Goal: Transaction & Acquisition: Purchase product/service

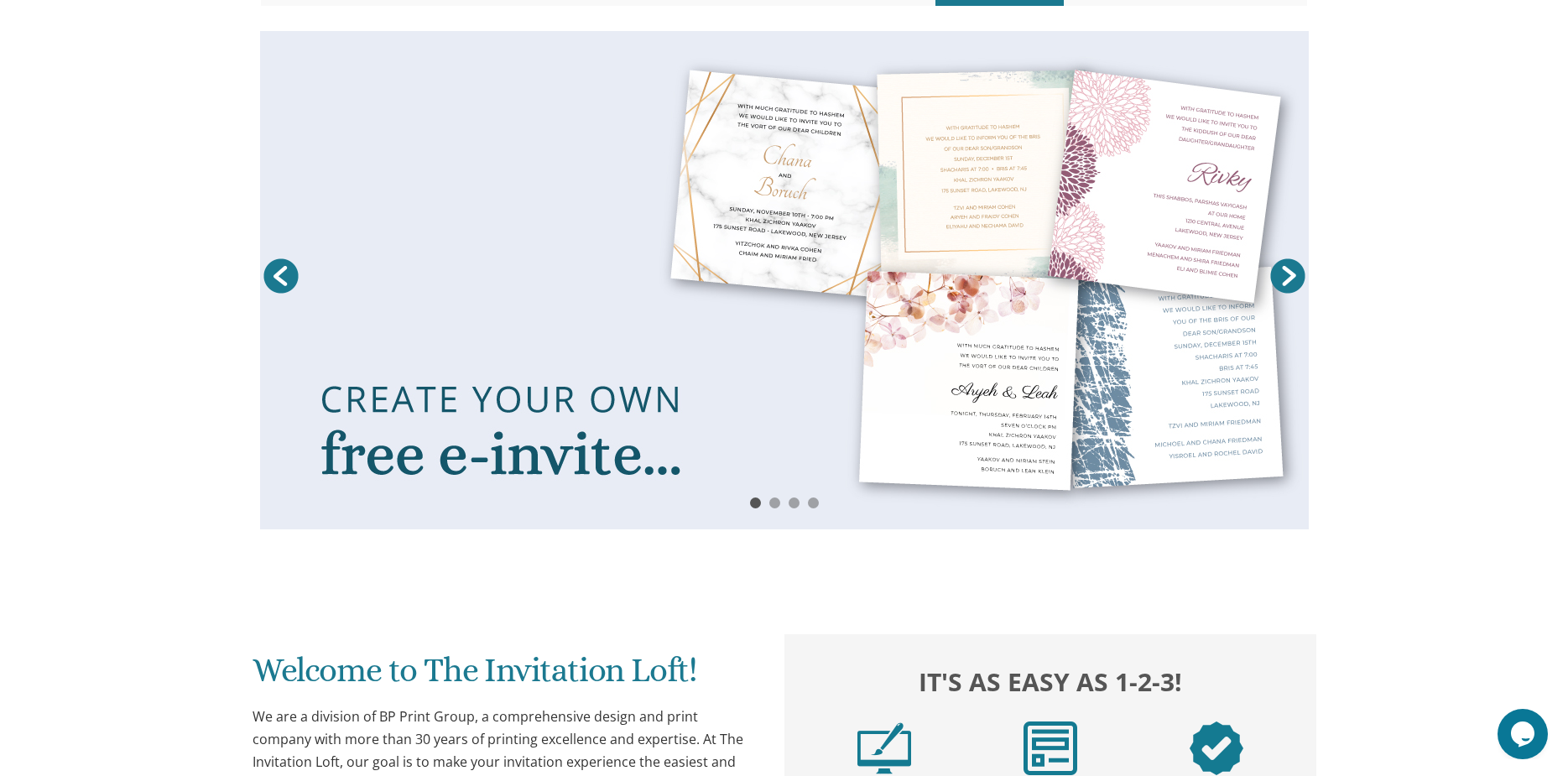
scroll to position [252, 0]
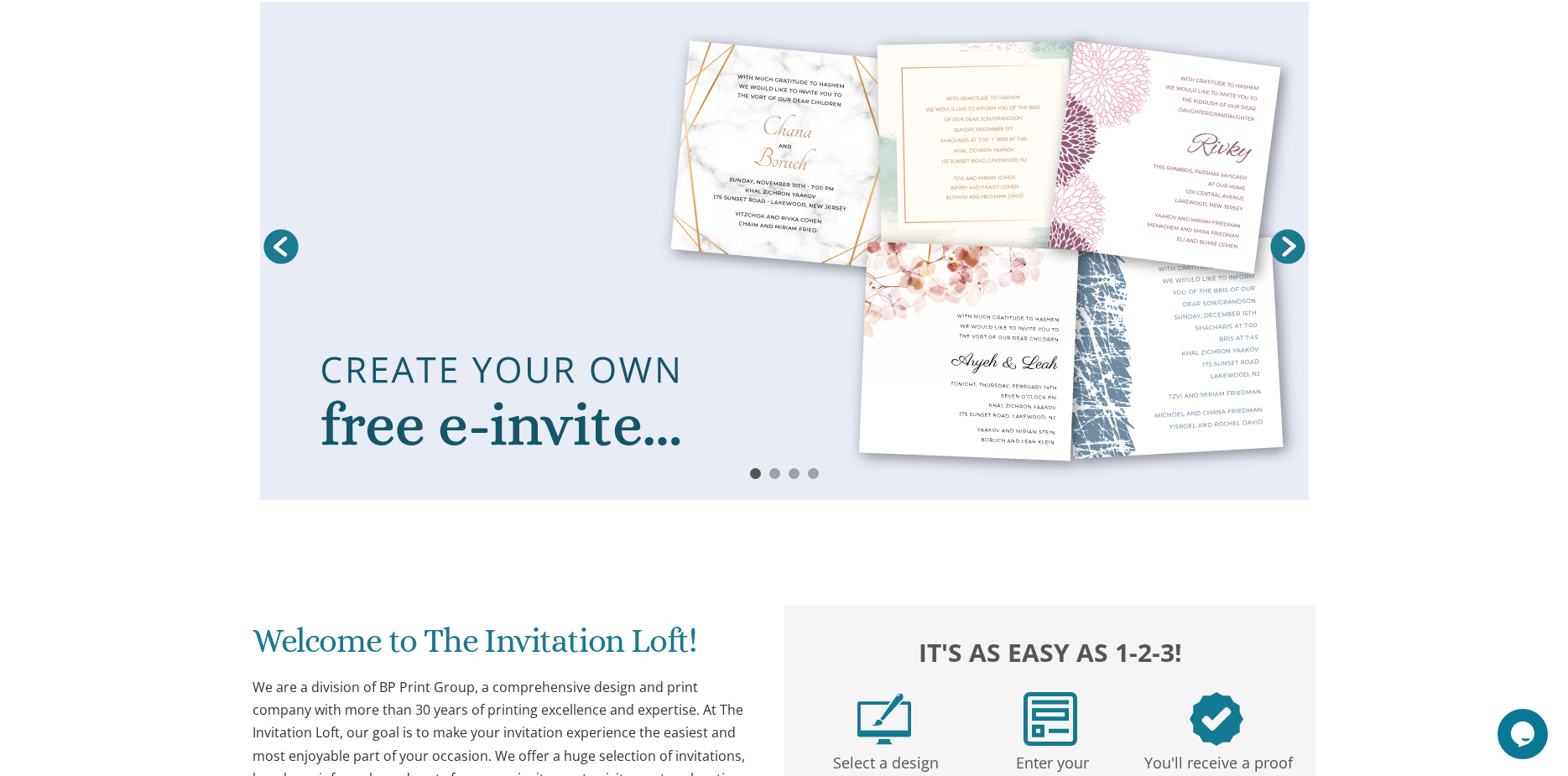
click at [962, 303] on link at bounding box center [784, 251] width 1049 height 498
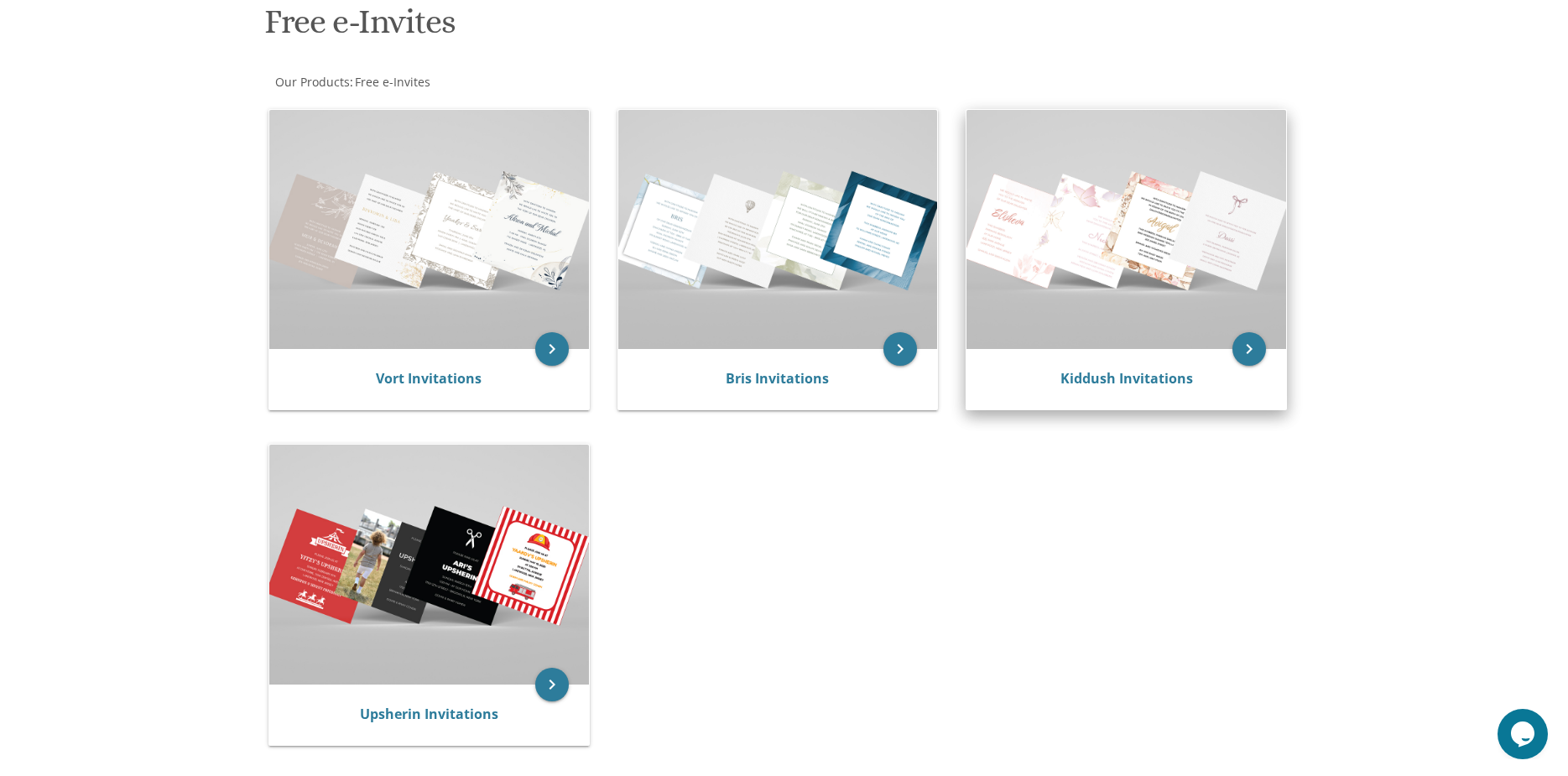
scroll to position [252, 0]
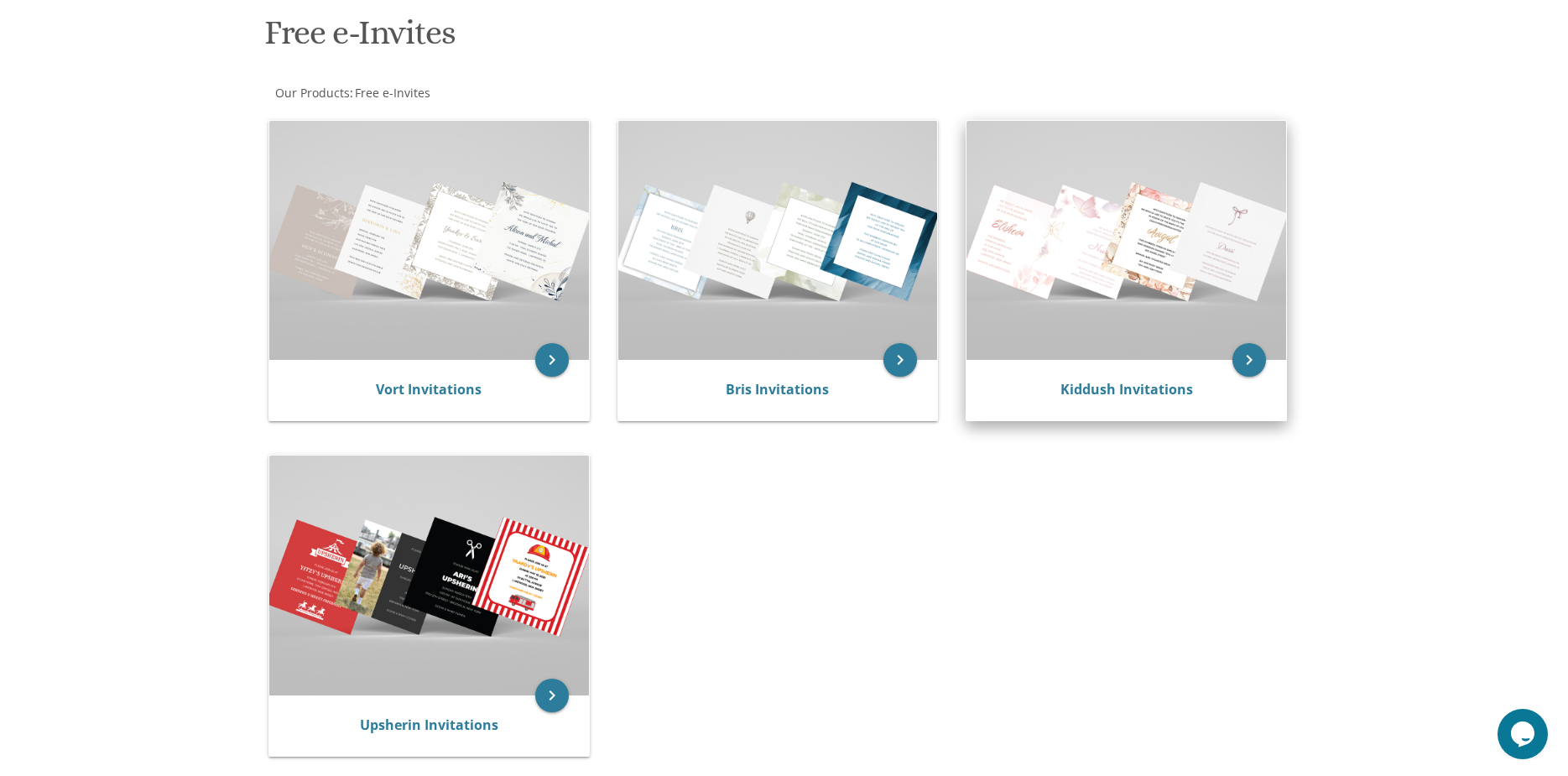
click at [1202, 230] on img at bounding box center [1127, 240] width 320 height 239
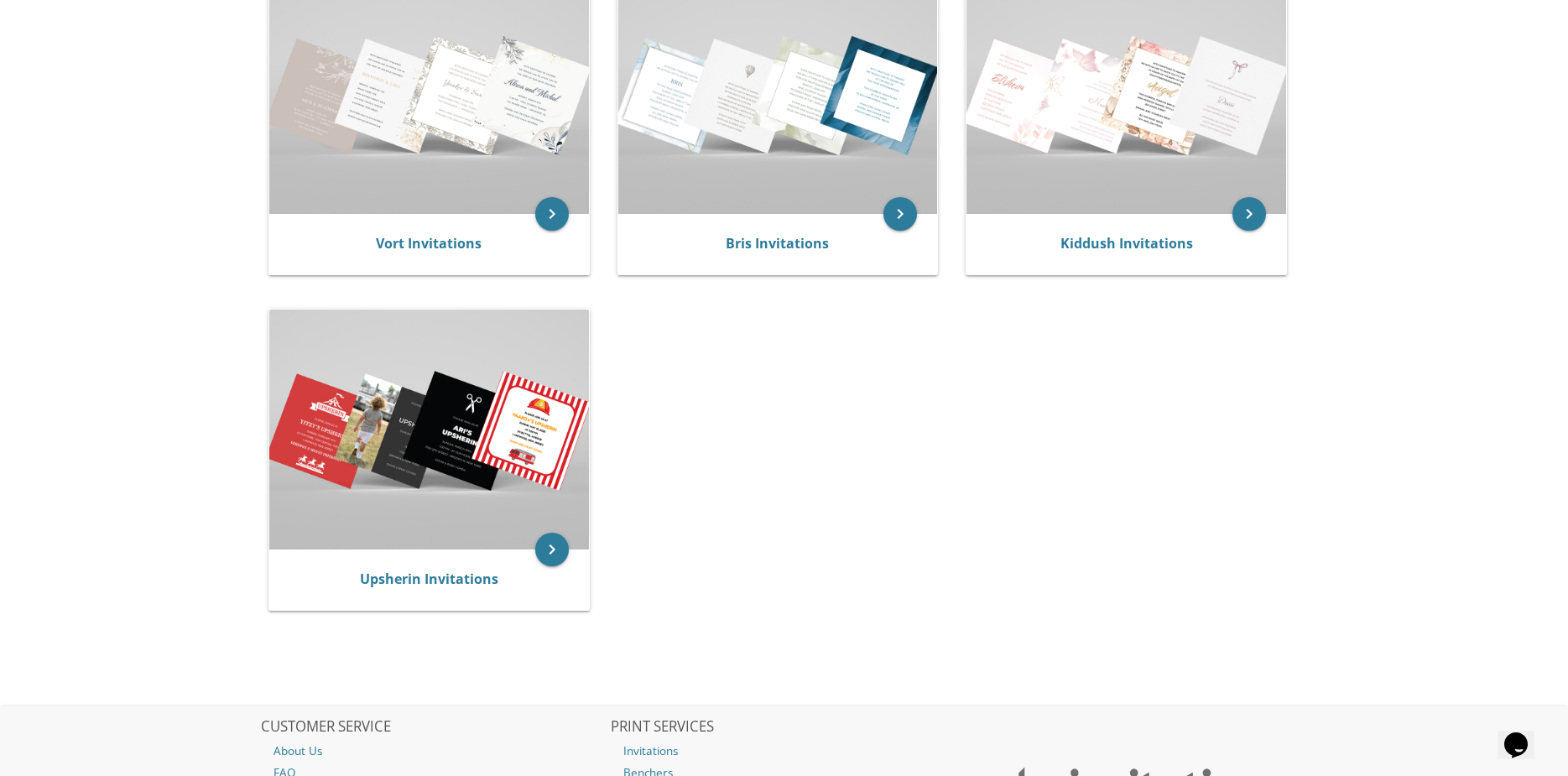
scroll to position [252, 0]
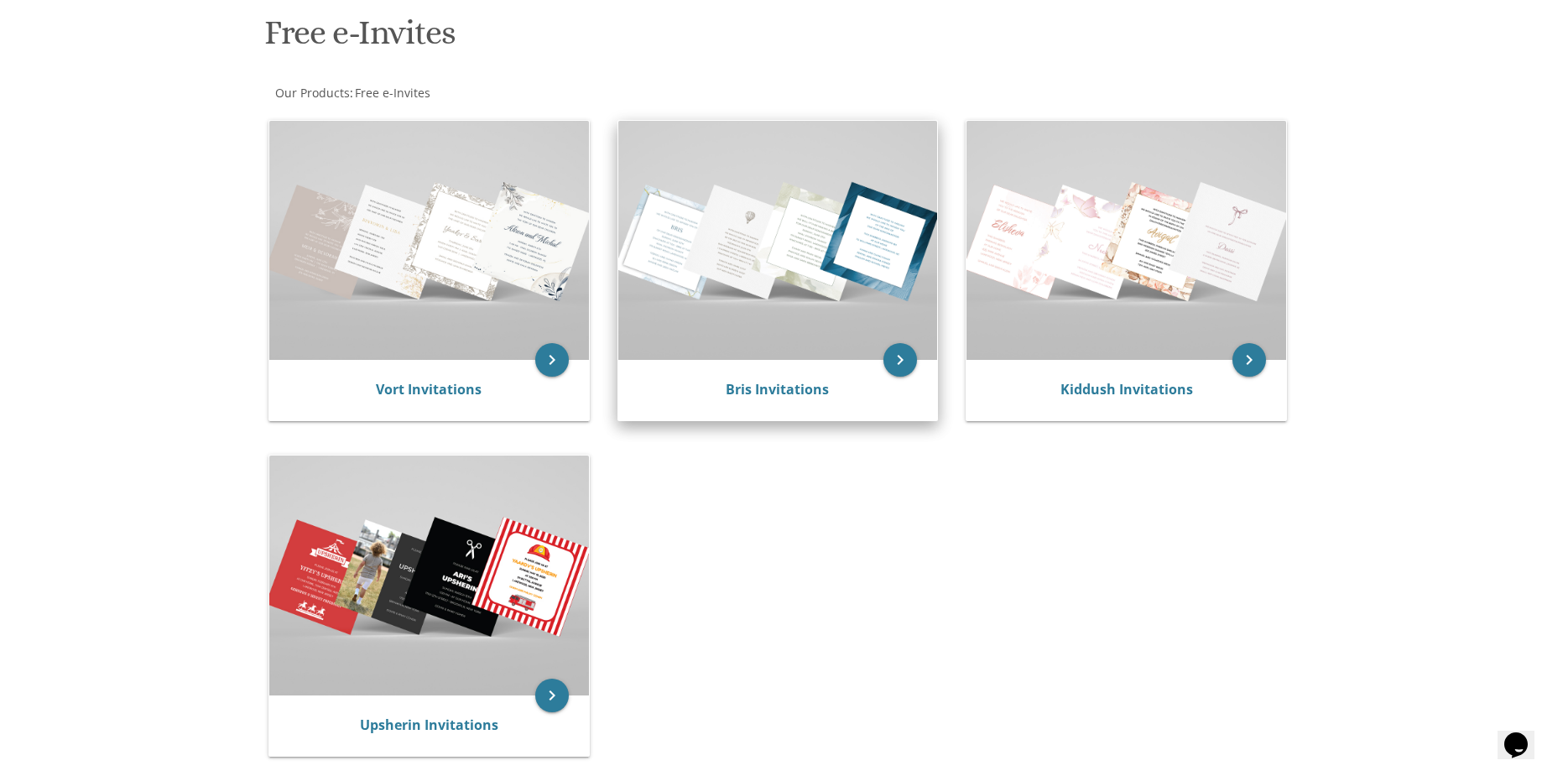
click at [885, 295] on img at bounding box center [778, 240] width 320 height 239
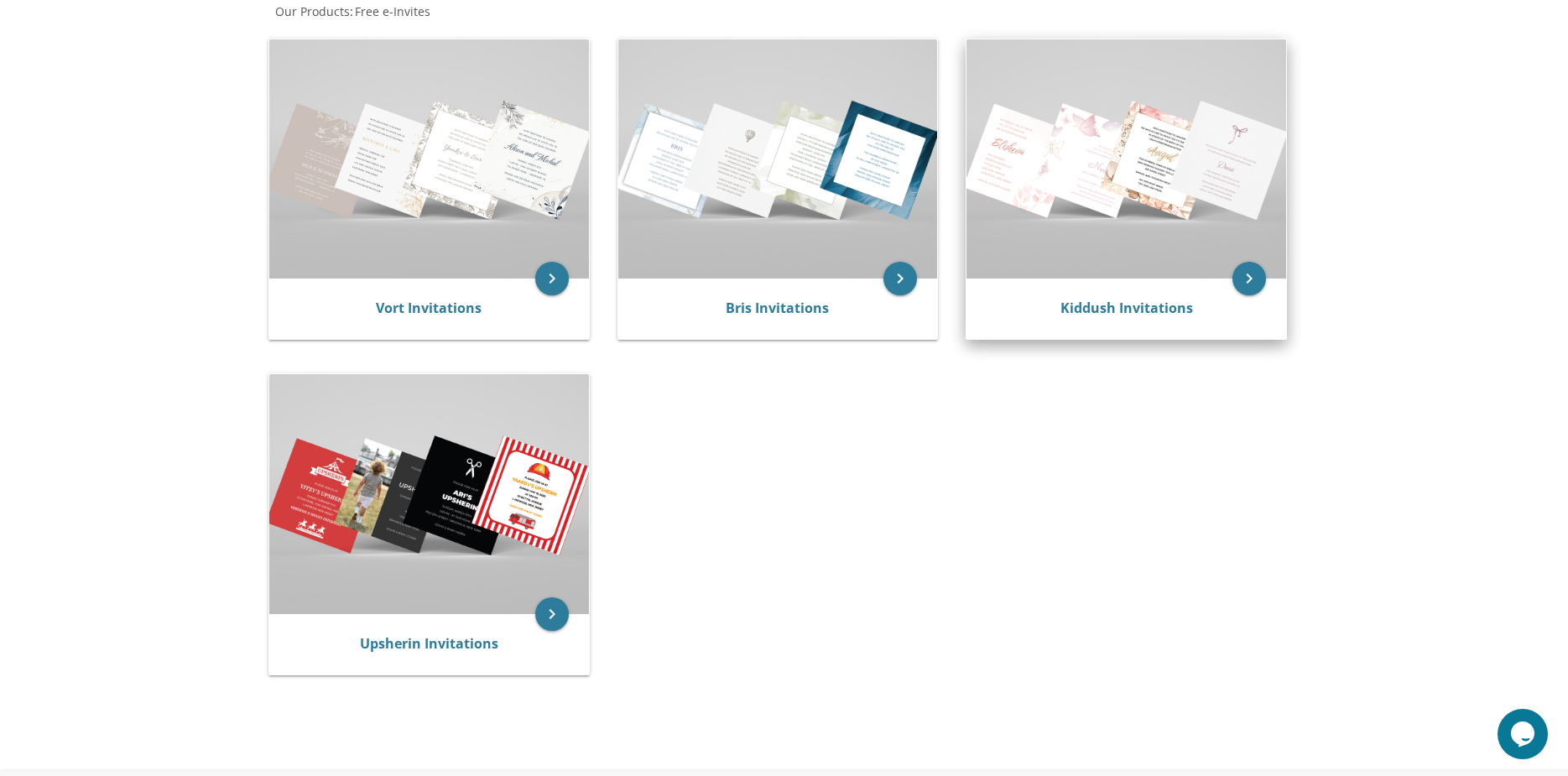
scroll to position [252, 0]
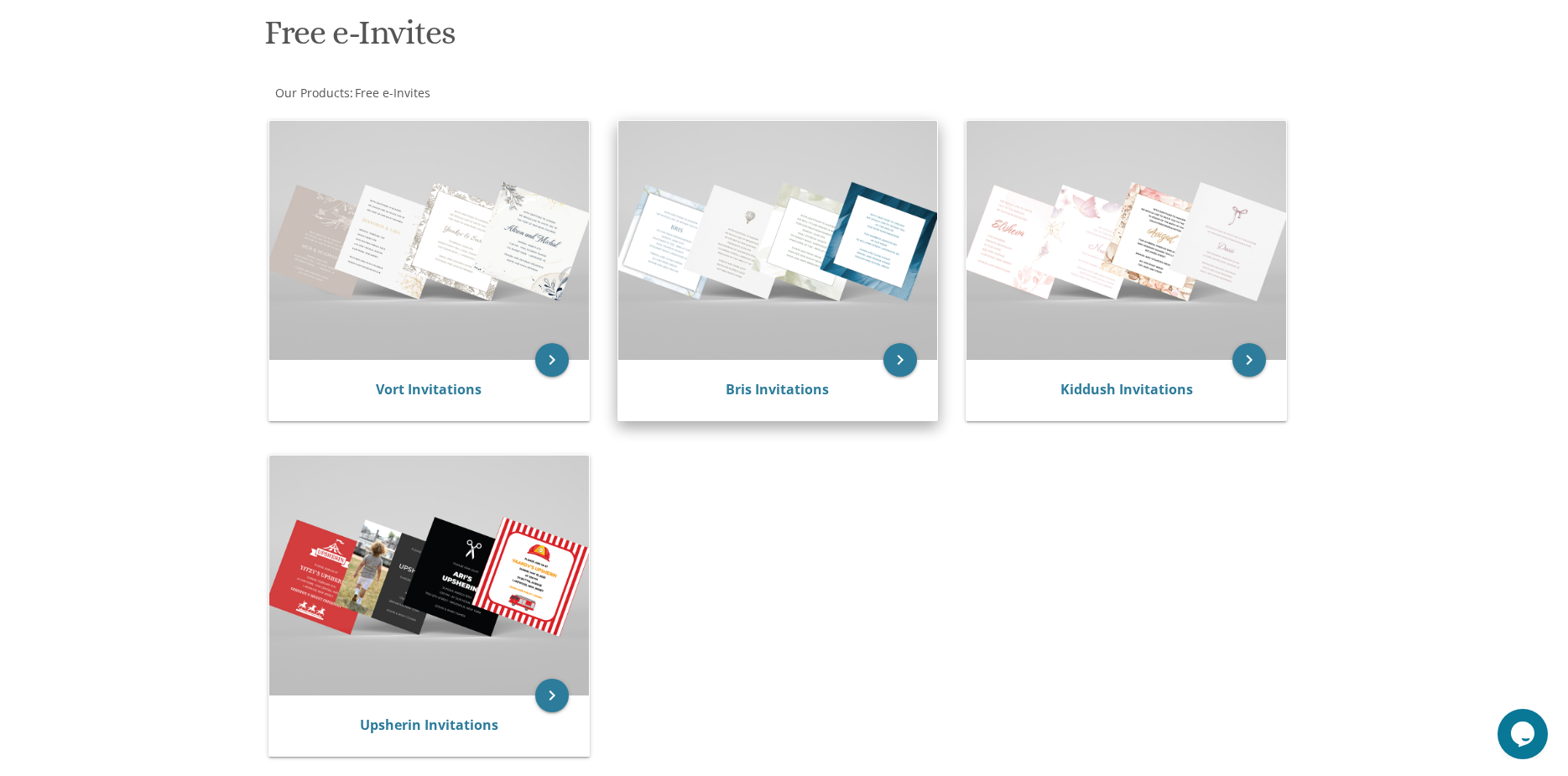
click at [786, 254] on img at bounding box center [778, 240] width 320 height 239
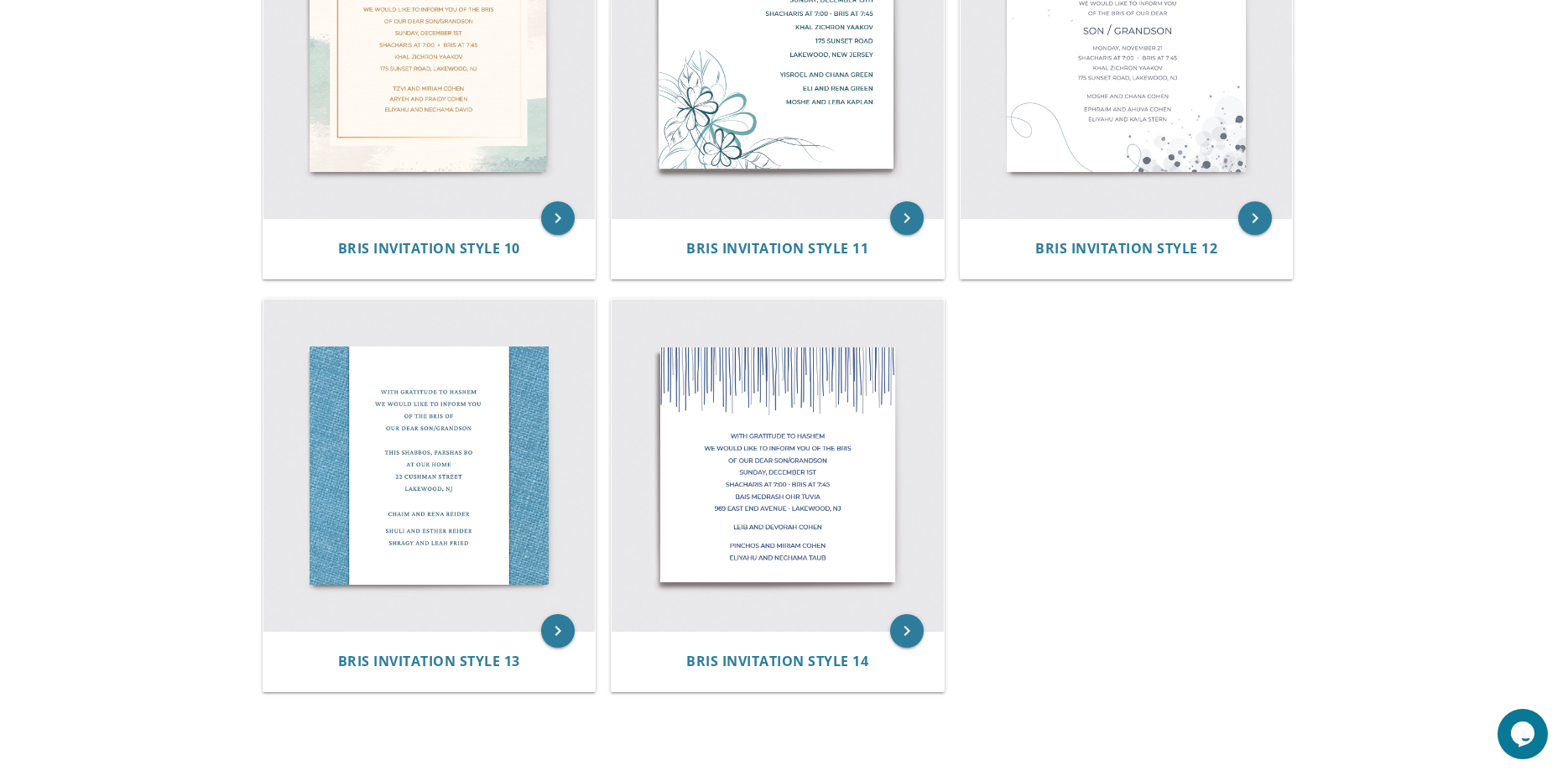
scroll to position [1761, 0]
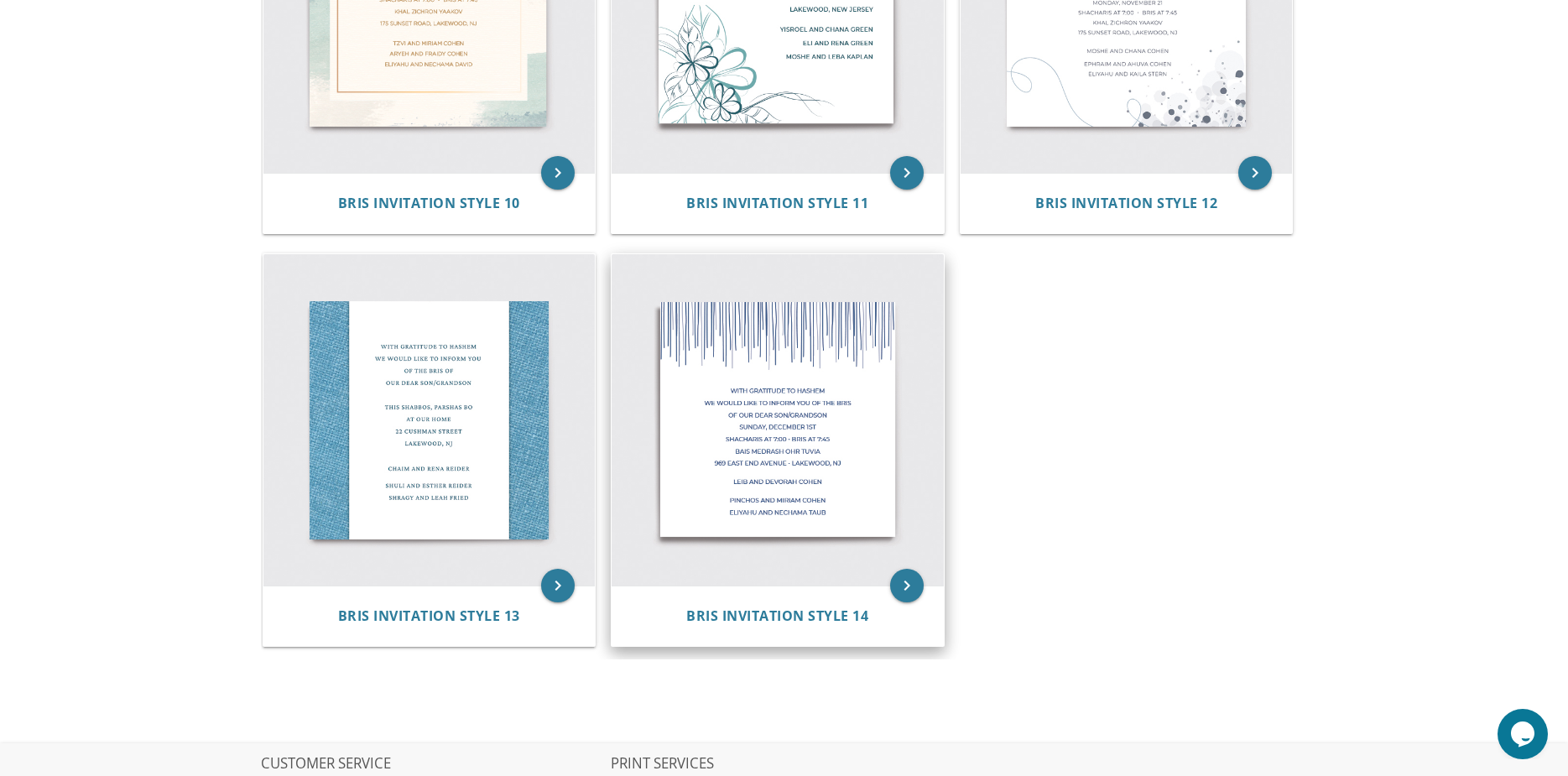
click at [793, 478] on img at bounding box center [778, 420] width 332 height 332
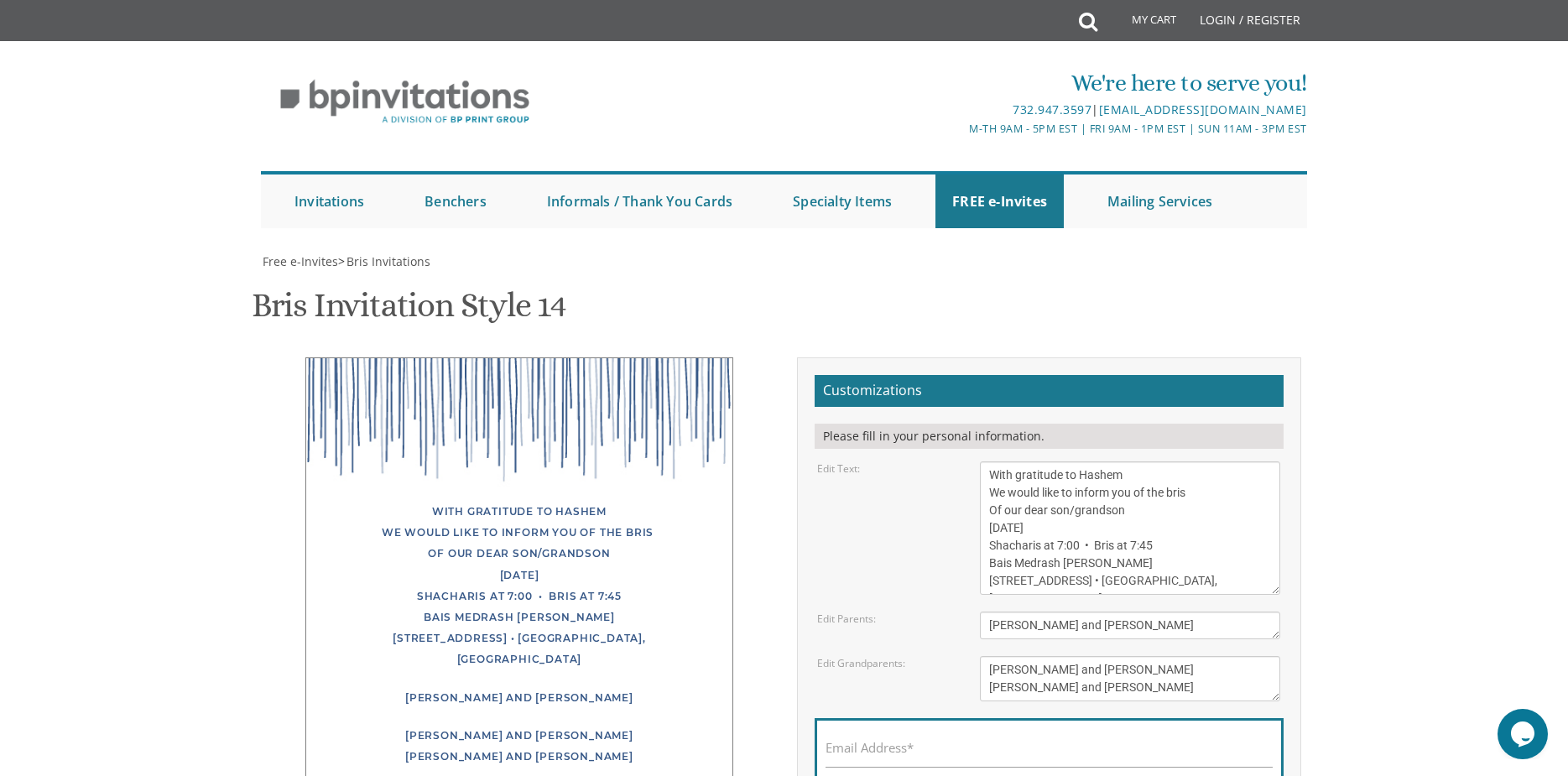
scroll to position [252, 0]
drag, startPoint x: 1194, startPoint y: 325, endPoint x: 981, endPoint y: 259, distance: 223.0
click at [981, 461] on textarea "With gratitude to Hashem We would like to inform you of the bris Of our dear so…" at bounding box center [1130, 528] width 301 height 134
click at [1109, 612] on textarea "Leib and Devorah Cohen" at bounding box center [1130, 625] width 301 height 28
drag, startPoint x: 1125, startPoint y: 373, endPoint x: 901, endPoint y: 351, distance: 225.1
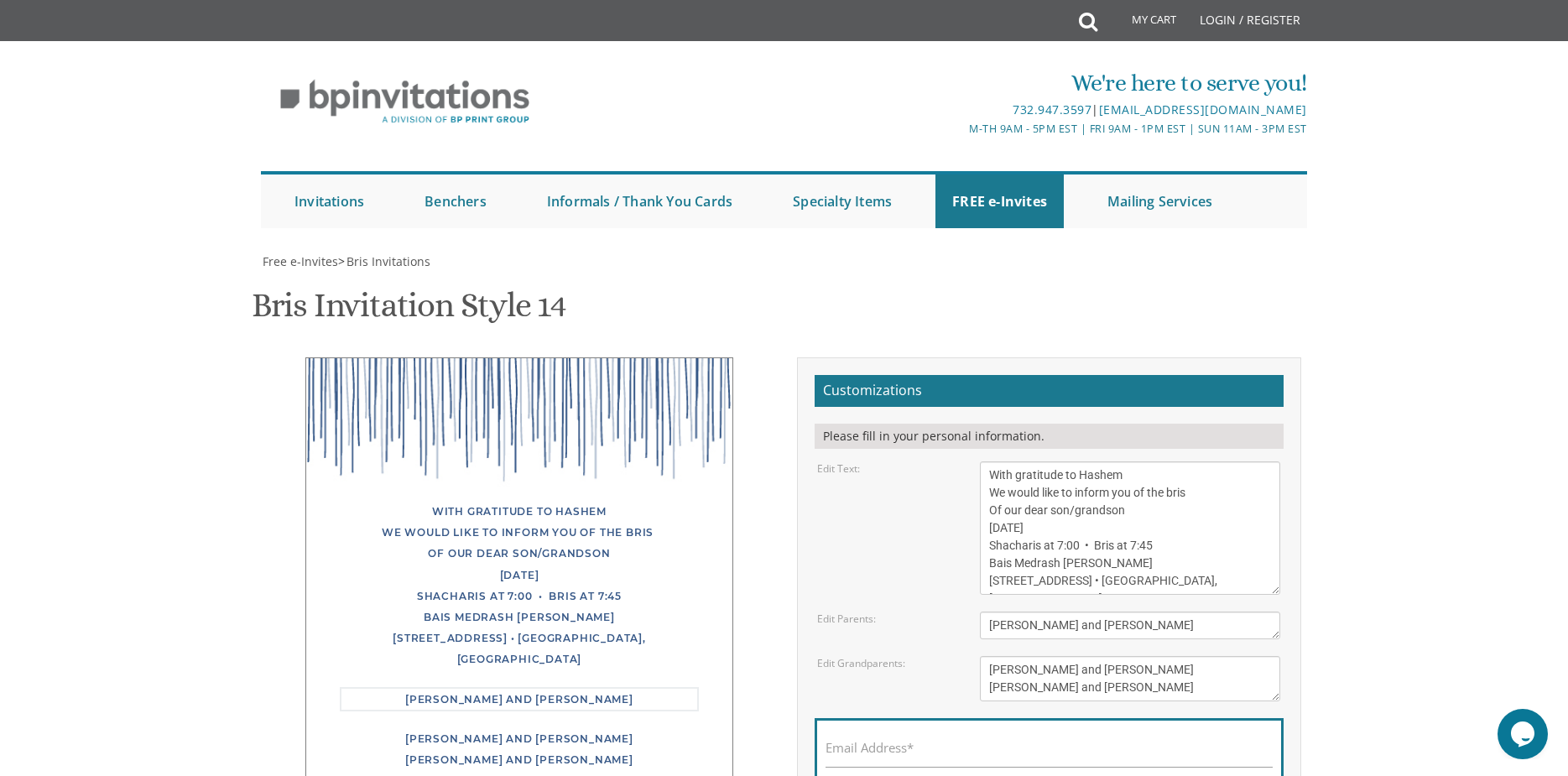
click at [901, 374] on form "Customizations Please fill in your personal information. Edit Text: Edit Parent…" at bounding box center [1049, 612] width 469 height 475
type textarea "Yaakov and Nechama Press"
click at [1063, 746] on input "Email Address*" at bounding box center [1049, 756] width 447 height 21
click at [959, 746] on input "Email Address*" at bounding box center [1049, 756] width 447 height 21
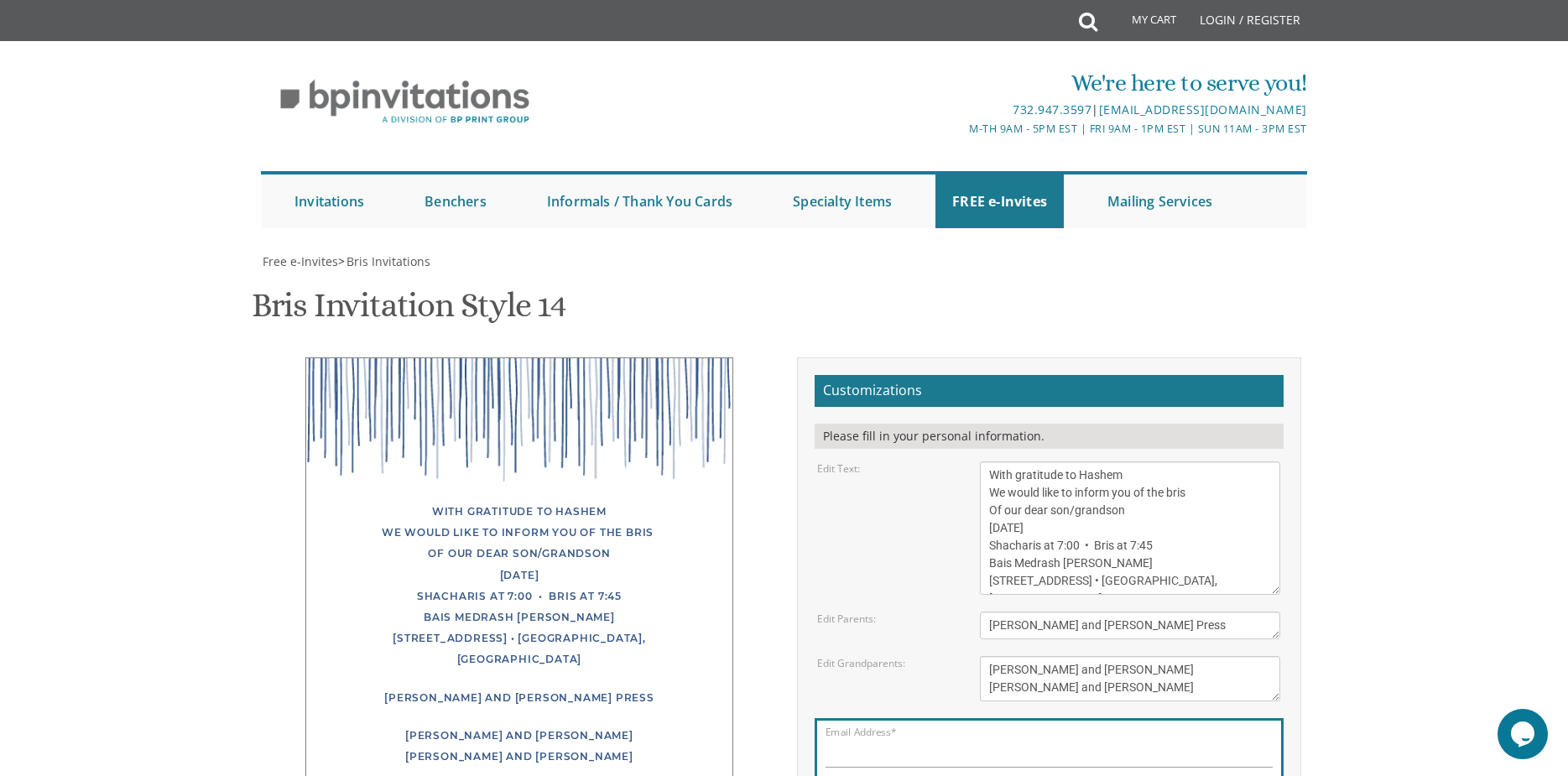
click at [1400, 401] on body "My Cart Total: View Cart Item(s) Submit My Cart Total: View Cart Item(s) Login …" at bounding box center [784, 662] width 1568 height 1325
drag, startPoint x: 1078, startPoint y: 326, endPoint x: 1190, endPoint y: 328, distance: 112.0
click at [1190, 461] on textarea "With gratitude to Hashem We would like to inform you of the bris Of our dear so…" at bounding box center [1130, 528] width 301 height 134
type textarea "With gratitude to Hashem We would like to invite you to the Bar Mitzva Of our d…"
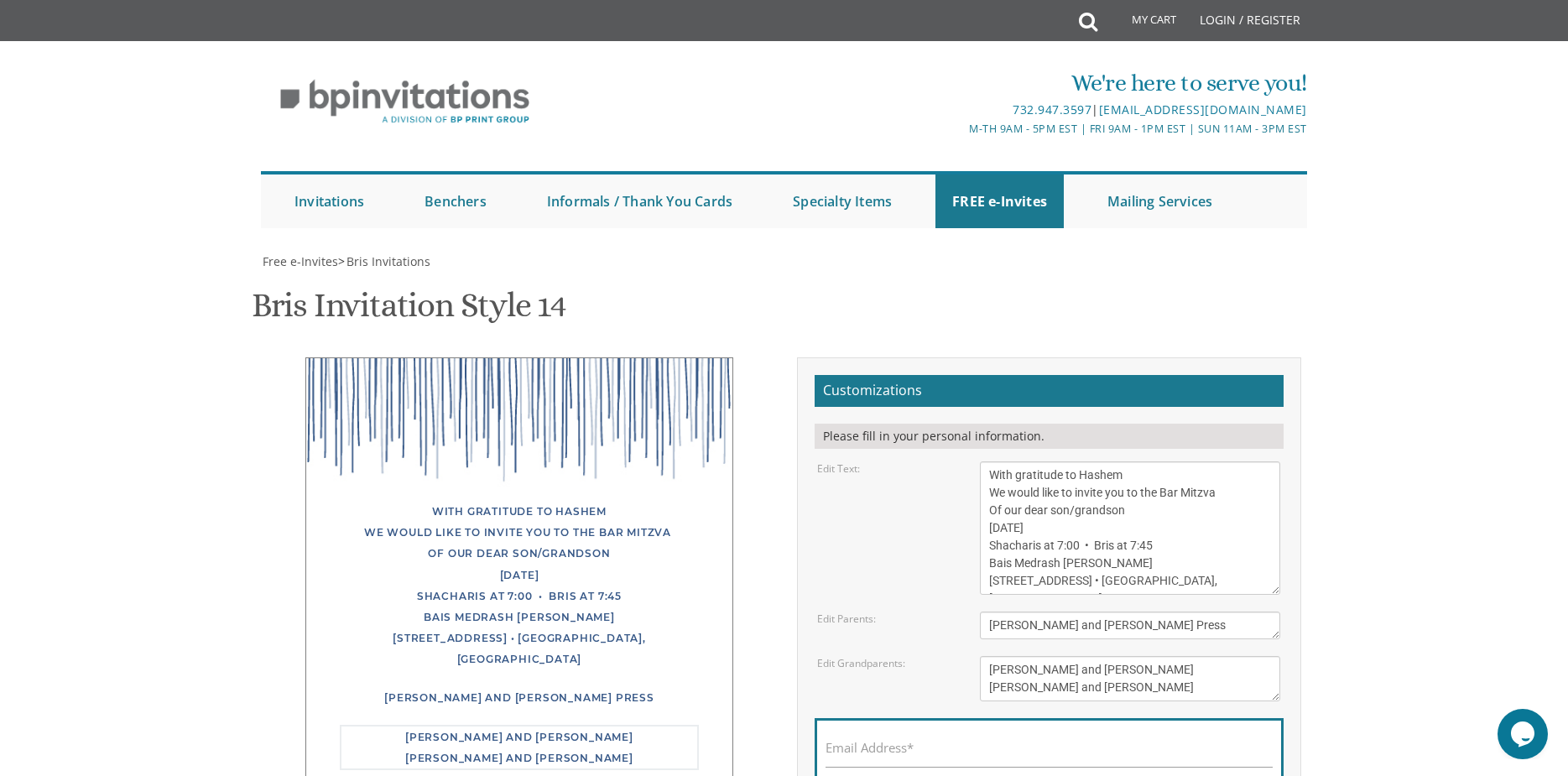
click at [1147, 656] on textarea "Pinchos and Miriam Cohen Eliyahu and Nechama Taub" at bounding box center [1130, 679] width 301 height 45
click at [302, 258] on span "Free e-Invites" at bounding box center [301, 262] width 76 height 16
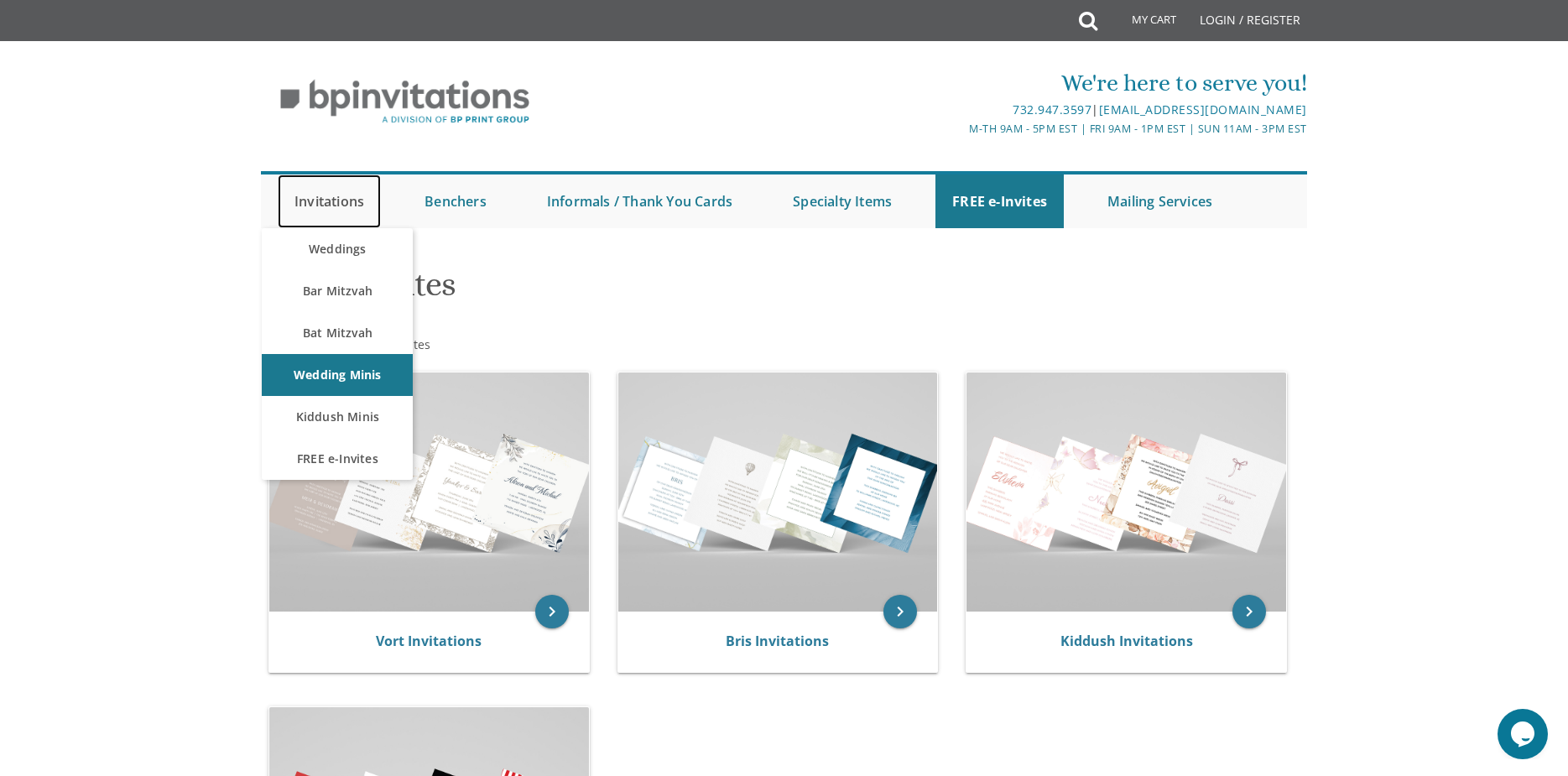
click at [313, 200] on link "Invitations" at bounding box center [329, 200] width 103 height 53
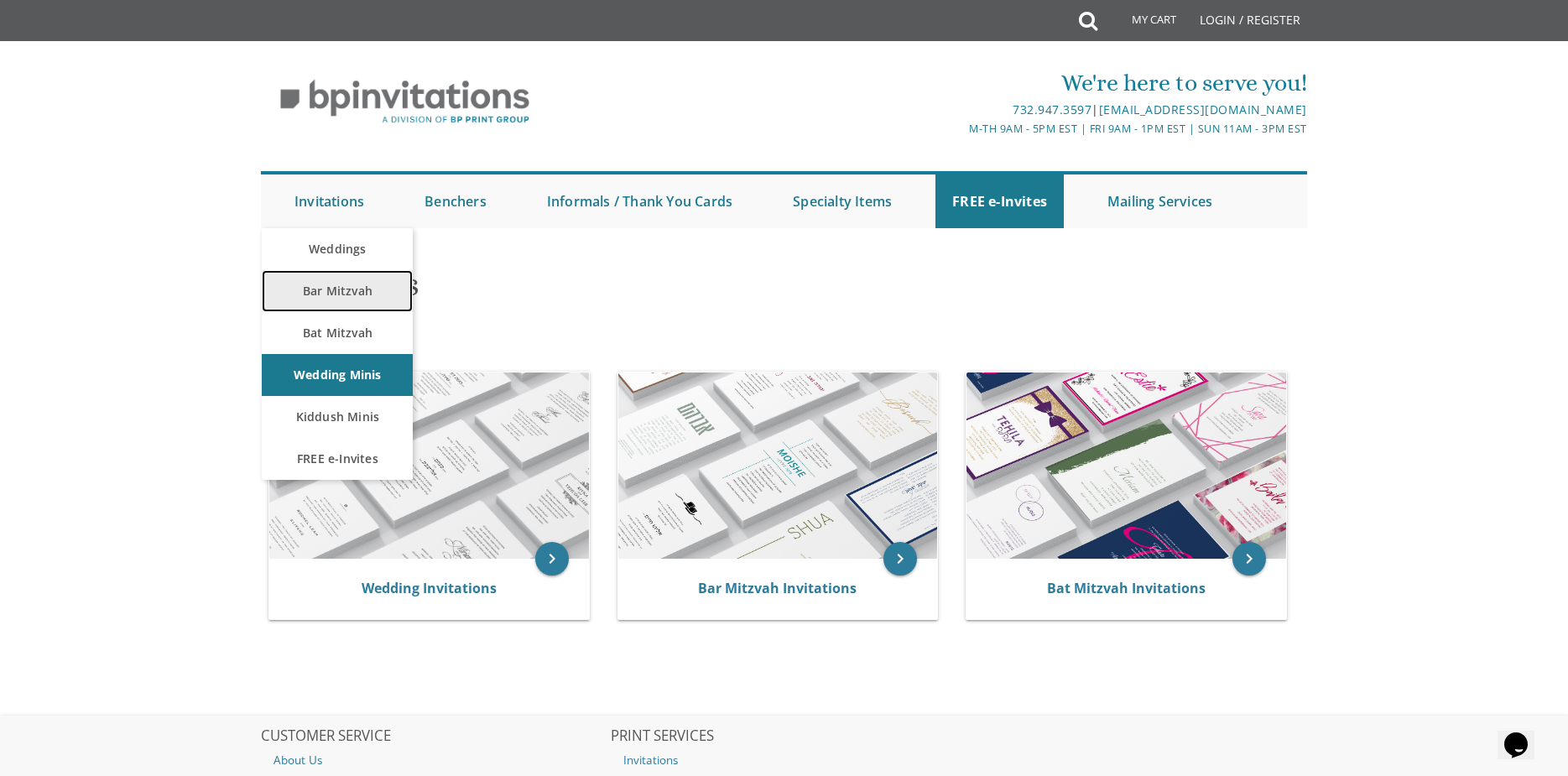
click at [332, 291] on link "Bar Mitzvah" at bounding box center [337, 291] width 151 height 42
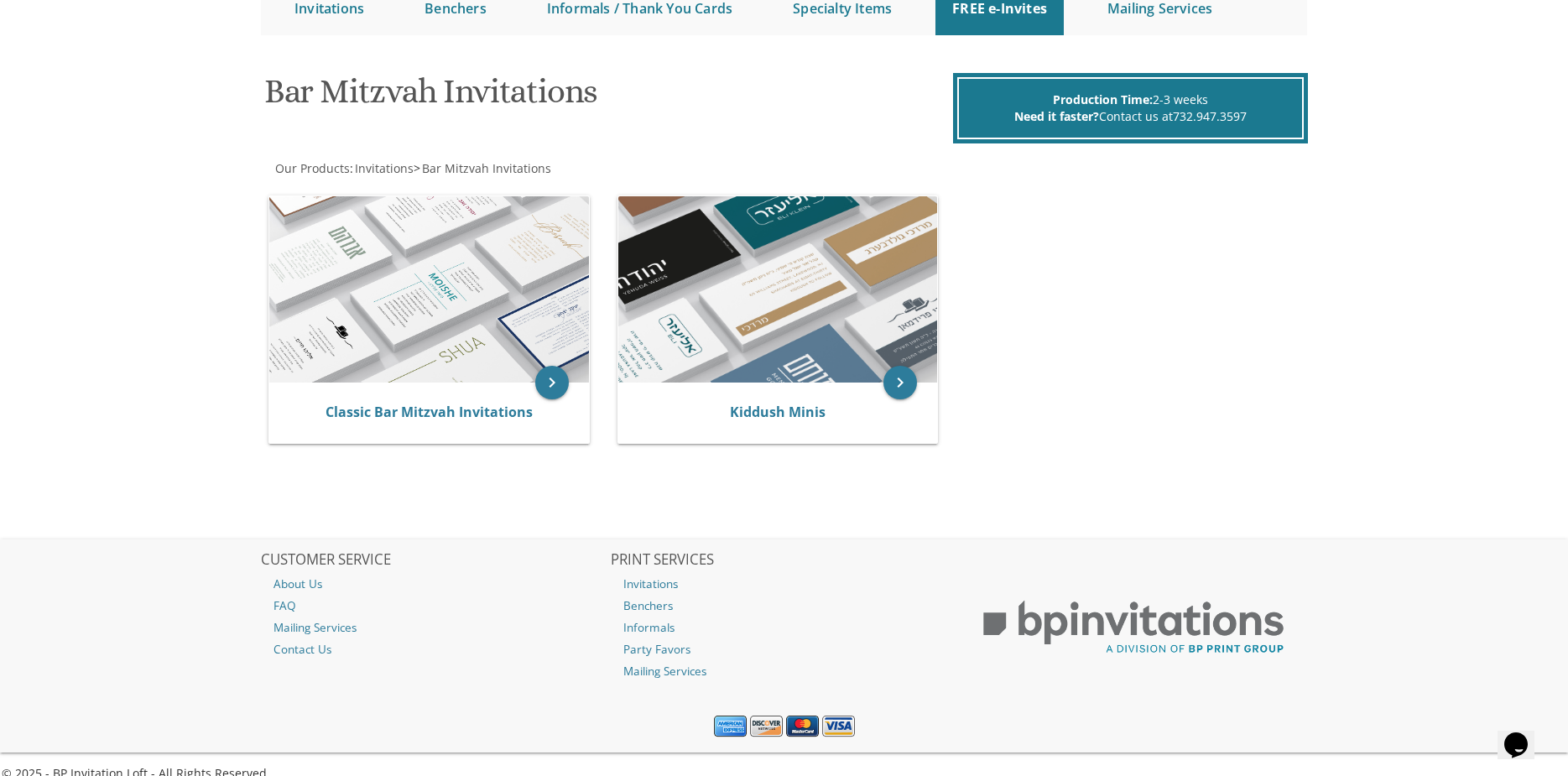
scroll to position [216, 0]
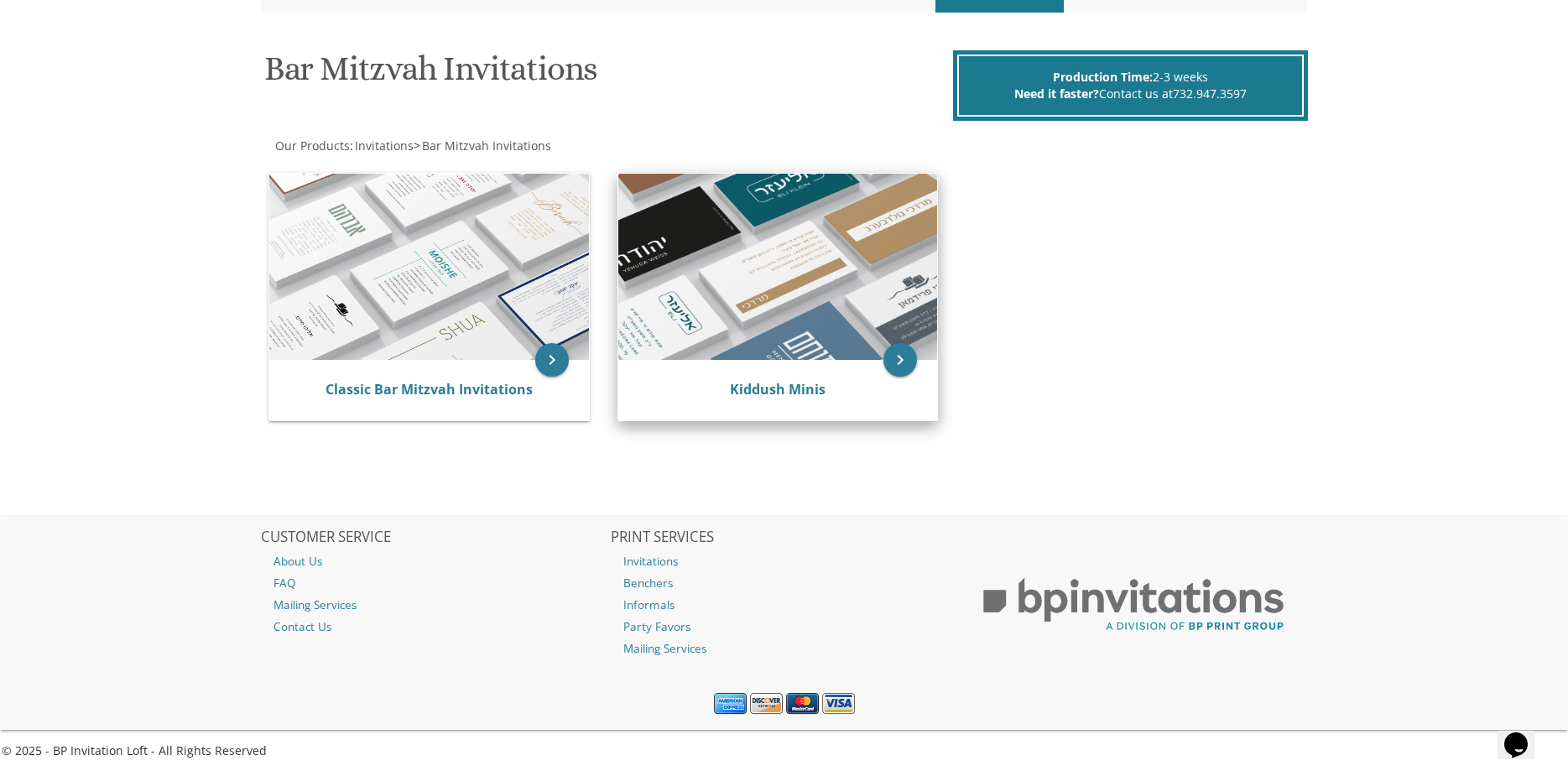
click at [788, 274] on img at bounding box center [778, 266] width 320 height 186
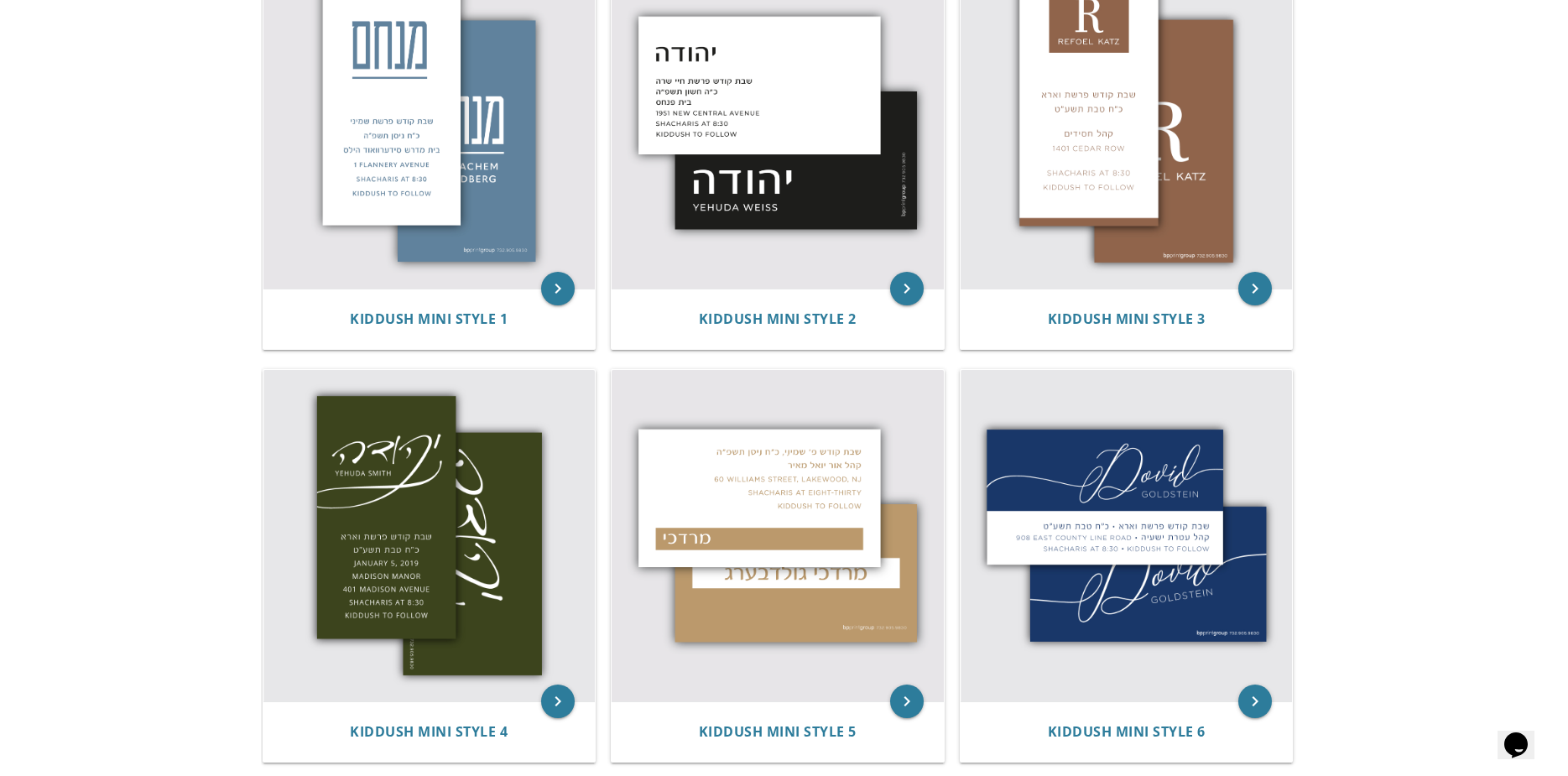
scroll to position [420, 0]
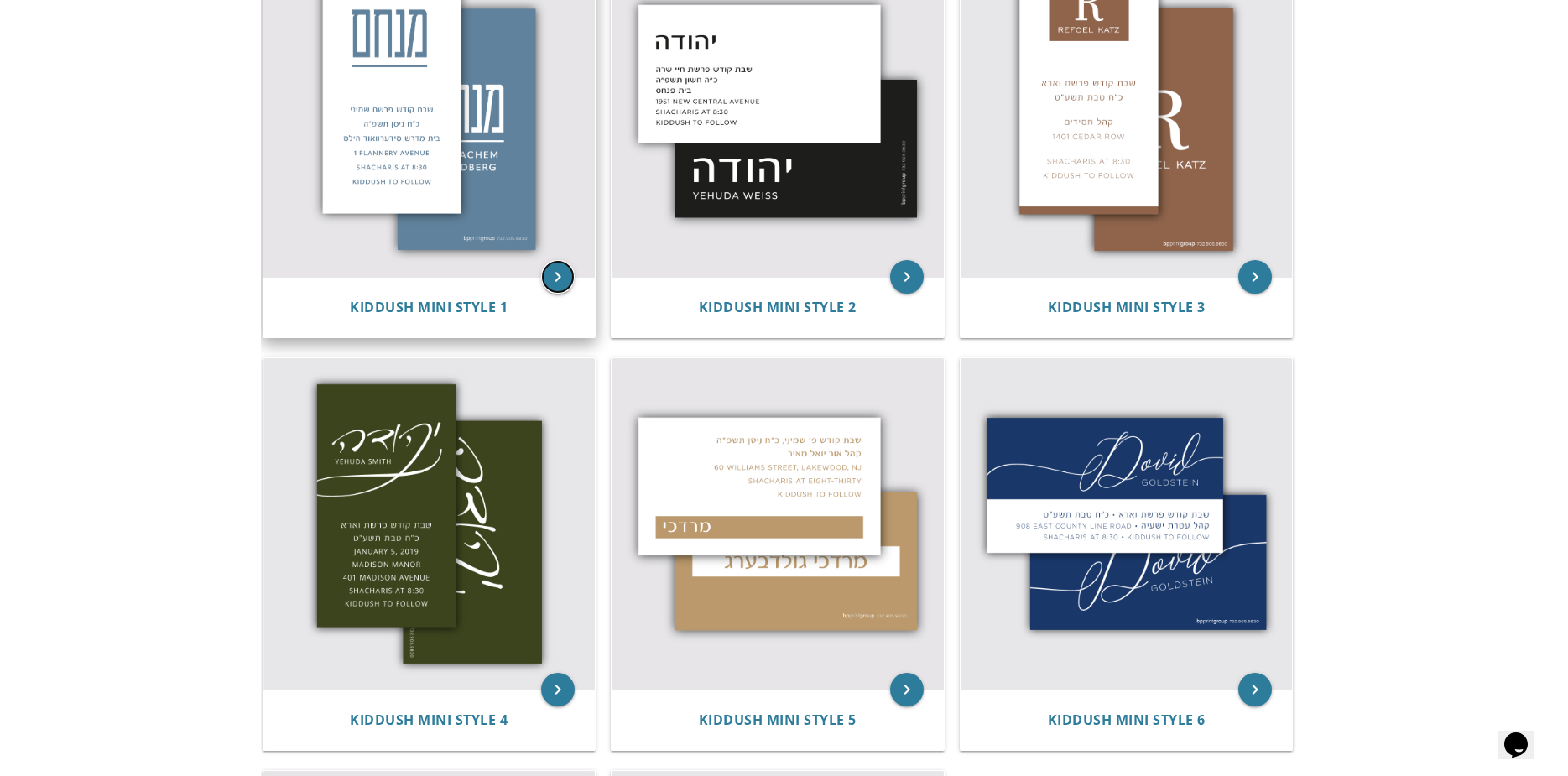
click at [556, 271] on icon "keyboard_arrow_right" at bounding box center [557, 276] width 33 height 33
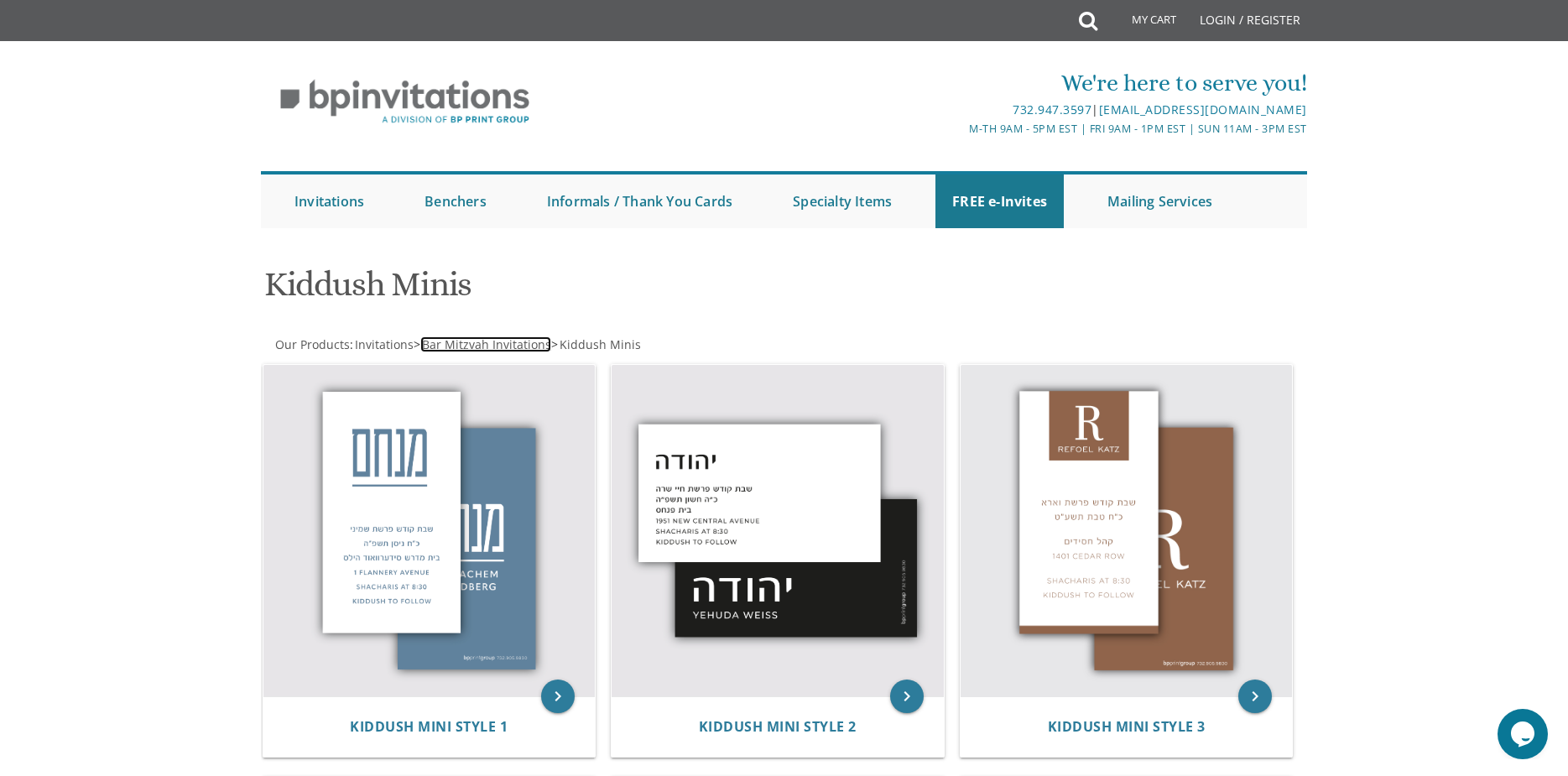
click at [486, 346] on span "Bar Mitzvah Invitations" at bounding box center [486, 345] width 129 height 16
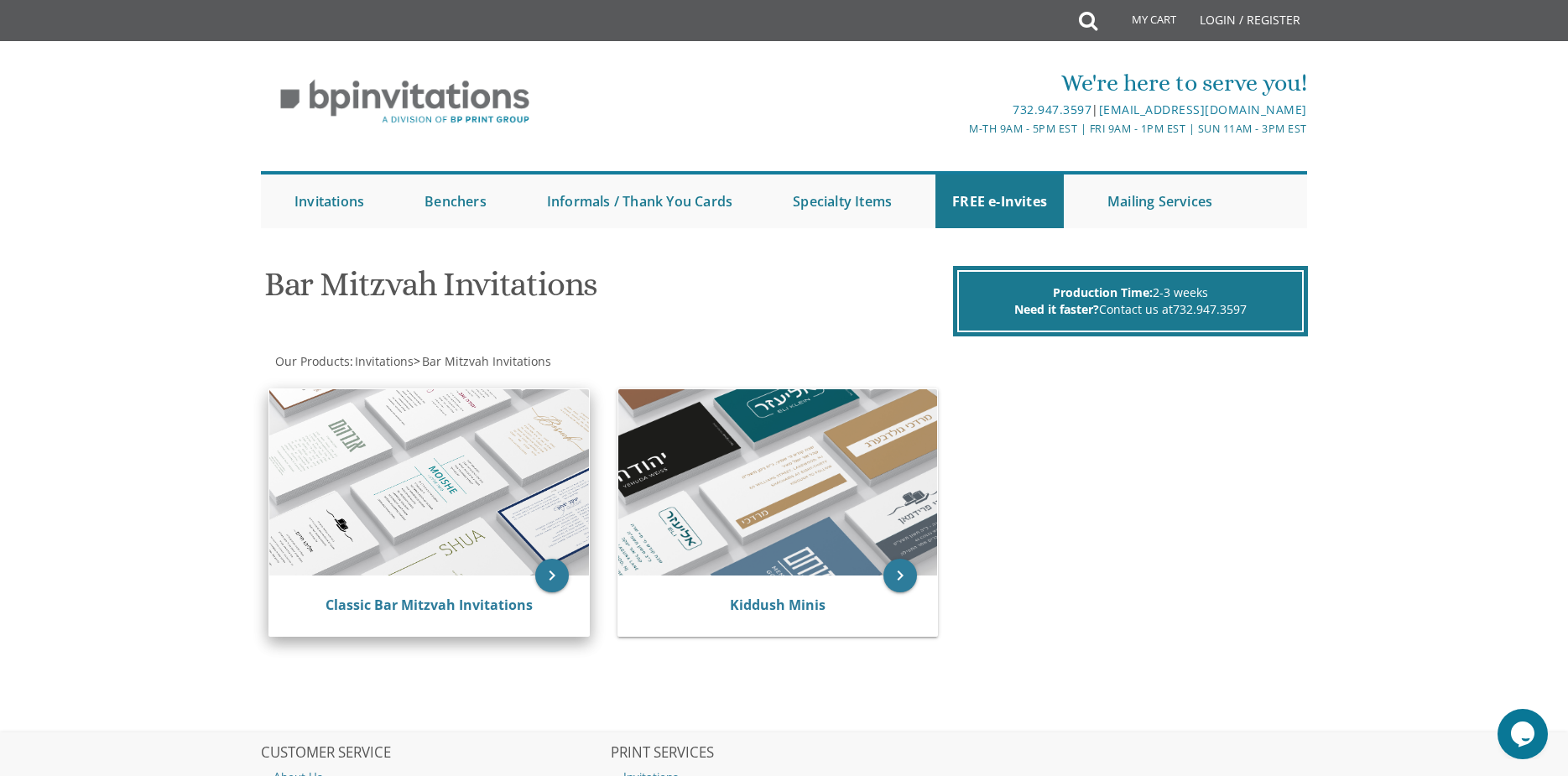
click at [563, 561] on img at bounding box center [429, 482] width 320 height 186
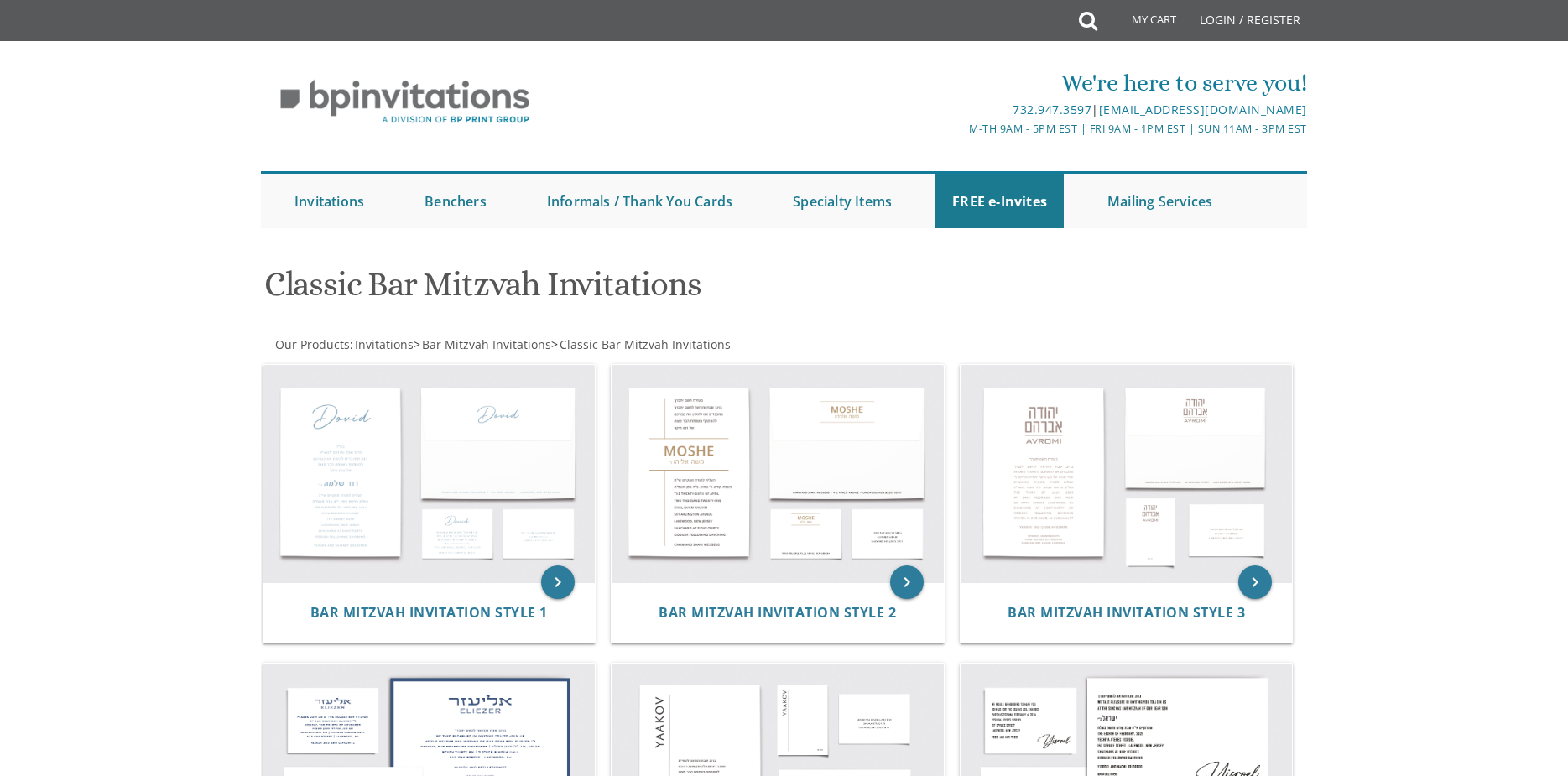
scroll to position [168, 0]
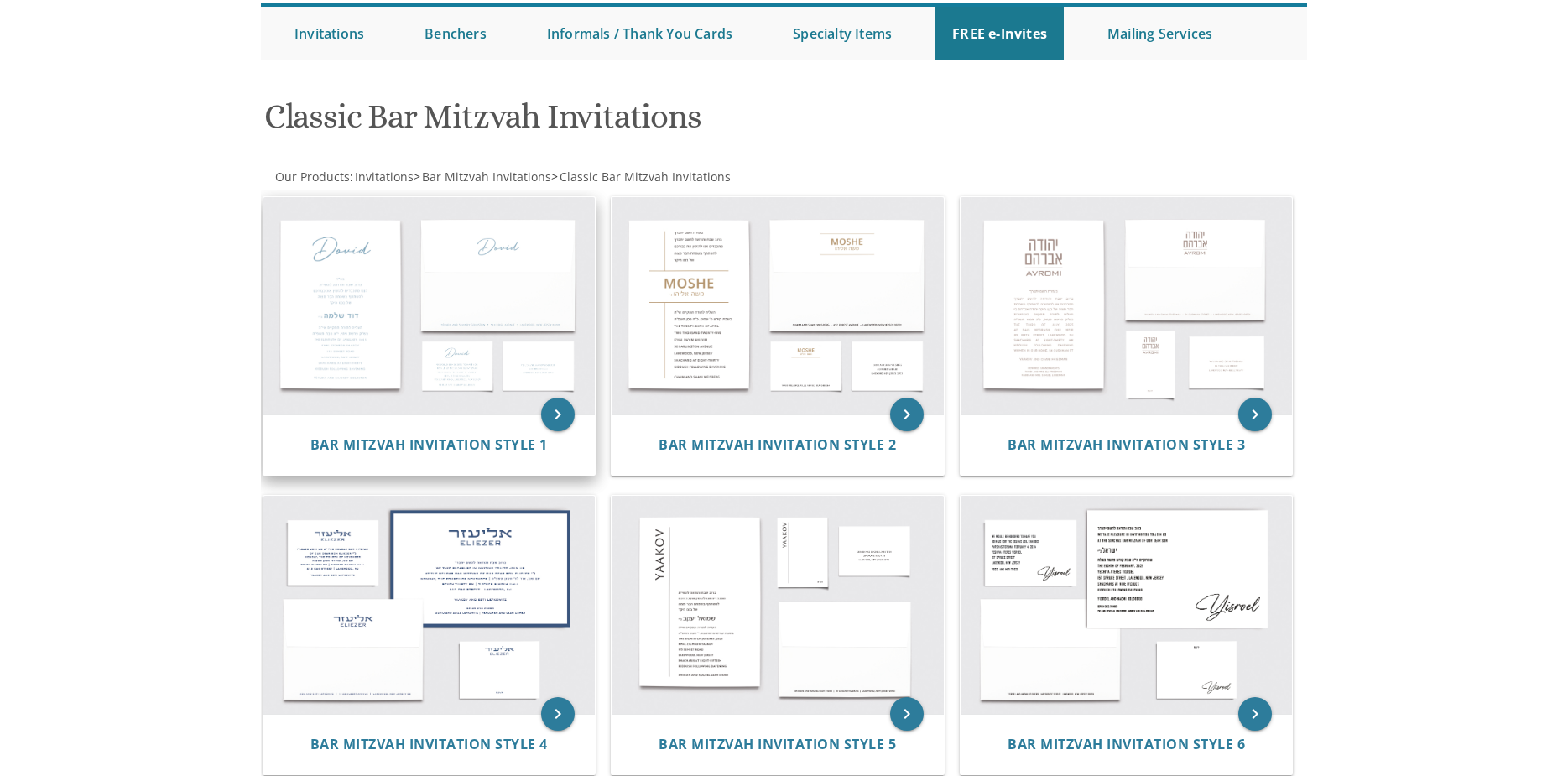
click at [389, 340] on img at bounding box center [430, 306] width 332 height 218
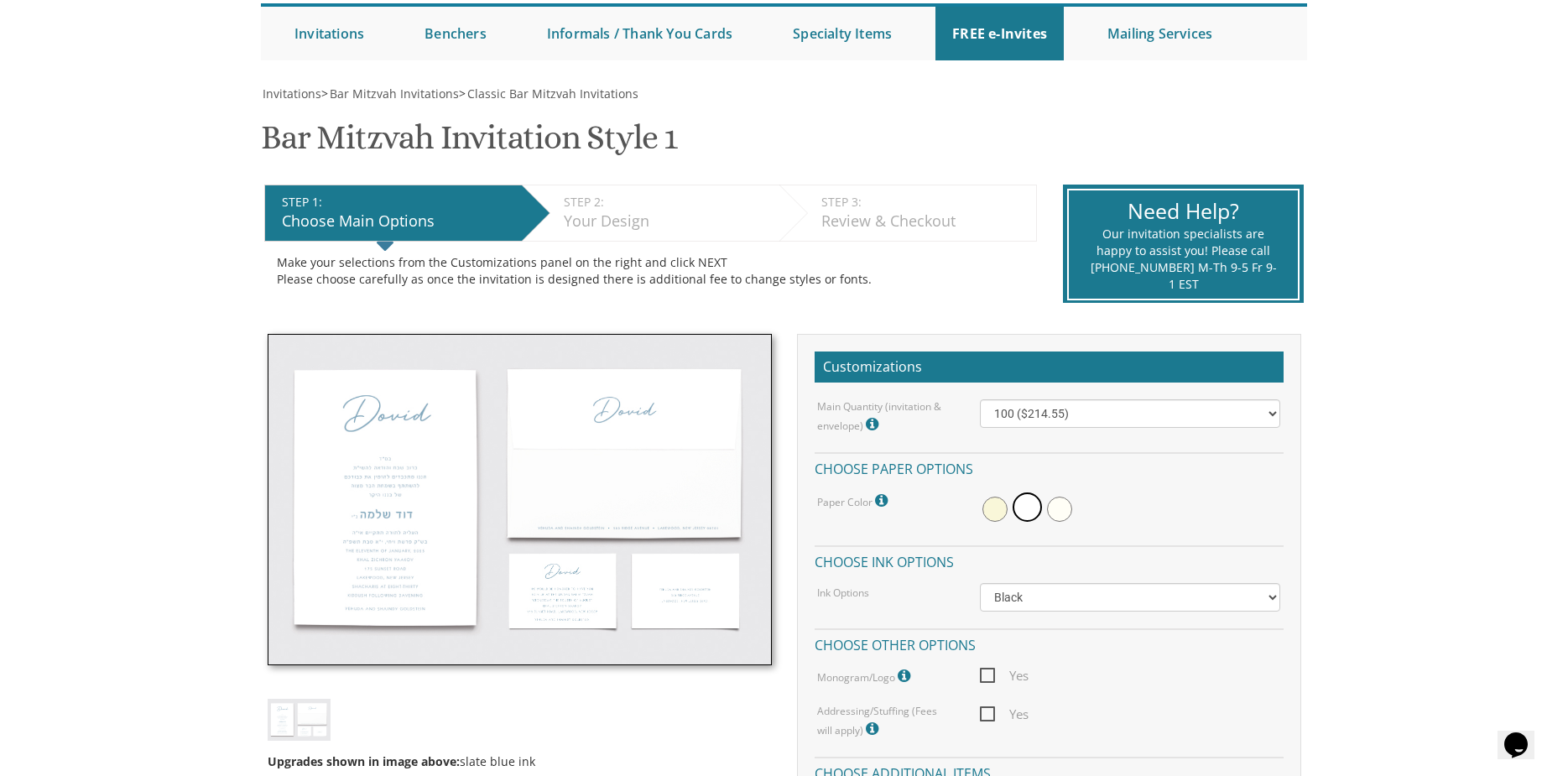
scroll to position [252, 0]
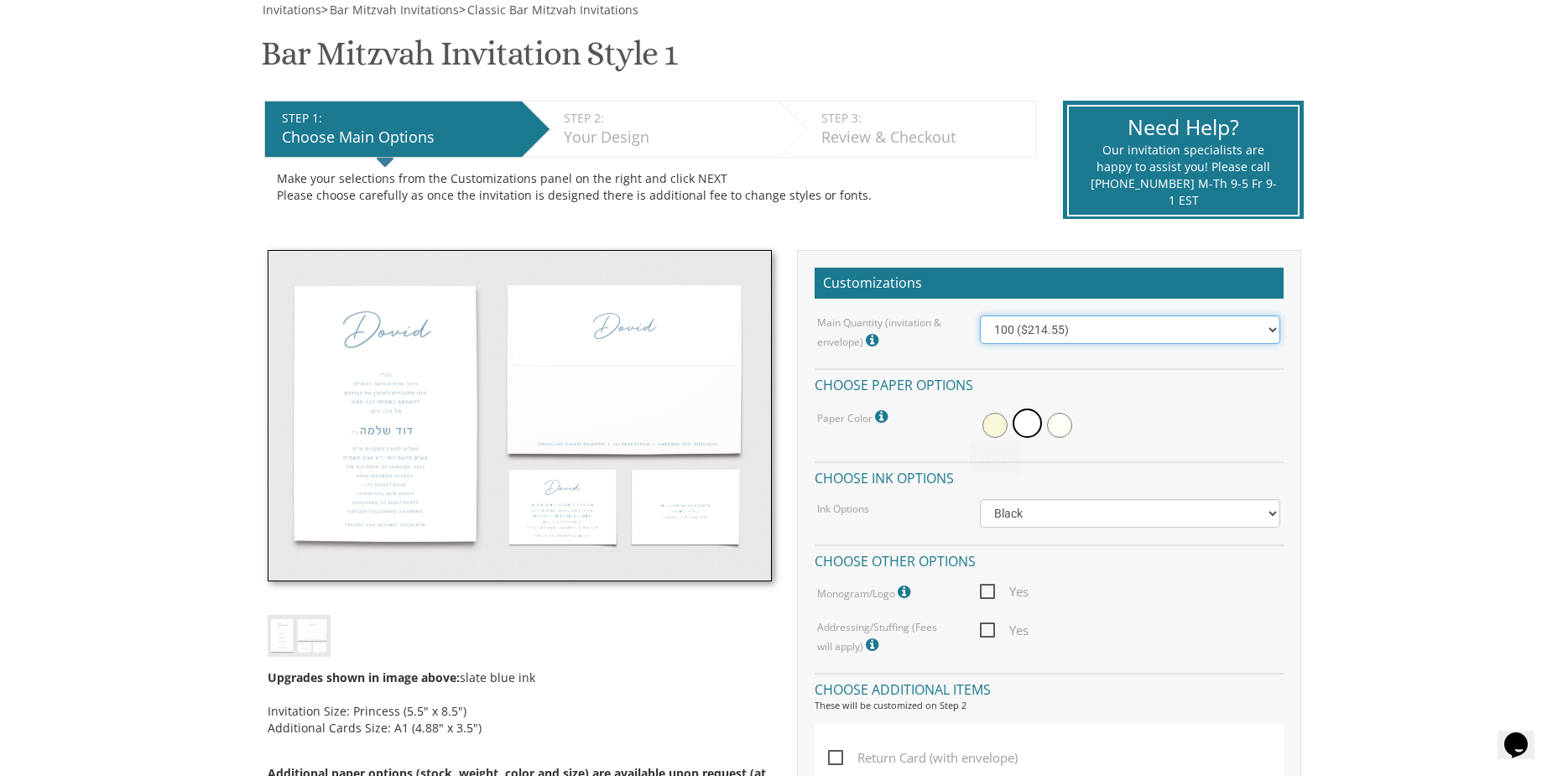
click at [1077, 337] on select "100 ($214.55) 200 ($254.60) 300 ($294.25) 400 ($333.55) 500 ($373.90) 600 ($413…" at bounding box center [1130, 329] width 301 height 29
select select "200"
click at [980, 315] on select "100 ($214.55) 200 ($254.60) 300 ($294.25) 400 ($333.55) 500 ($373.90) 600 ($413…" at bounding box center [1130, 329] width 301 height 29
click at [995, 429] on span at bounding box center [995, 425] width 25 height 25
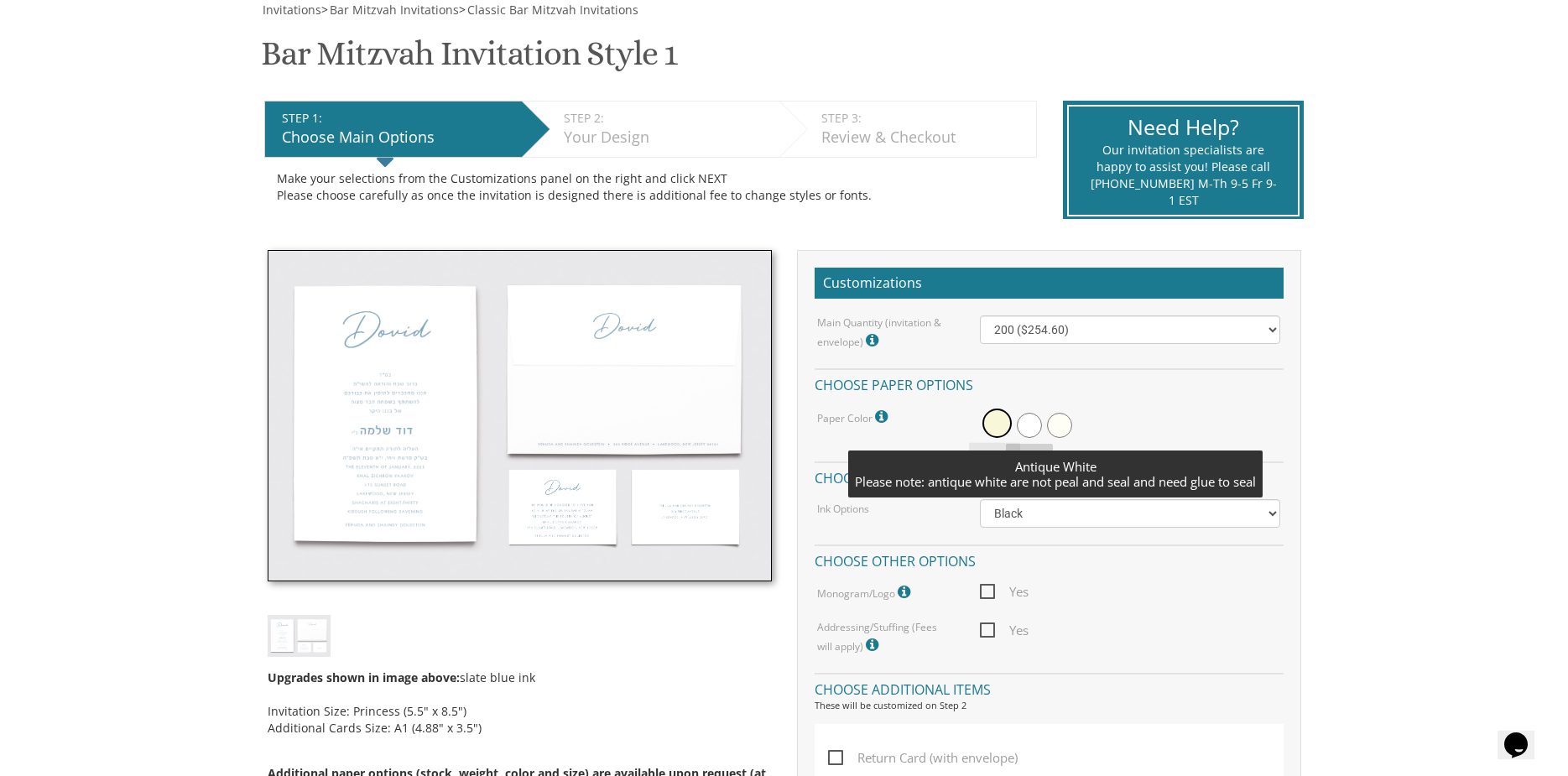
click at [1075, 419] on div at bounding box center [1130, 425] width 301 height 39
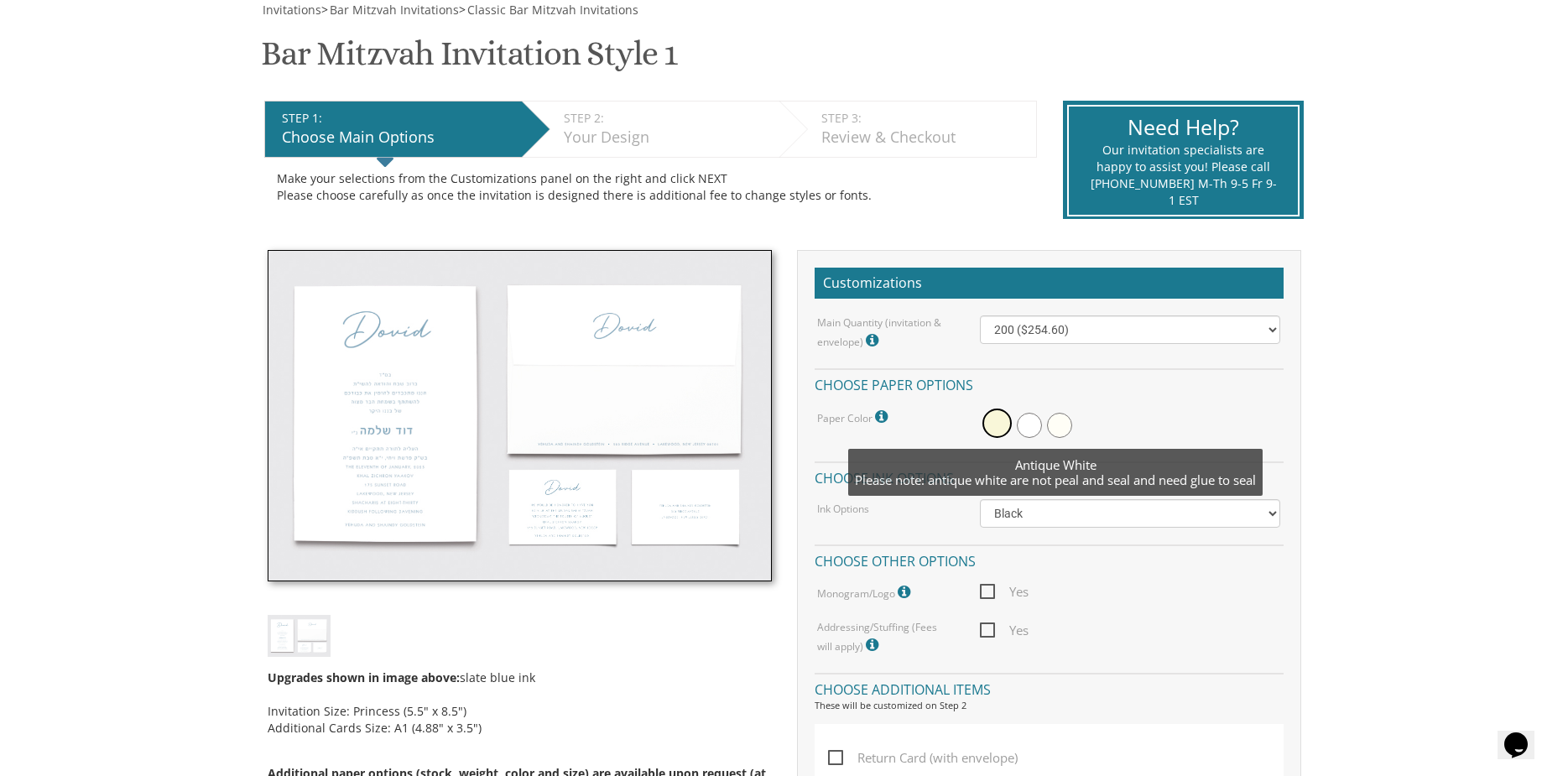
click at [1070, 419] on span at bounding box center [1060, 425] width 25 height 25
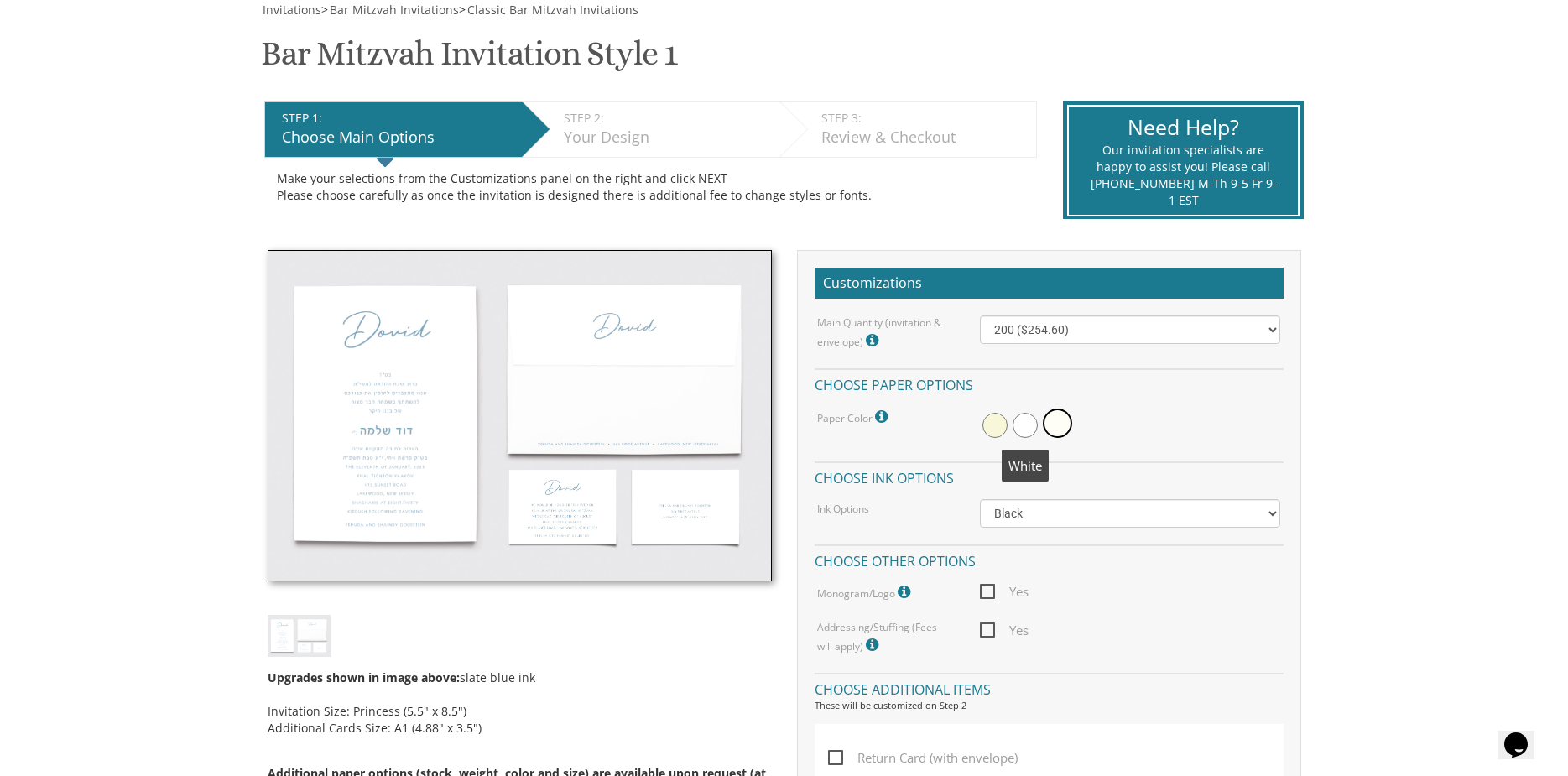
click at [1025, 426] on span at bounding box center [1025, 425] width 25 height 25
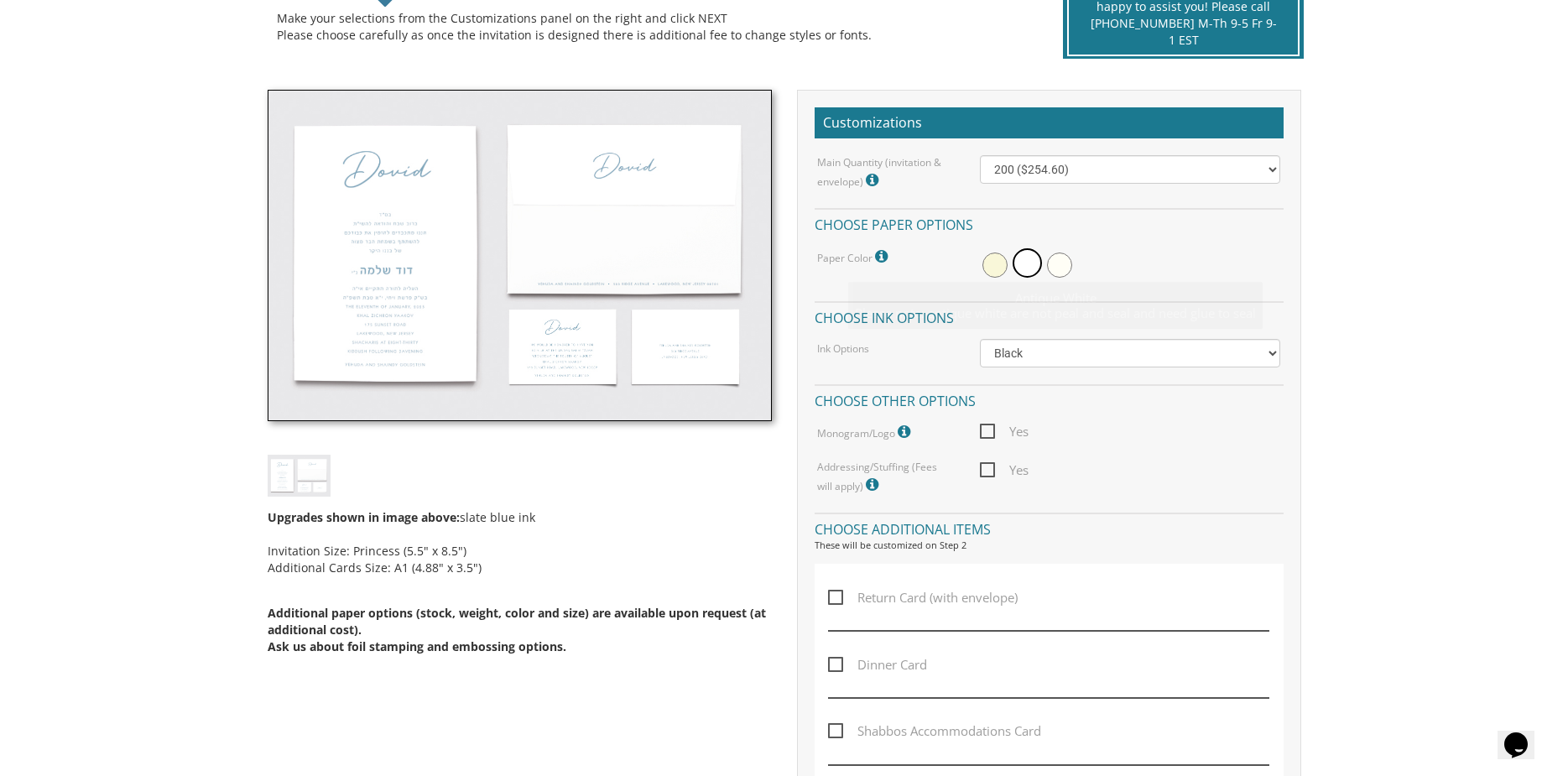
scroll to position [420, 0]
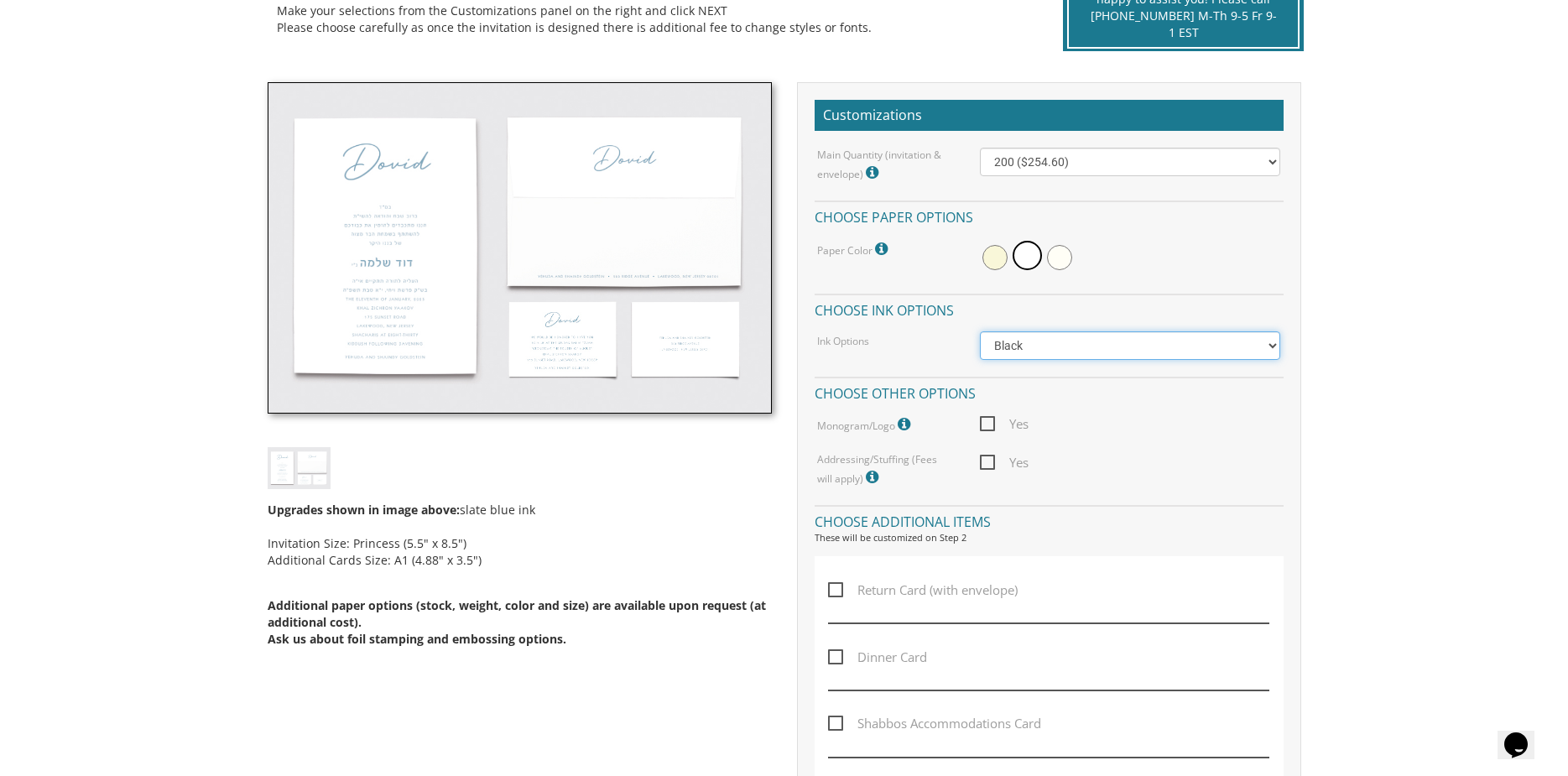
click at [1073, 350] on select "Black Colored Ink ($65.00) Black + One Color ($100.00) Two Colors ($165.00)" at bounding box center [1130, 346] width 301 height 29
click at [980, 331] on select "Black Colored Ink ($65.00) Black + One Color ($100.00) Two Colors ($165.00)" at bounding box center [1130, 346] width 301 height 29
click at [989, 430] on span "Yes" at bounding box center [1005, 423] width 49 height 21
click at [989, 428] on input "Yes" at bounding box center [986, 422] width 11 height 11
checkbox input "true"
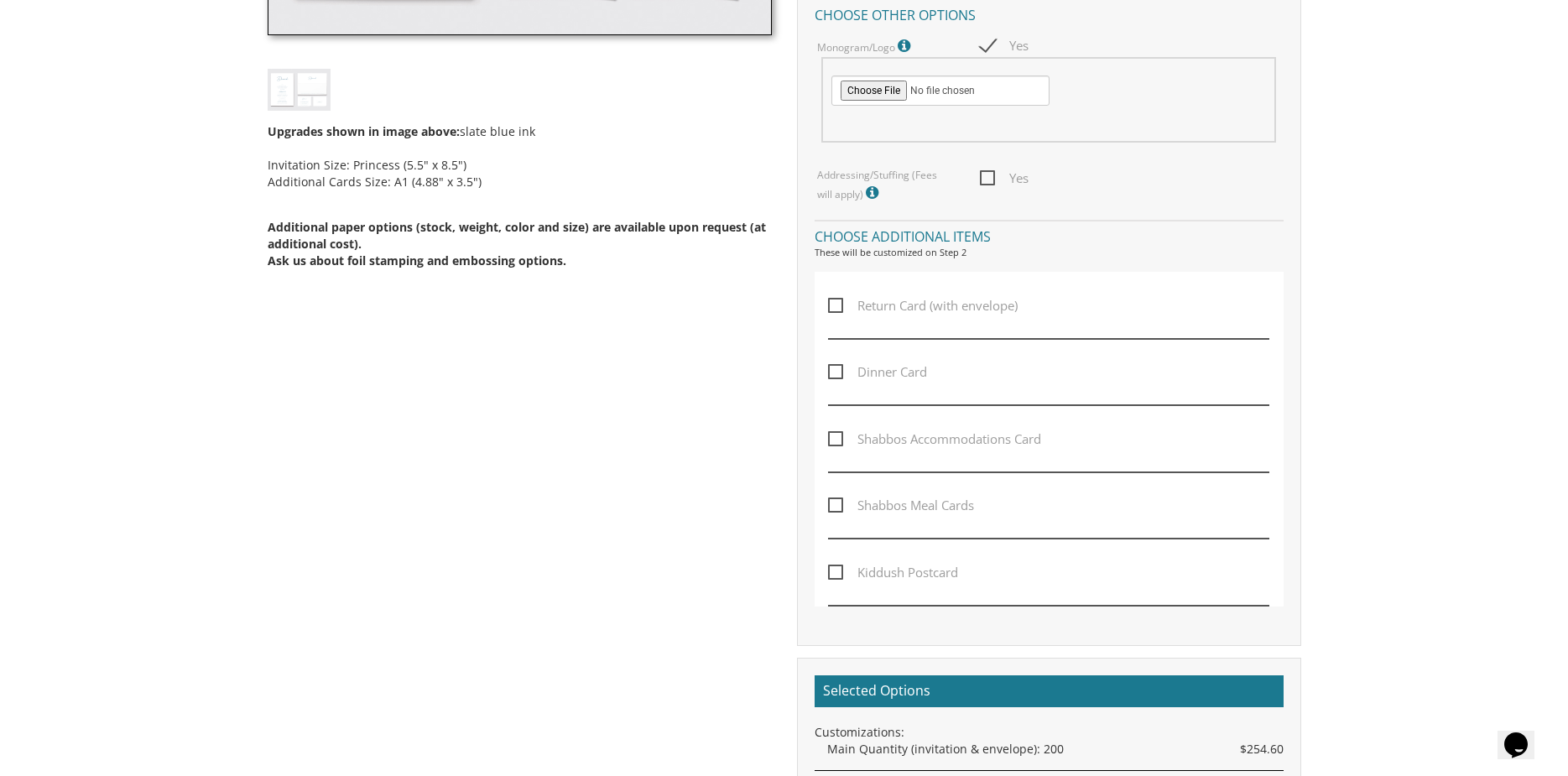
scroll to position [838, 0]
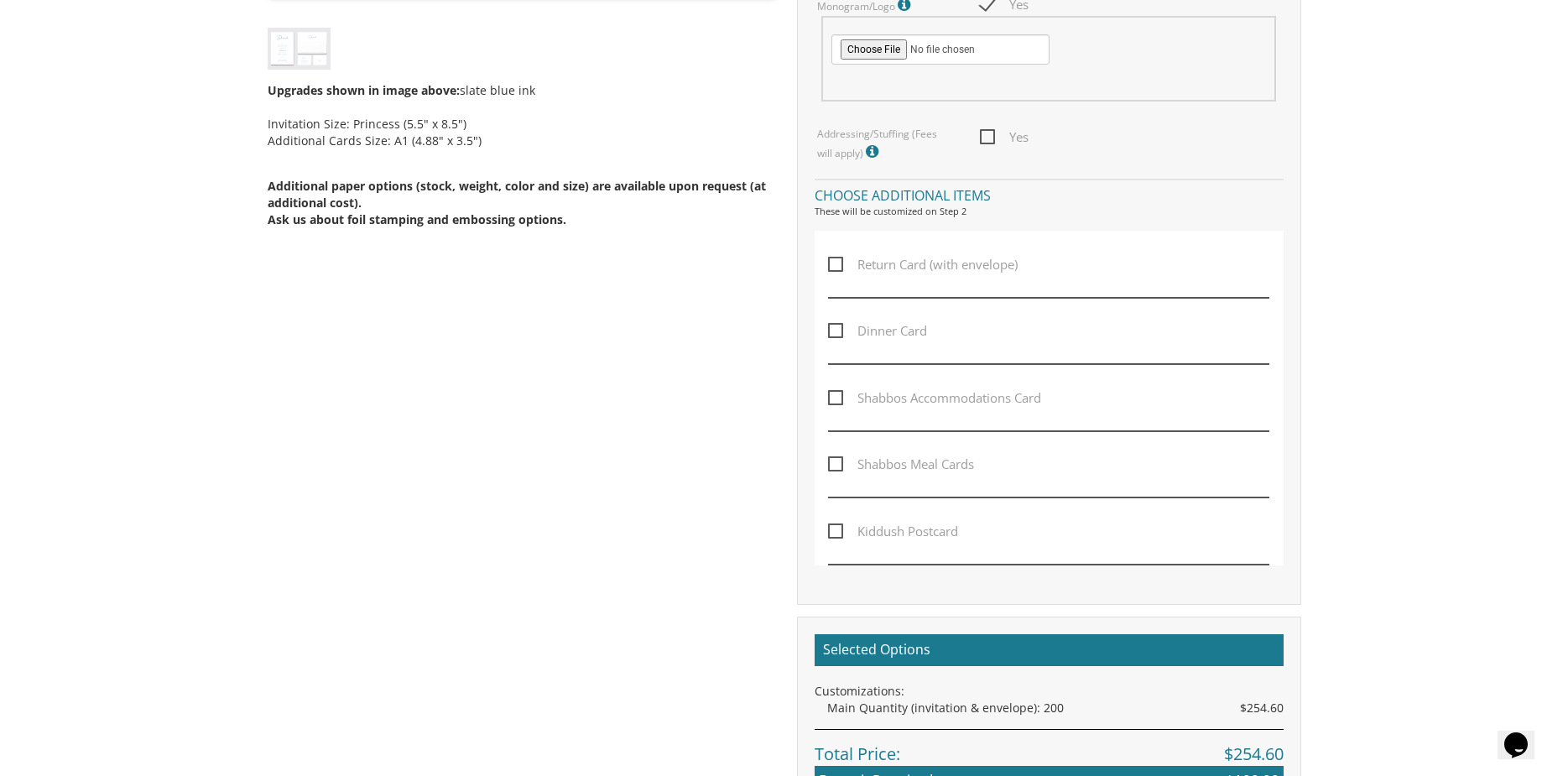
click at [835, 532] on span "Kiddush Postcard" at bounding box center [893, 531] width 130 height 21
click at [835, 532] on input "Kiddush Postcard" at bounding box center [833, 530] width 11 height 11
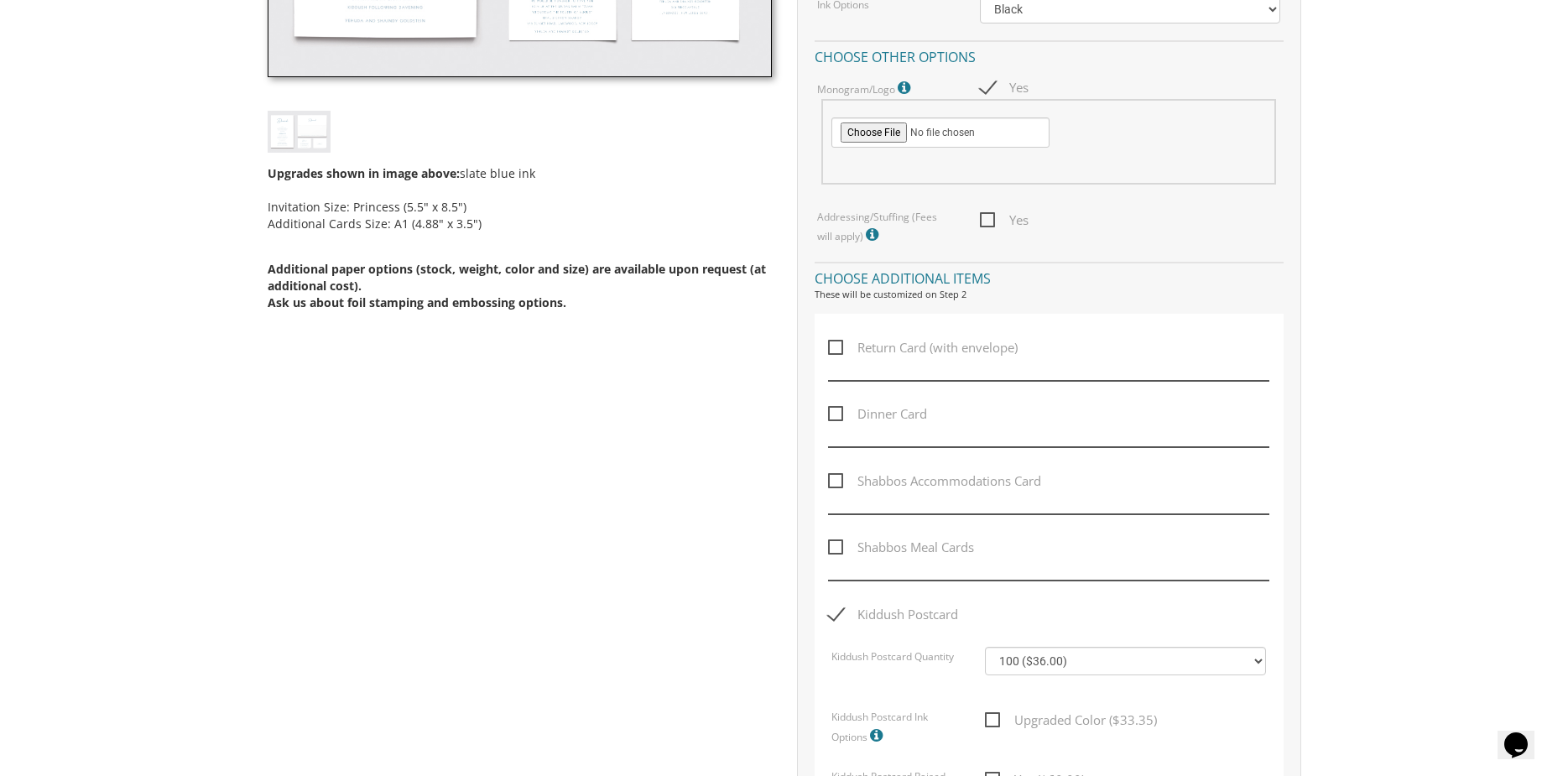
scroll to position [754, 0]
click at [833, 609] on span "Kiddush Postcard" at bounding box center [893, 614] width 130 height 21
click at [833, 609] on input "Kiddush Postcard" at bounding box center [833, 614] width 11 height 11
checkbox input "false"
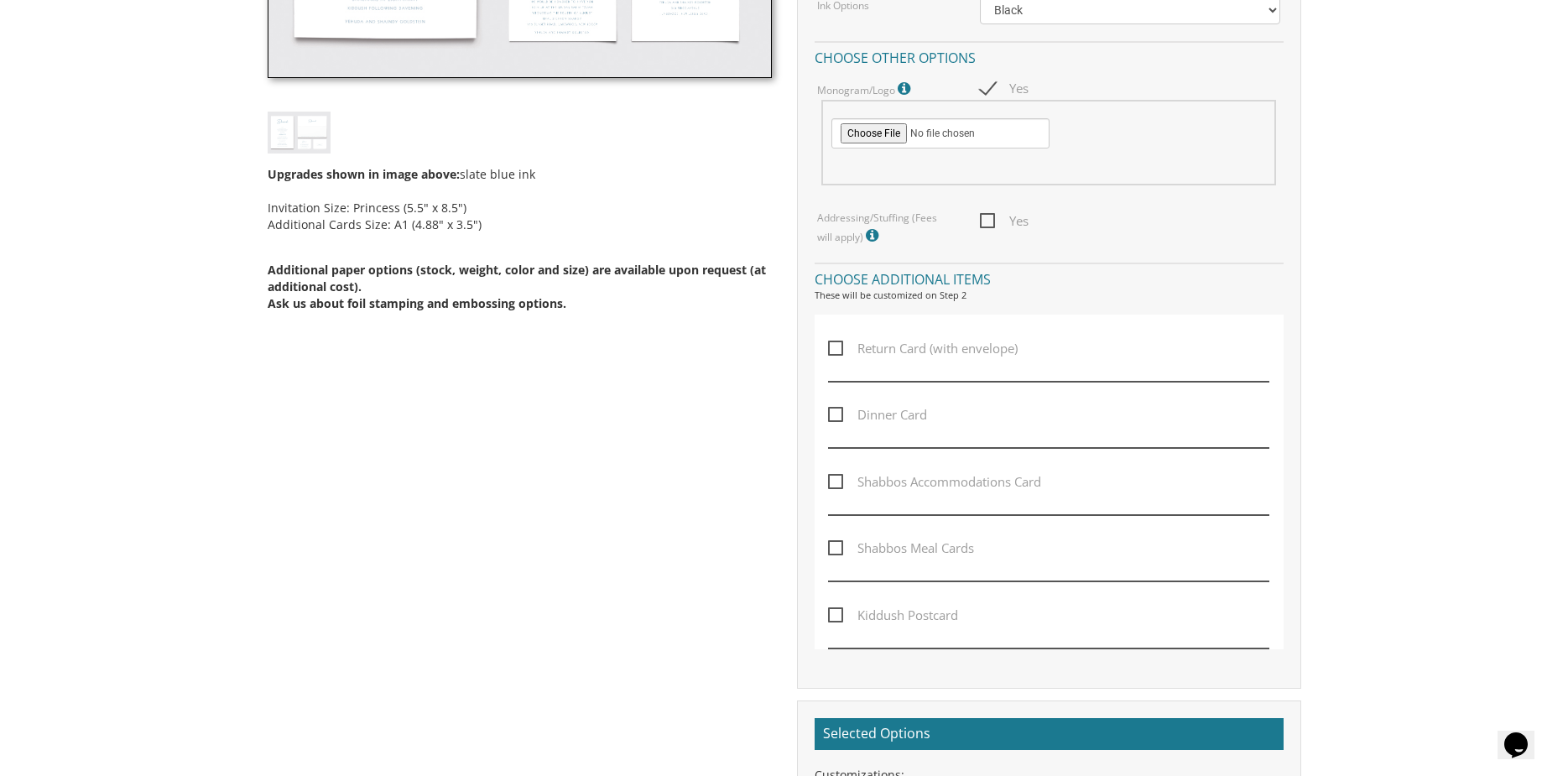
click at [839, 415] on span "Dinner Card" at bounding box center [877, 414] width 99 height 21
click at [839, 415] on input "Dinner Card" at bounding box center [833, 413] width 11 height 11
checkbox input "true"
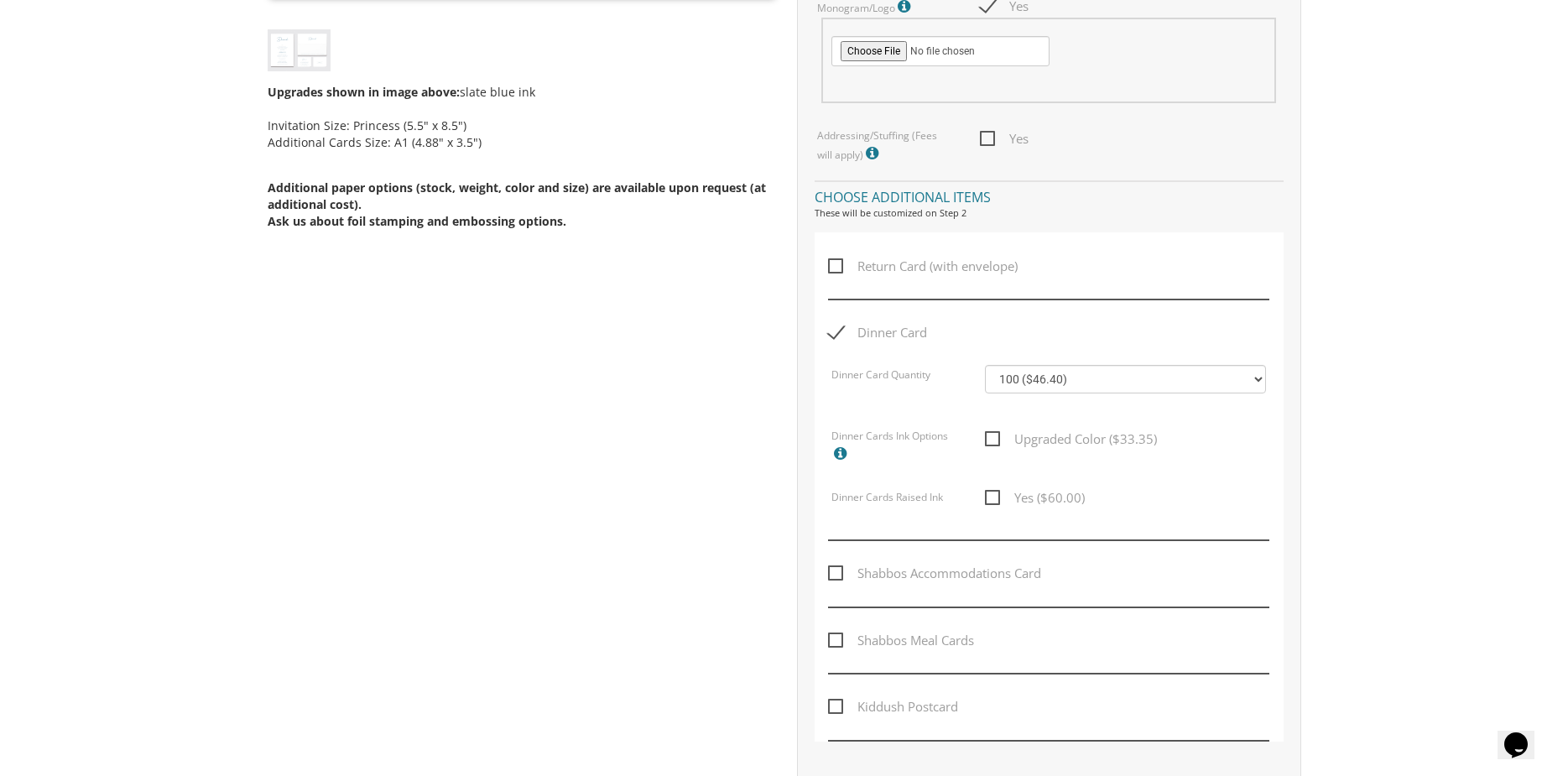
scroll to position [922, 0]
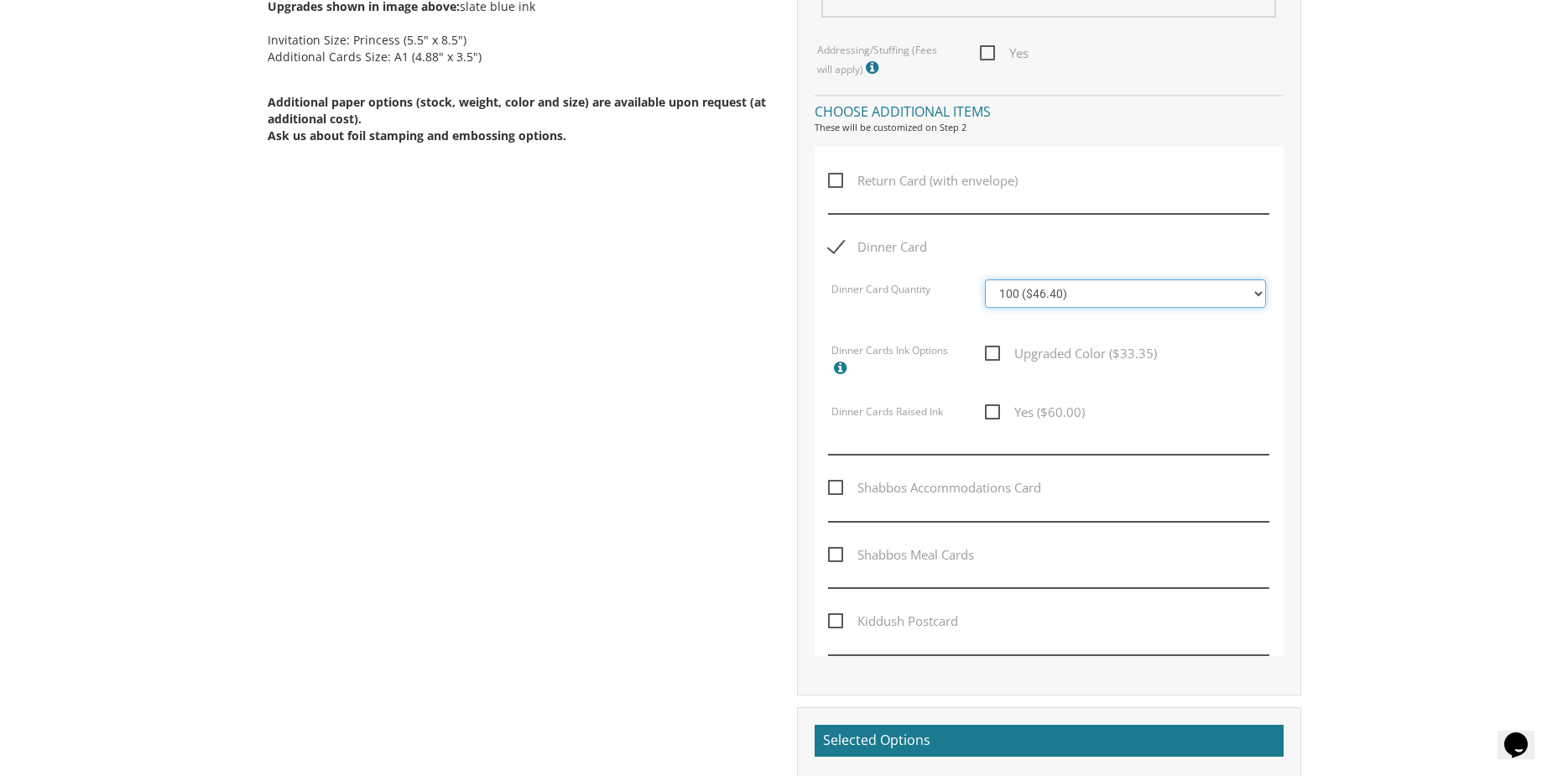
click at [1072, 291] on select "100 ($46.40) 200 ($55.20) 300 ($61.85) 400 ($70.60) 500 ($77.20) 600 ($85.95) 7…" at bounding box center [1125, 293] width 281 height 29
select select "200"
click at [985, 279] on select "100 ($46.40) 200 ($55.20) 300 ($61.85) 400 ($70.60) 500 ($77.20) 600 ($85.95) 7…" at bounding box center [1125, 293] width 281 height 29
click at [1199, 419] on div "Yes ($60.00)" at bounding box center [1125, 419] width 306 height 35
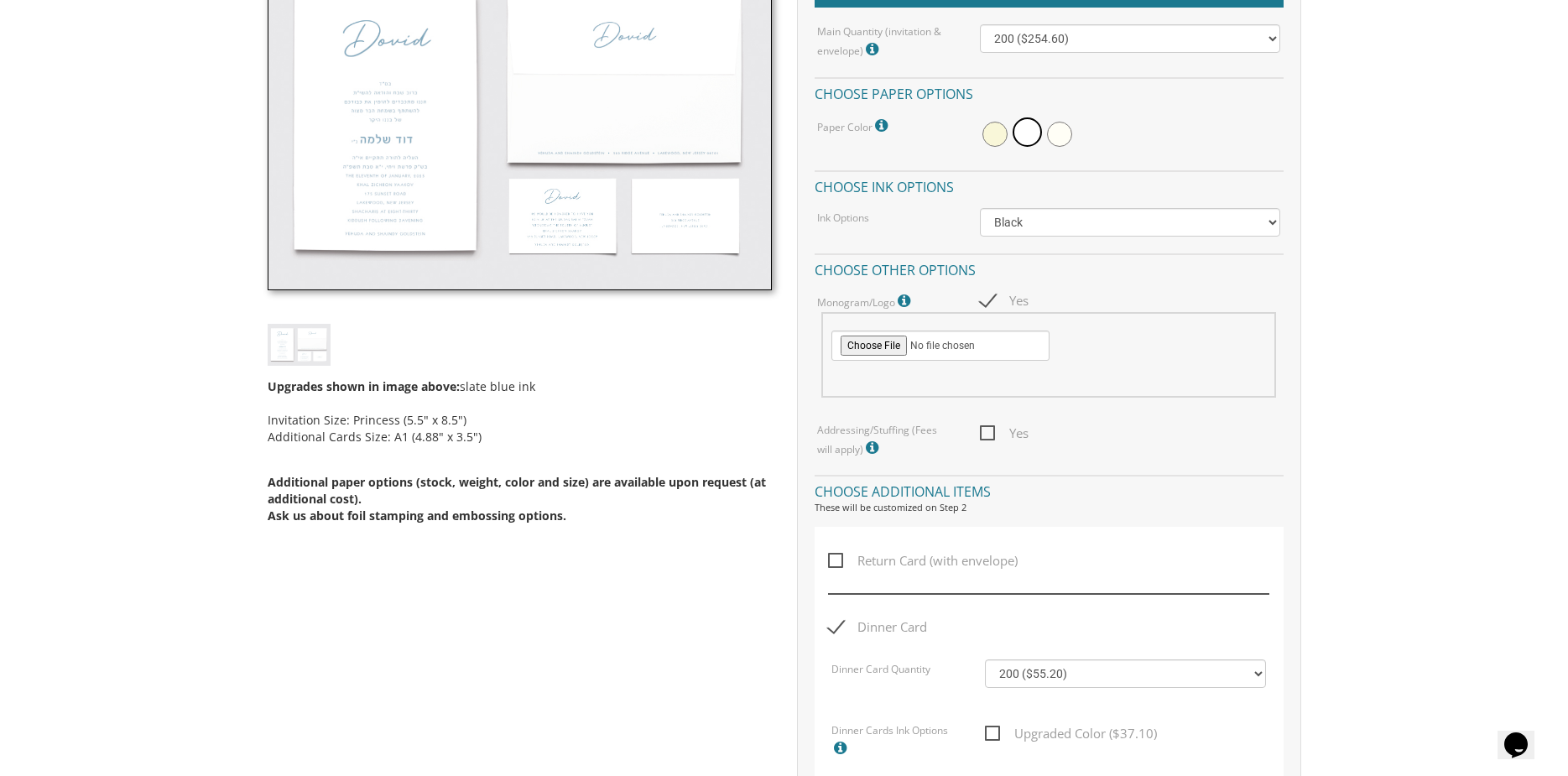
scroll to position [503, 0]
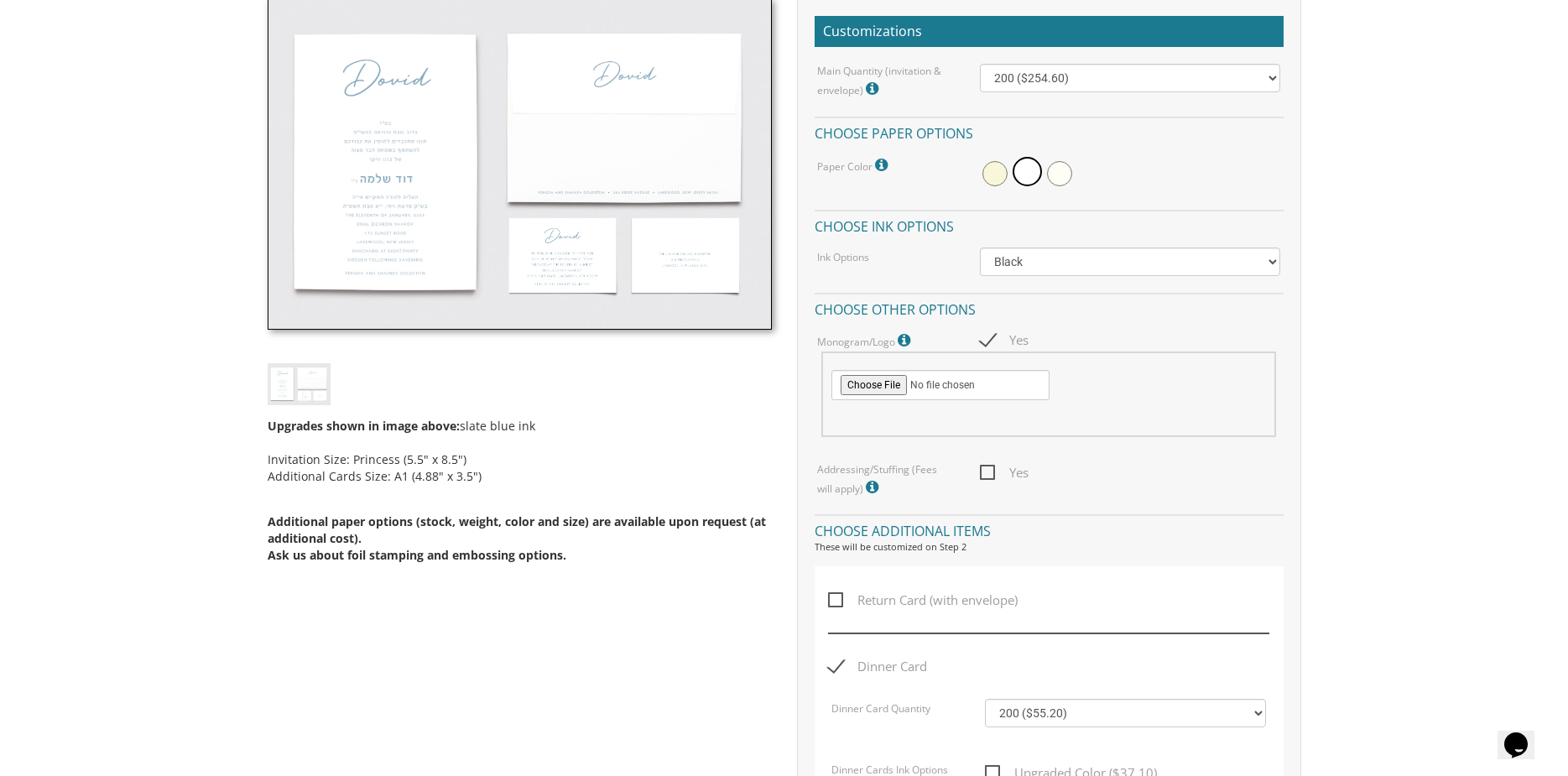
click at [833, 598] on span "Return Card (with envelope)" at bounding box center [923, 599] width 190 height 21
click at [833, 598] on input "Return Card (with envelope)" at bounding box center [833, 598] width 11 height 11
checkbox input "true"
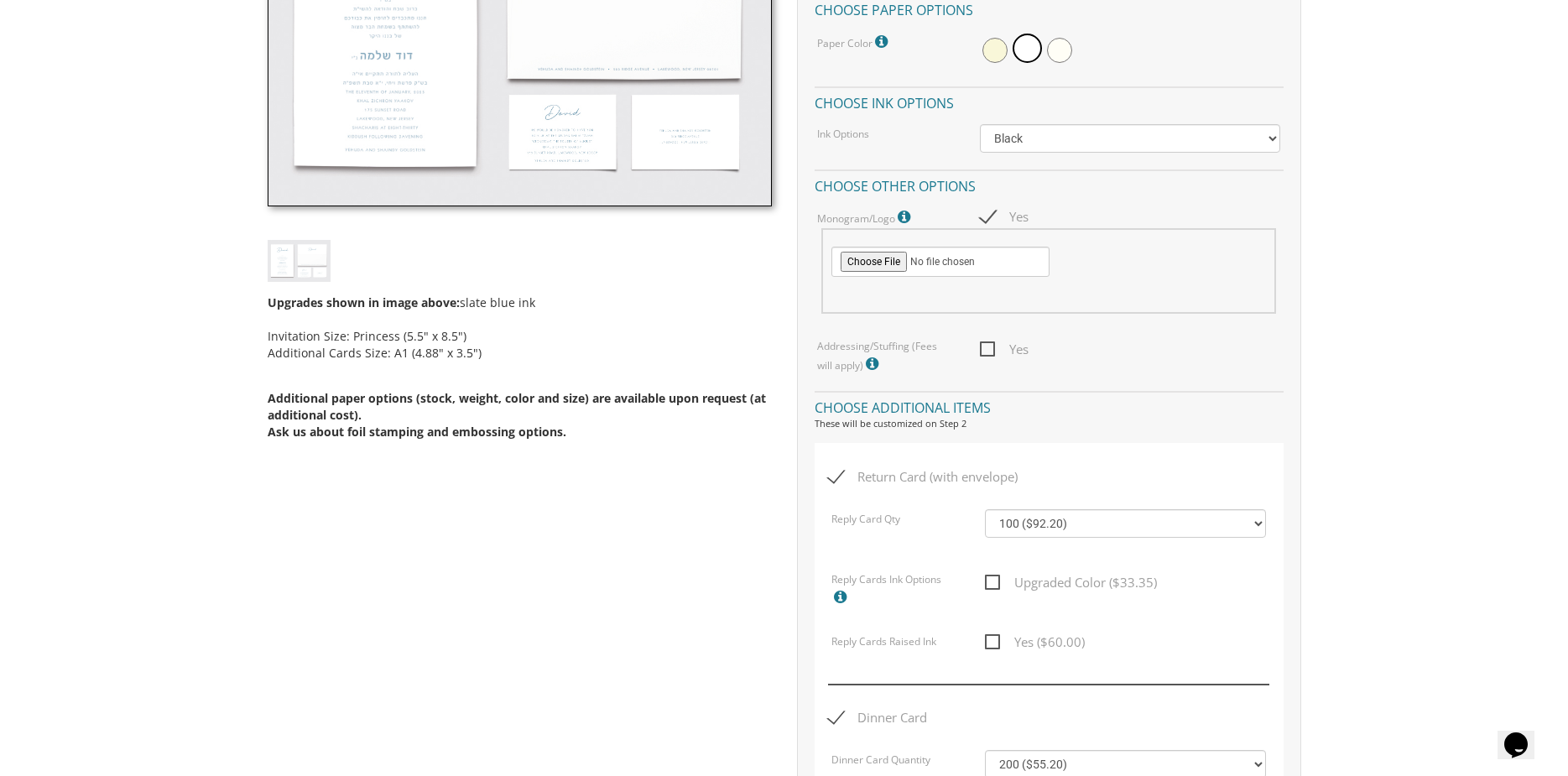
scroll to position [671, 0]
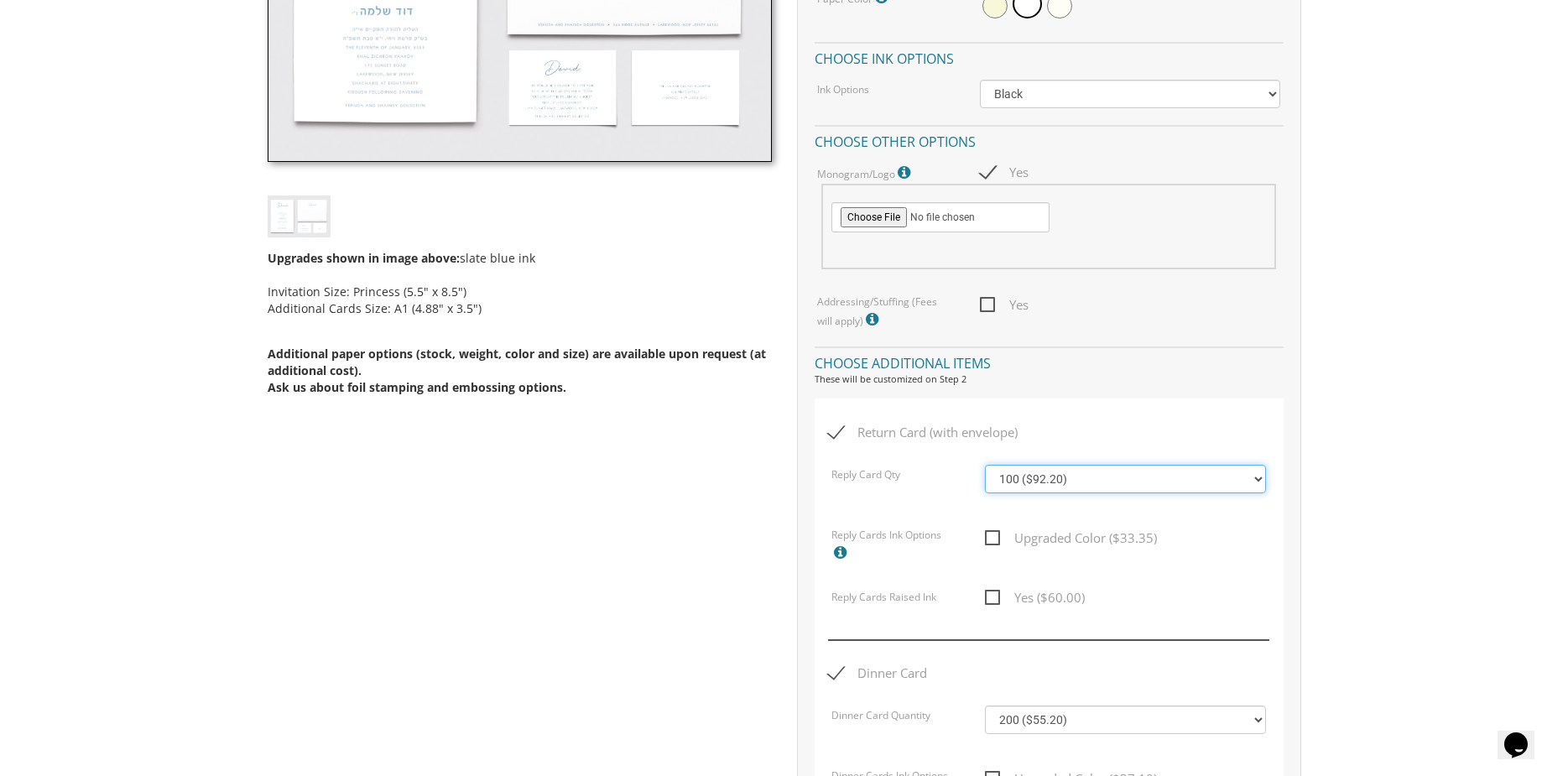
click at [1066, 478] on select "100 ($92.20) 200 ($119.30) 300 ($141.90) 400 ($168.75) 500 ($191.00) 600 ($217.…" at bounding box center [1125, 479] width 281 height 29
select select "200"
click at [985, 465] on select "100 ($92.20) 200 ($119.30) 300 ($141.90) 400 ($168.75) 500 ($191.00) 600 ($217.…" at bounding box center [1125, 479] width 281 height 29
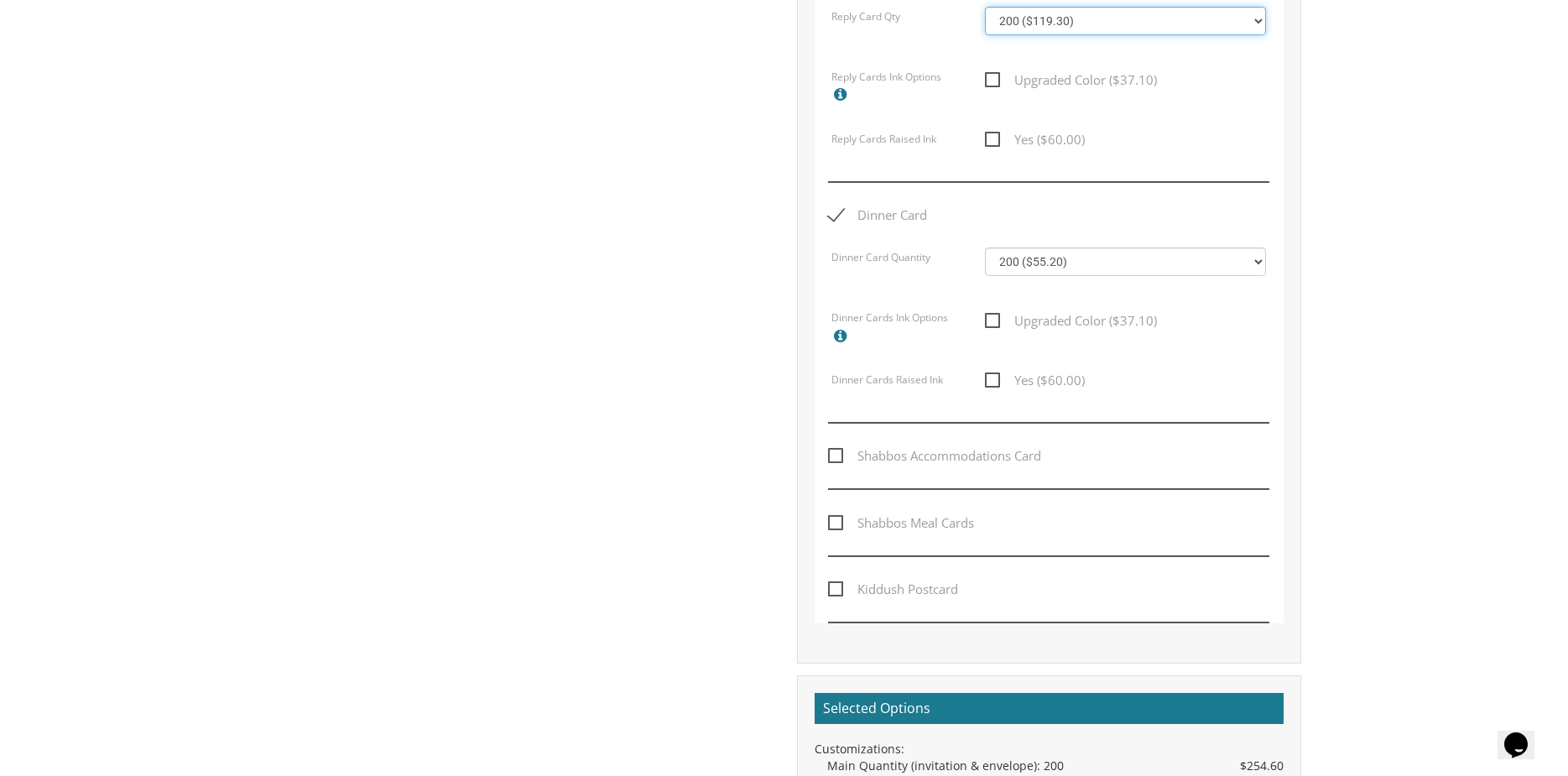
scroll to position [1174, 0]
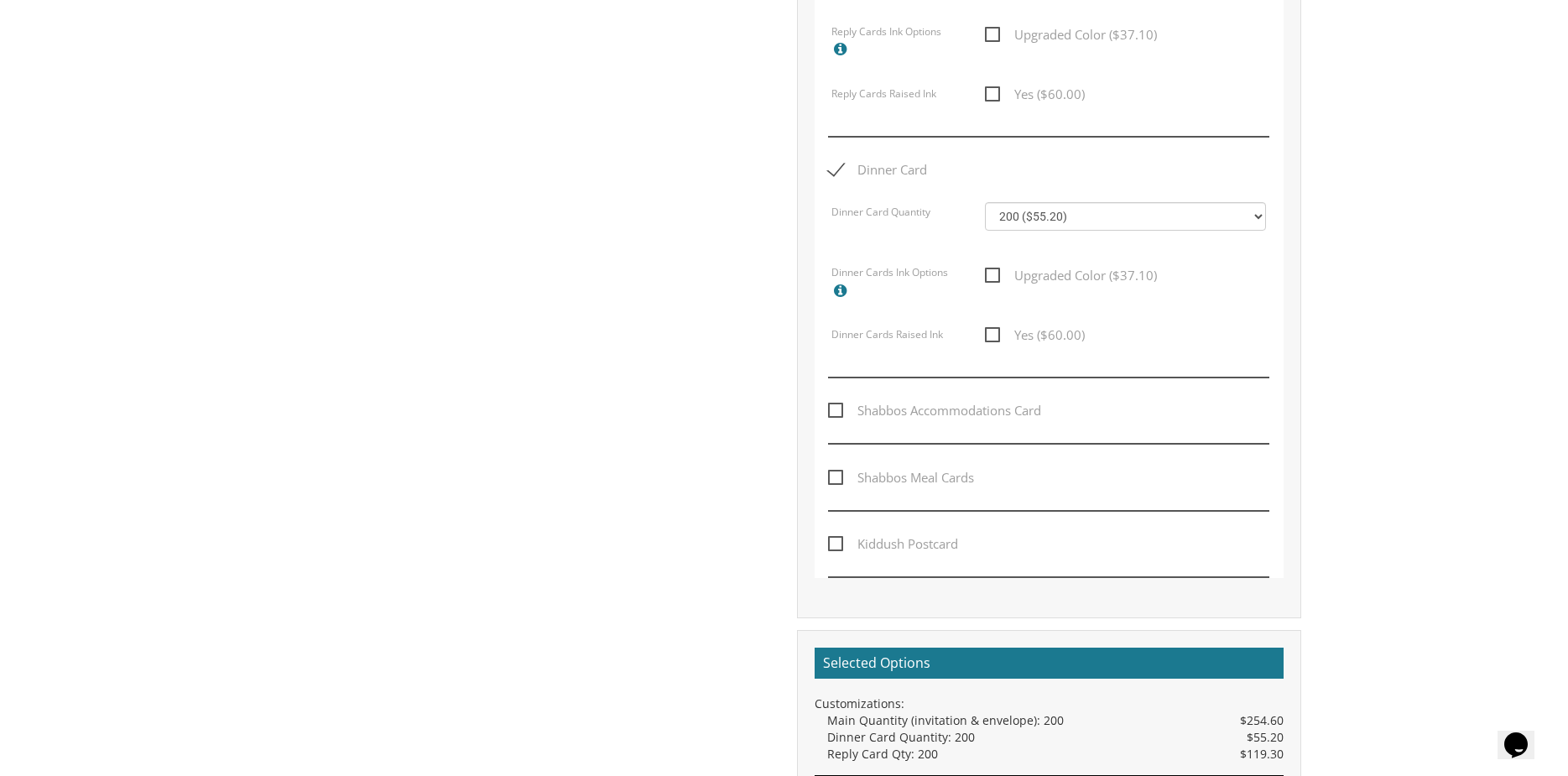
click at [836, 546] on span "Kiddush Postcard" at bounding box center [893, 543] width 130 height 21
click at [836, 546] on input "Kiddush Postcard" at bounding box center [833, 542] width 11 height 11
checkbox input "true"
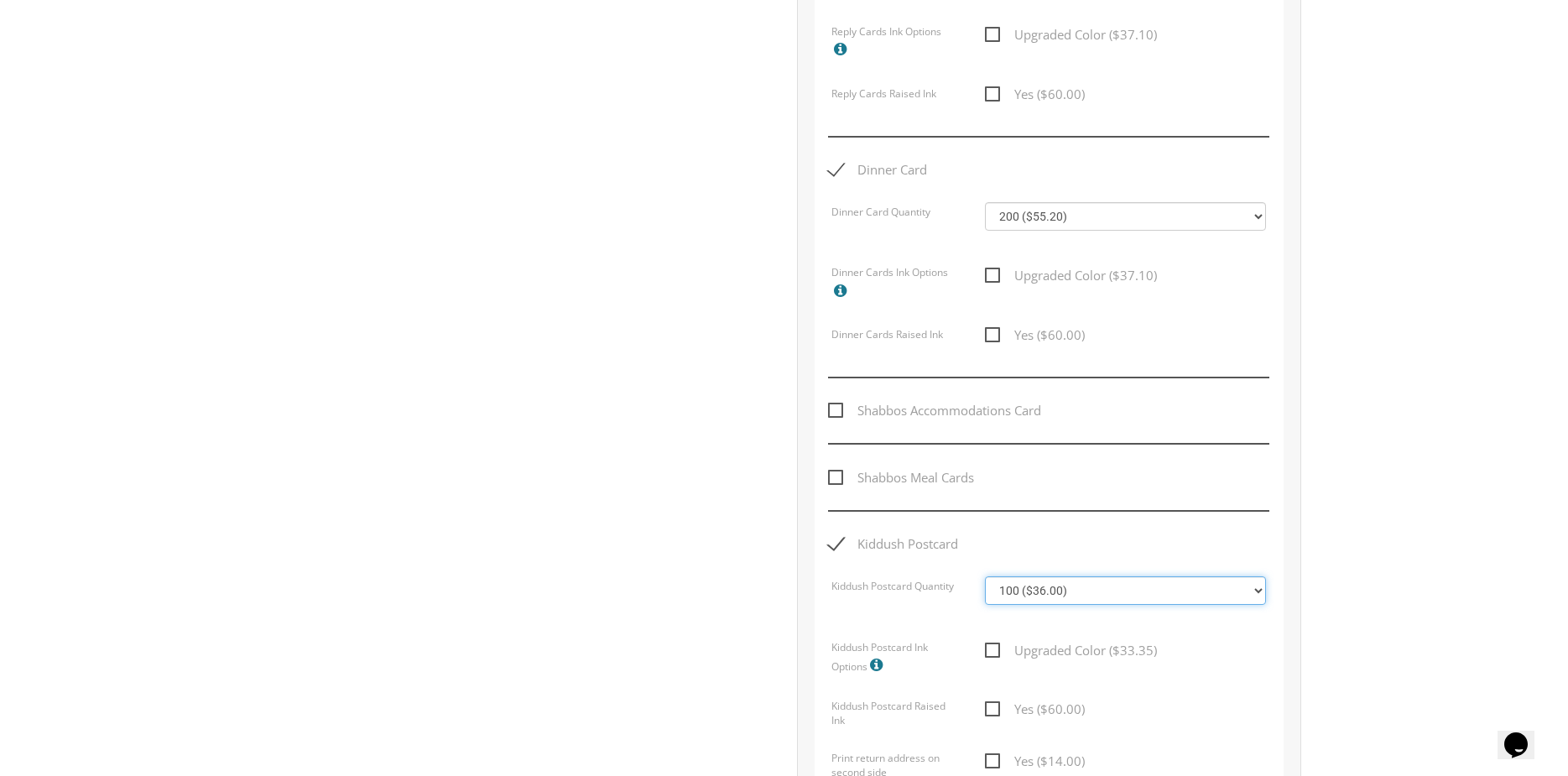
click at [1109, 581] on select "100 ($36.00) 200 ($42.00) 300 ($48.00) 400 ($54.00) 500 ($60.00) 600 ($66.00) 7…" at bounding box center [1125, 590] width 281 height 29
select select "200"
click at [985, 576] on select "100 ($36.00) 200 ($42.00) 300 ($48.00) 400 ($54.00) 500 ($60.00) 600 ($66.00) 7…" at bounding box center [1125, 590] width 281 height 29
click at [835, 548] on span "Kiddush Postcard" at bounding box center [893, 543] width 130 height 21
click at [835, 548] on input "Kiddush Postcard" at bounding box center [833, 542] width 11 height 11
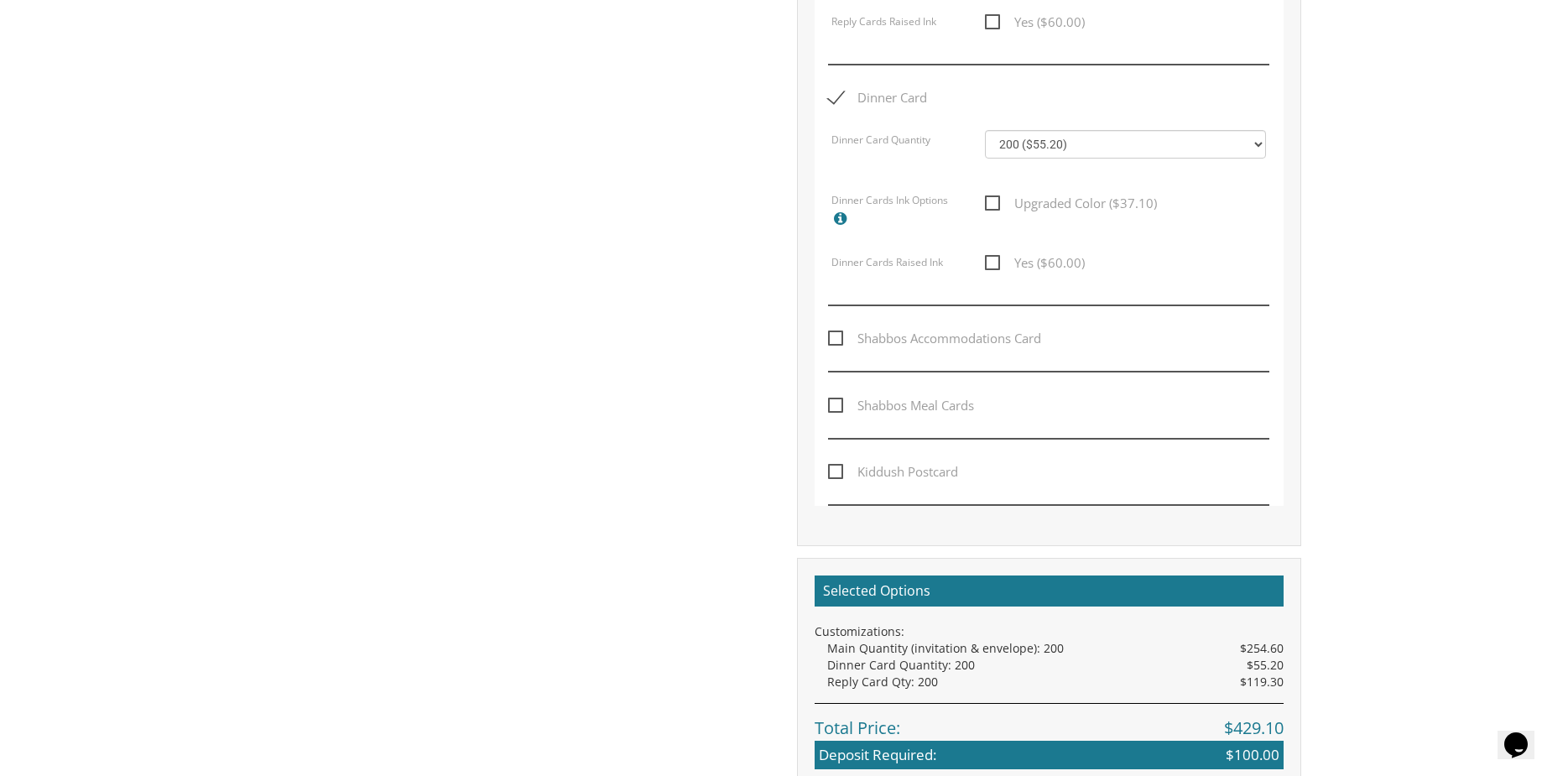
scroll to position [1258, 0]
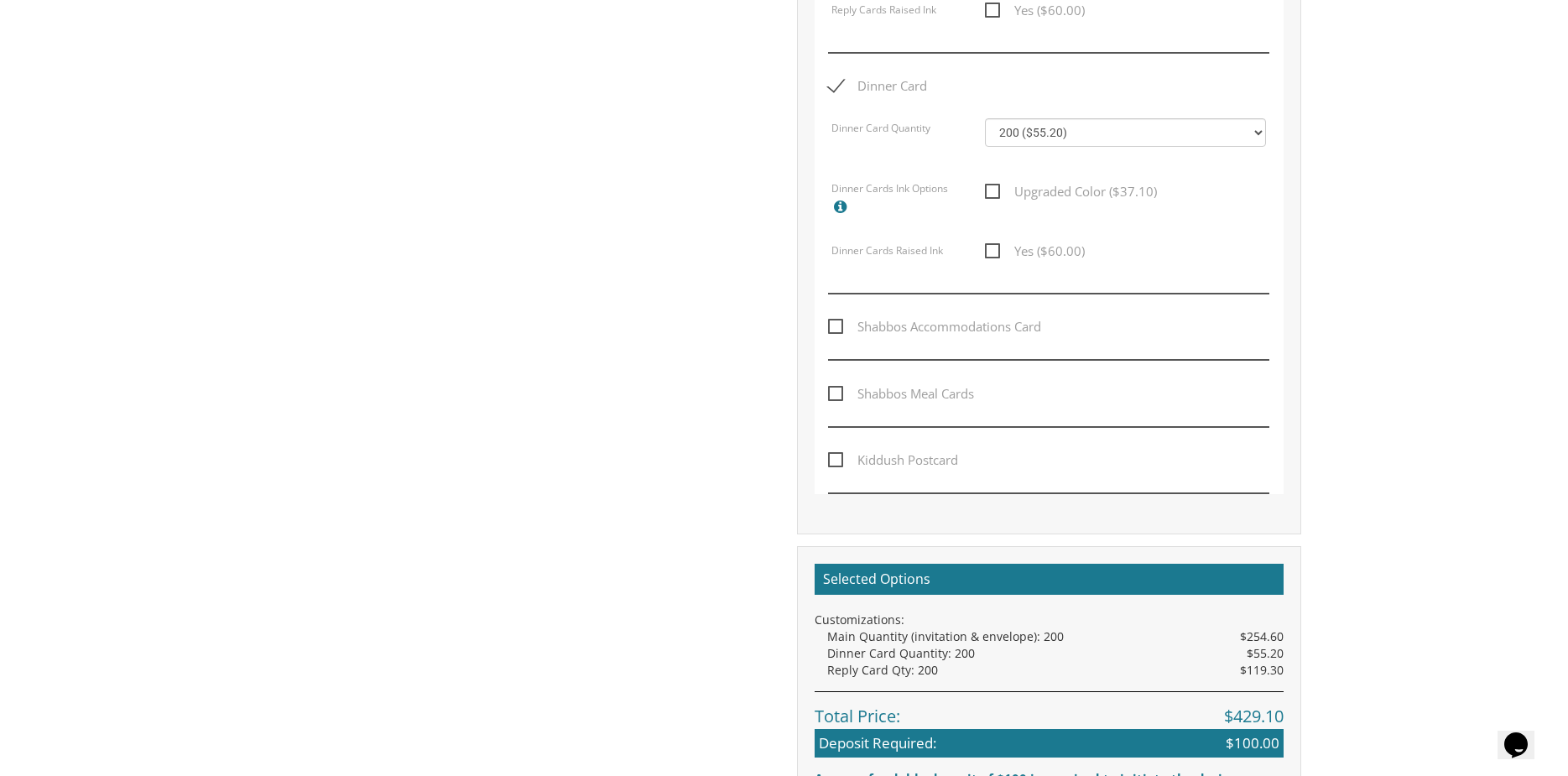
click at [832, 462] on span "Kiddush Postcard" at bounding box center [893, 459] width 130 height 21
click at [832, 462] on input "Kiddush Postcard" at bounding box center [833, 458] width 11 height 11
checkbox input "true"
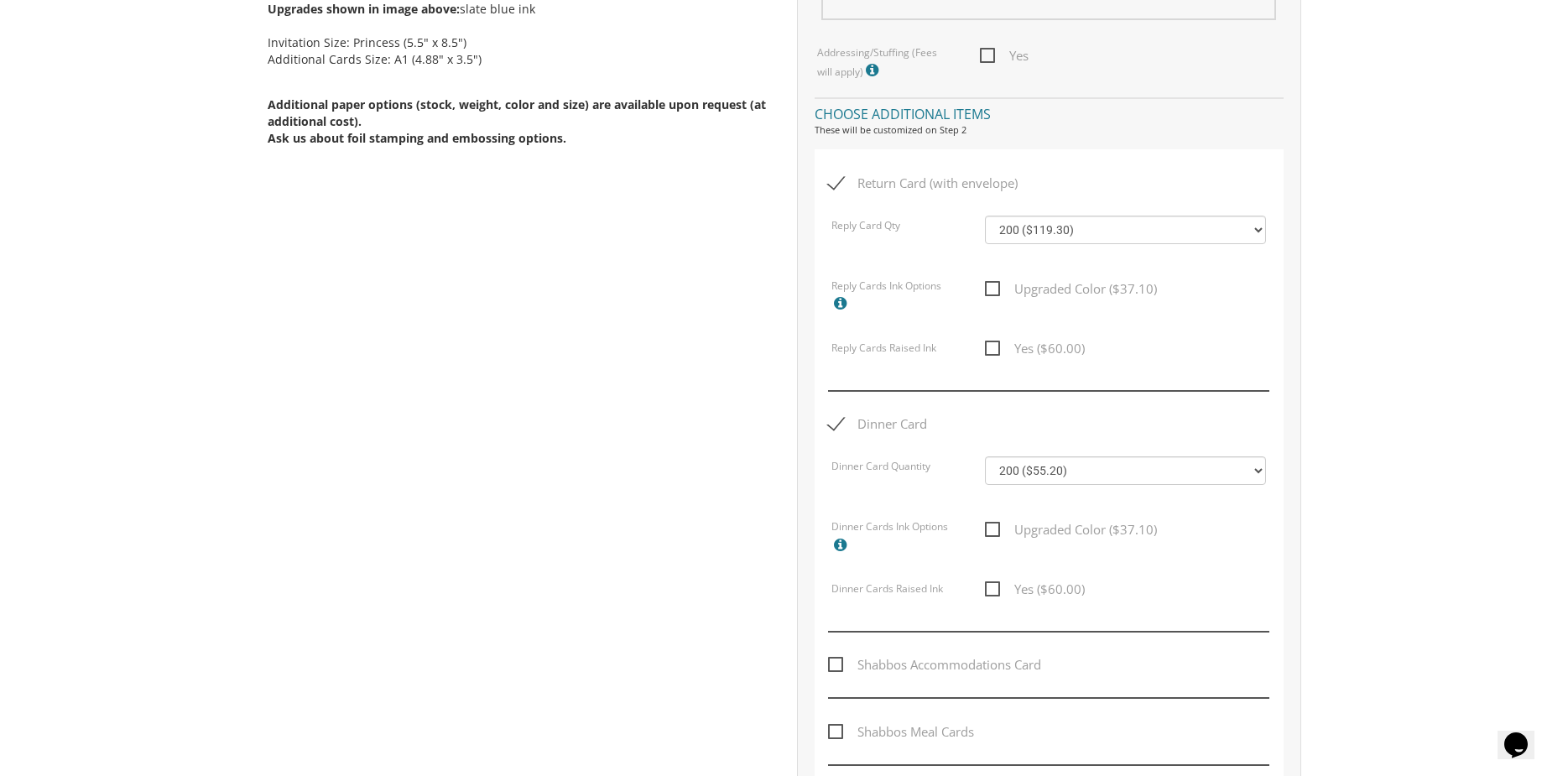
scroll to position [914, 0]
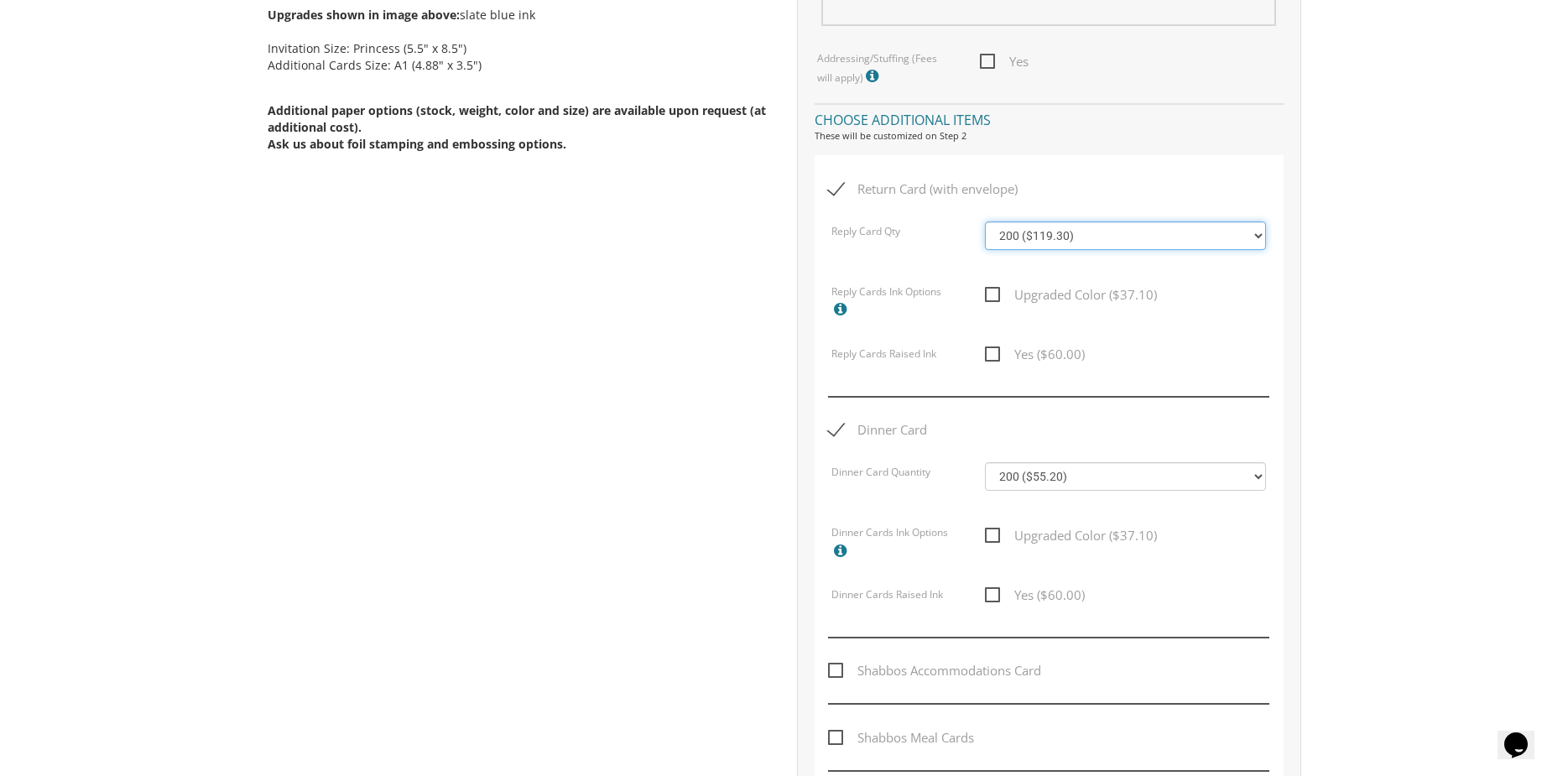
click at [1130, 238] on select "100 ($92.20) 200 ($119.30) 300 ($141.90) 400 ($168.75) 500 ($191.00) 600 ($217.…" at bounding box center [1125, 236] width 281 height 29
click at [840, 179] on span "Return Card (with envelope)" at bounding box center [923, 189] width 190 height 21
click at [839, 182] on input "Return Card (with envelope)" at bounding box center [833, 188] width 11 height 11
checkbox input "false"
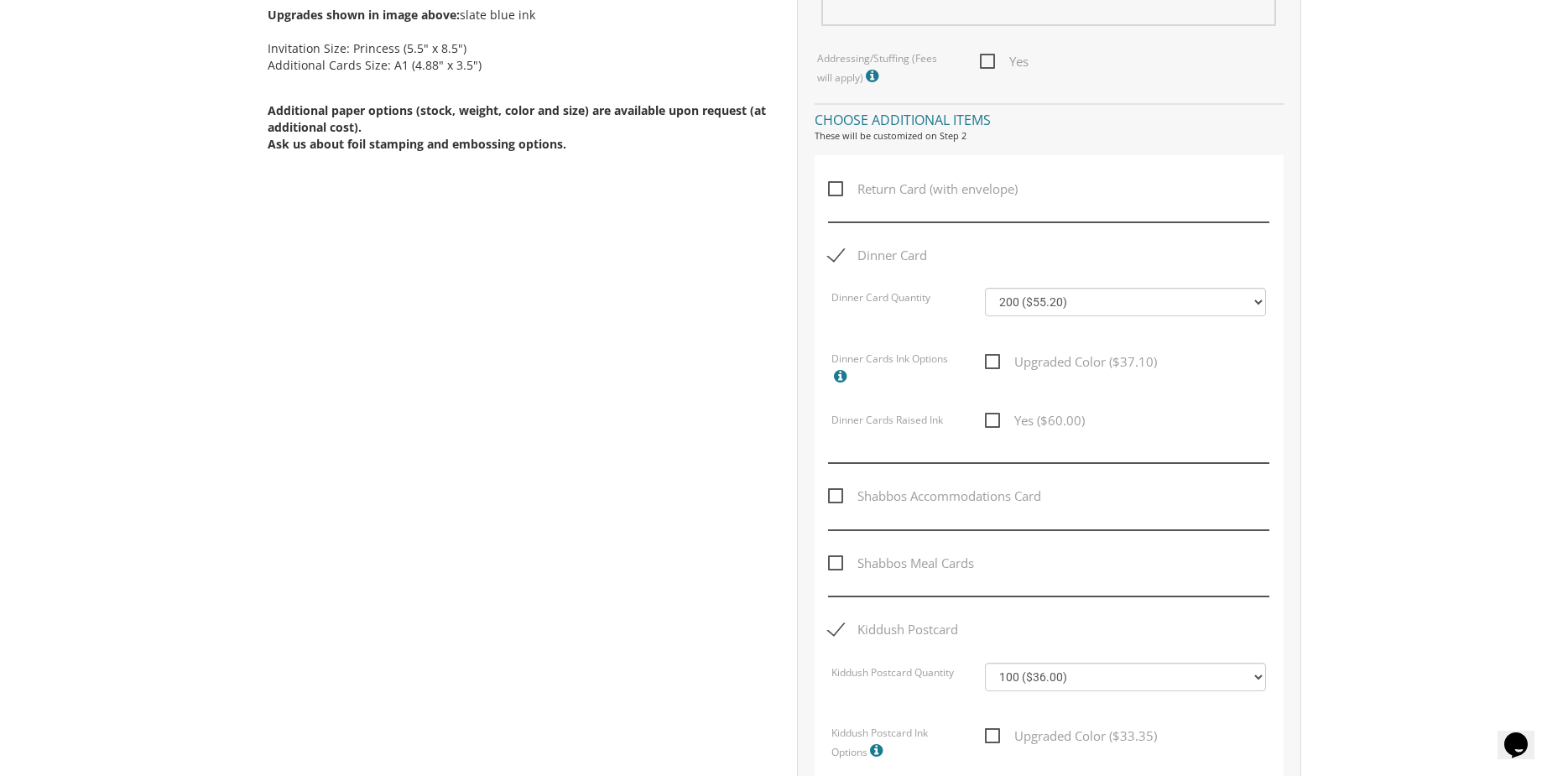
click at [840, 623] on span "Kiddush Postcard" at bounding box center [893, 629] width 130 height 21
click at [839, 623] on input "Kiddush Postcard" at bounding box center [833, 628] width 11 height 11
checkbox input "false"
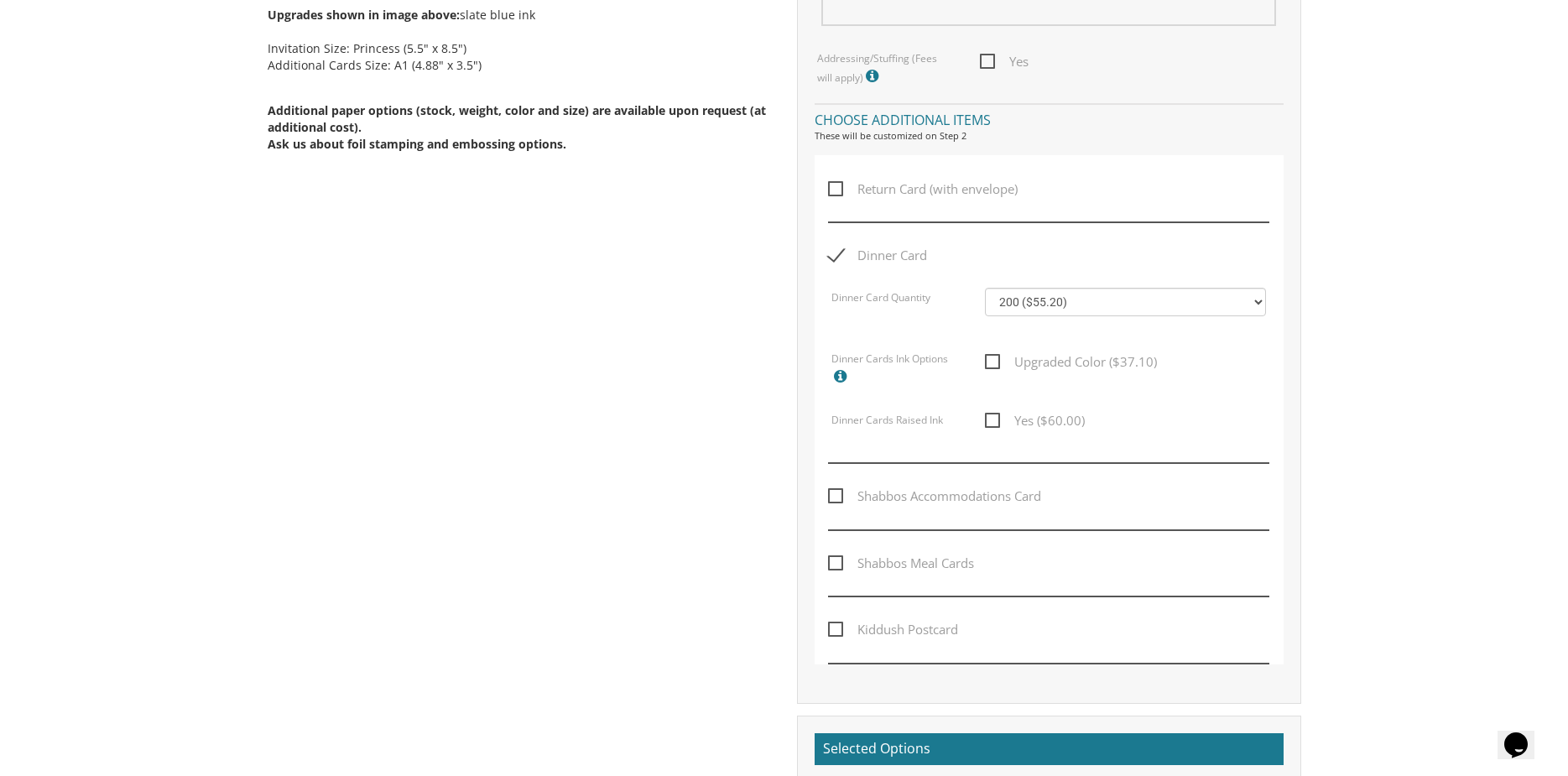
click at [836, 251] on span "Dinner Card" at bounding box center [877, 254] width 99 height 21
click at [836, 251] on input "Dinner Card" at bounding box center [833, 254] width 11 height 11
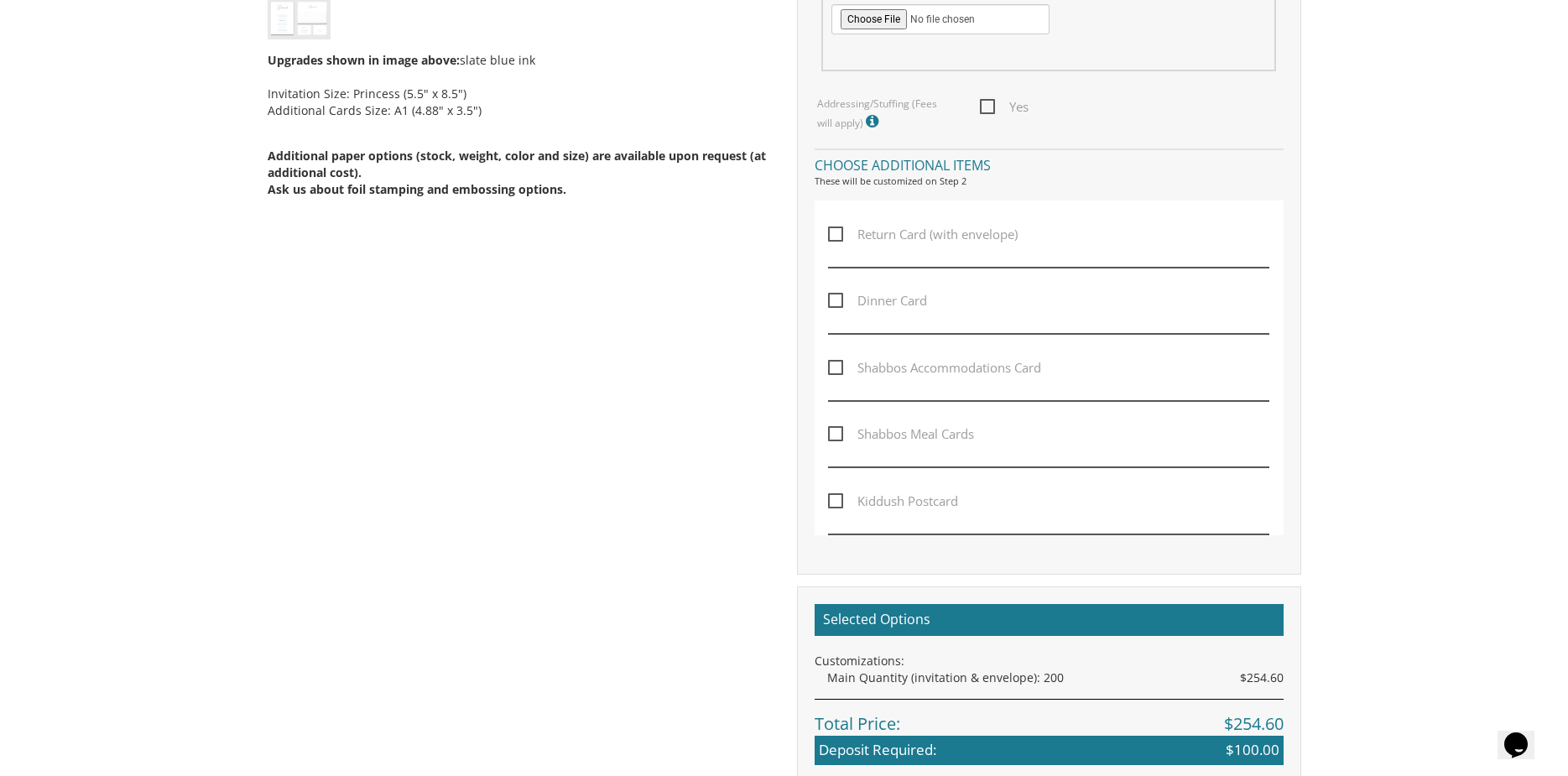
scroll to position [830, 0]
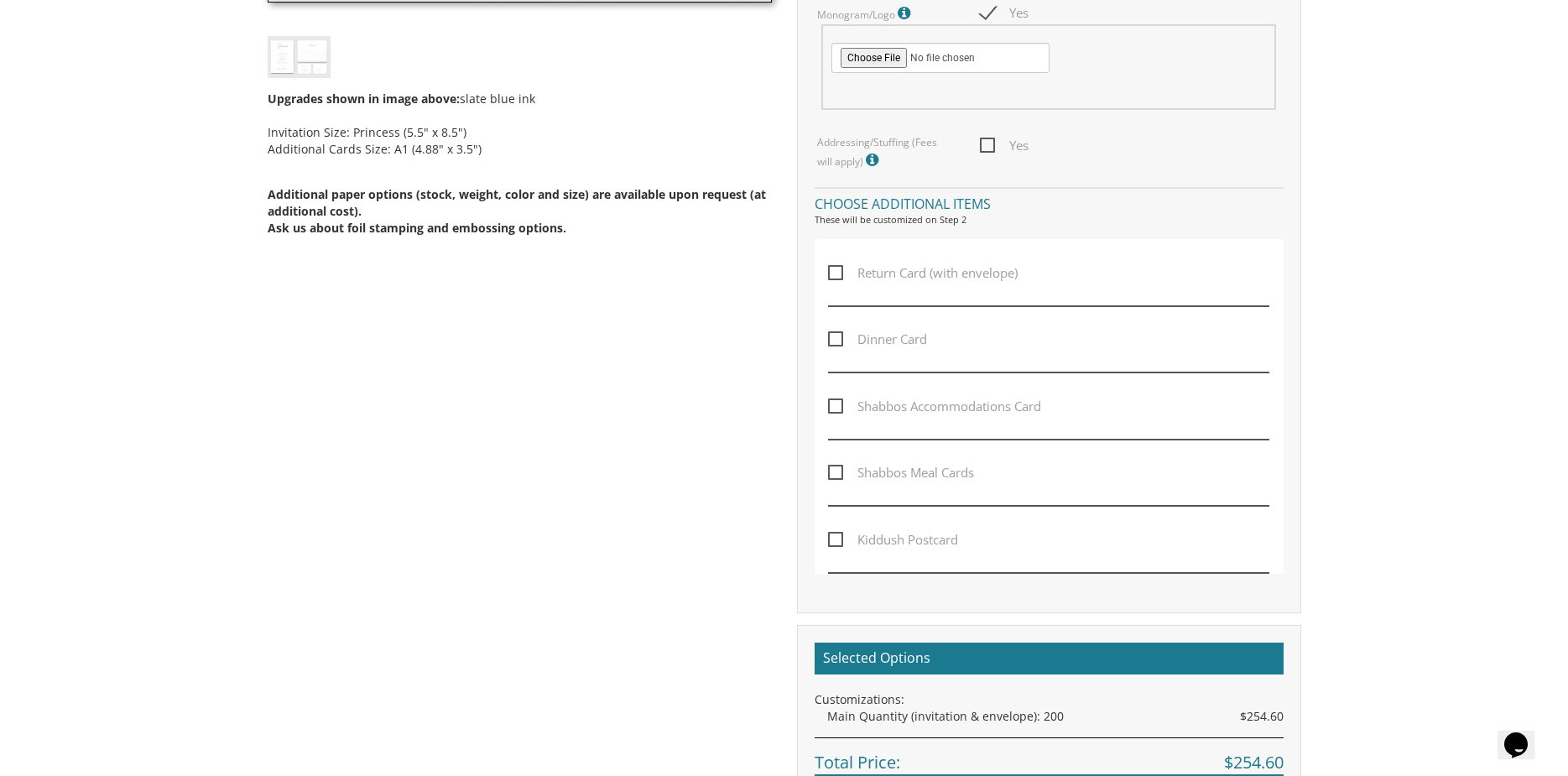
click at [830, 337] on span "Dinner Card" at bounding box center [877, 338] width 99 height 21
click at [830, 337] on input "Dinner Card" at bounding box center [833, 337] width 11 height 11
checkbox input "true"
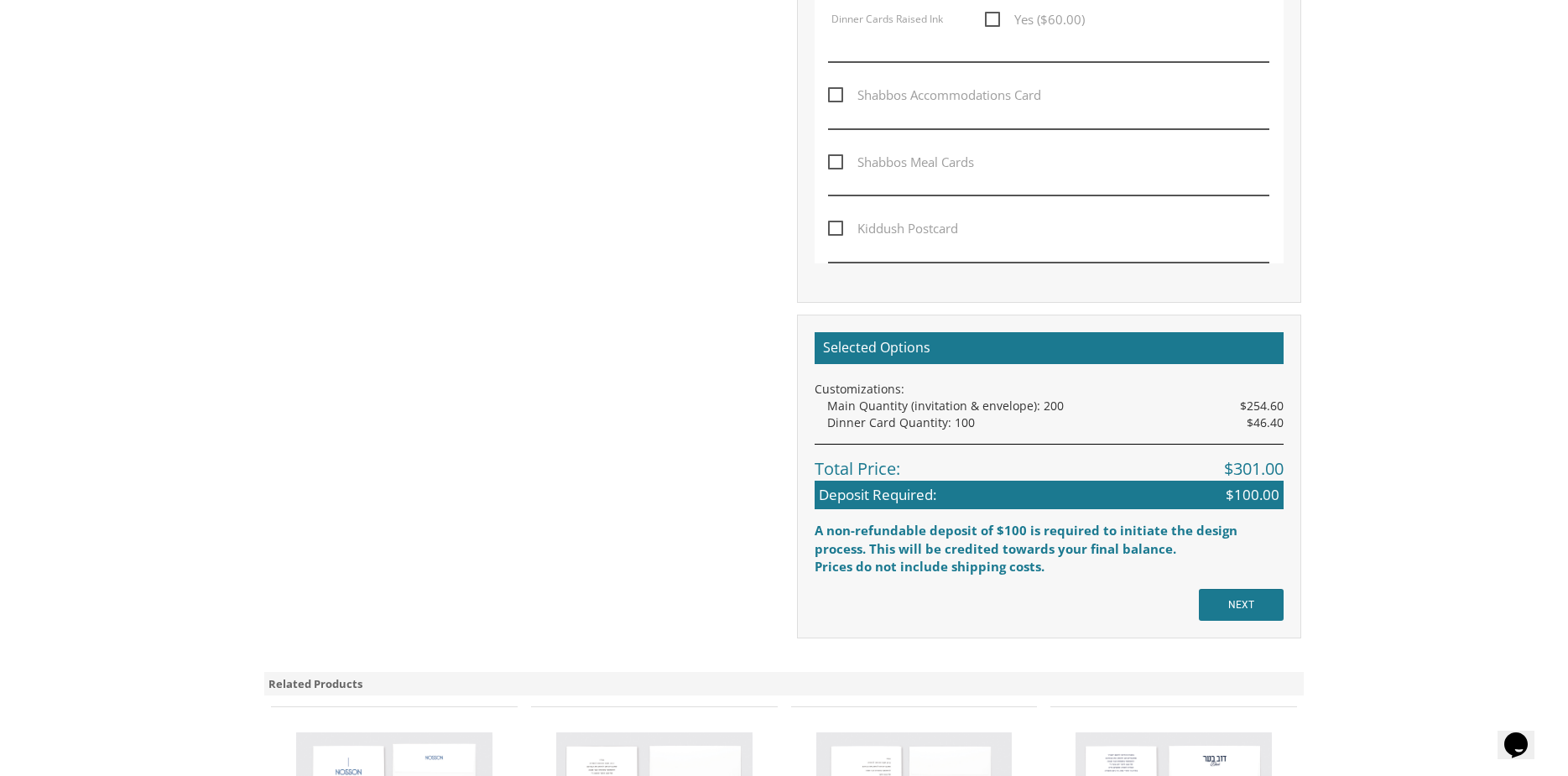
scroll to position [1166, 0]
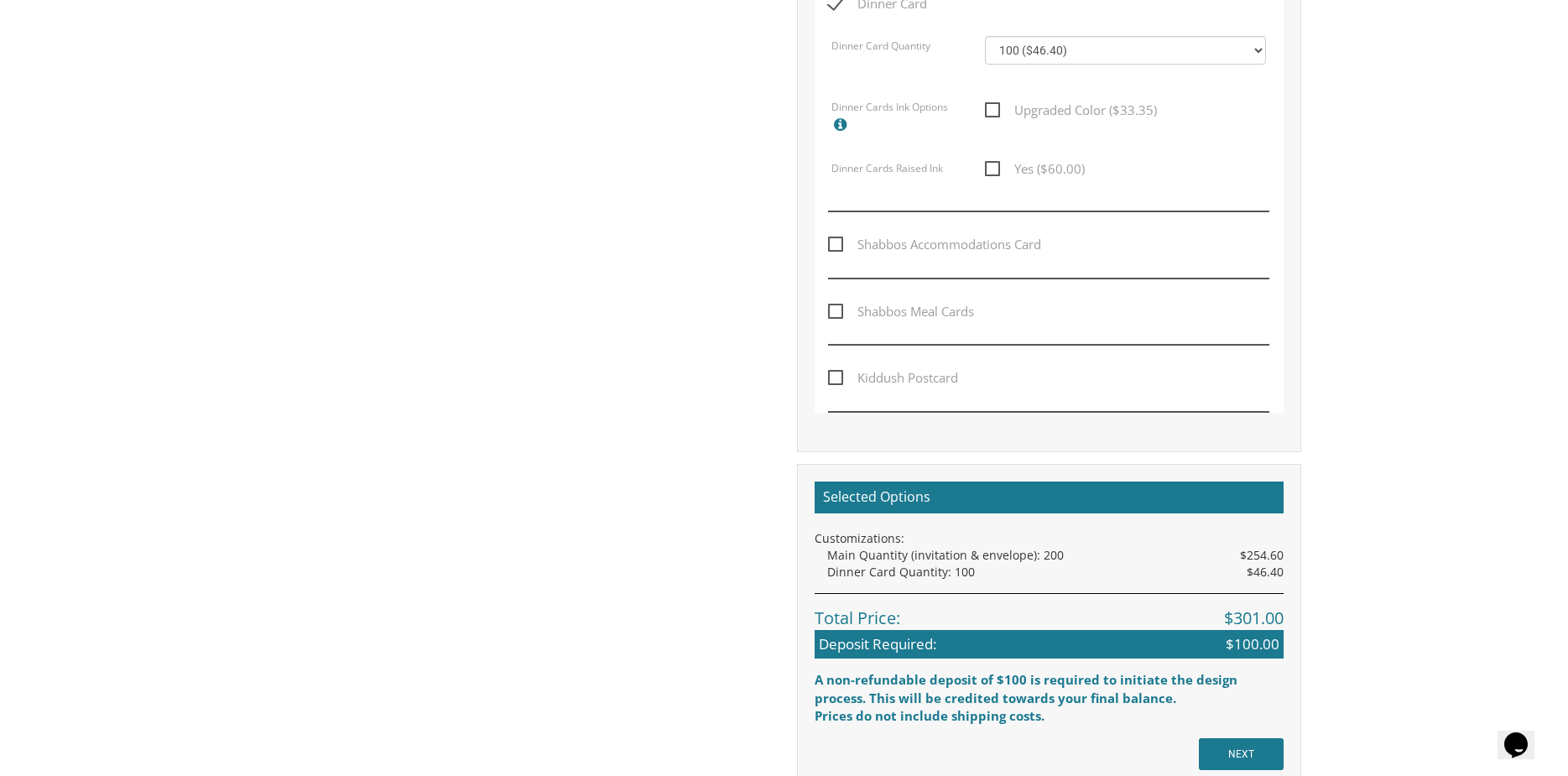
click at [838, 376] on span "Kiddush Postcard" at bounding box center [893, 377] width 130 height 21
click at [838, 376] on input "Kiddush Postcard" at bounding box center [833, 376] width 11 height 11
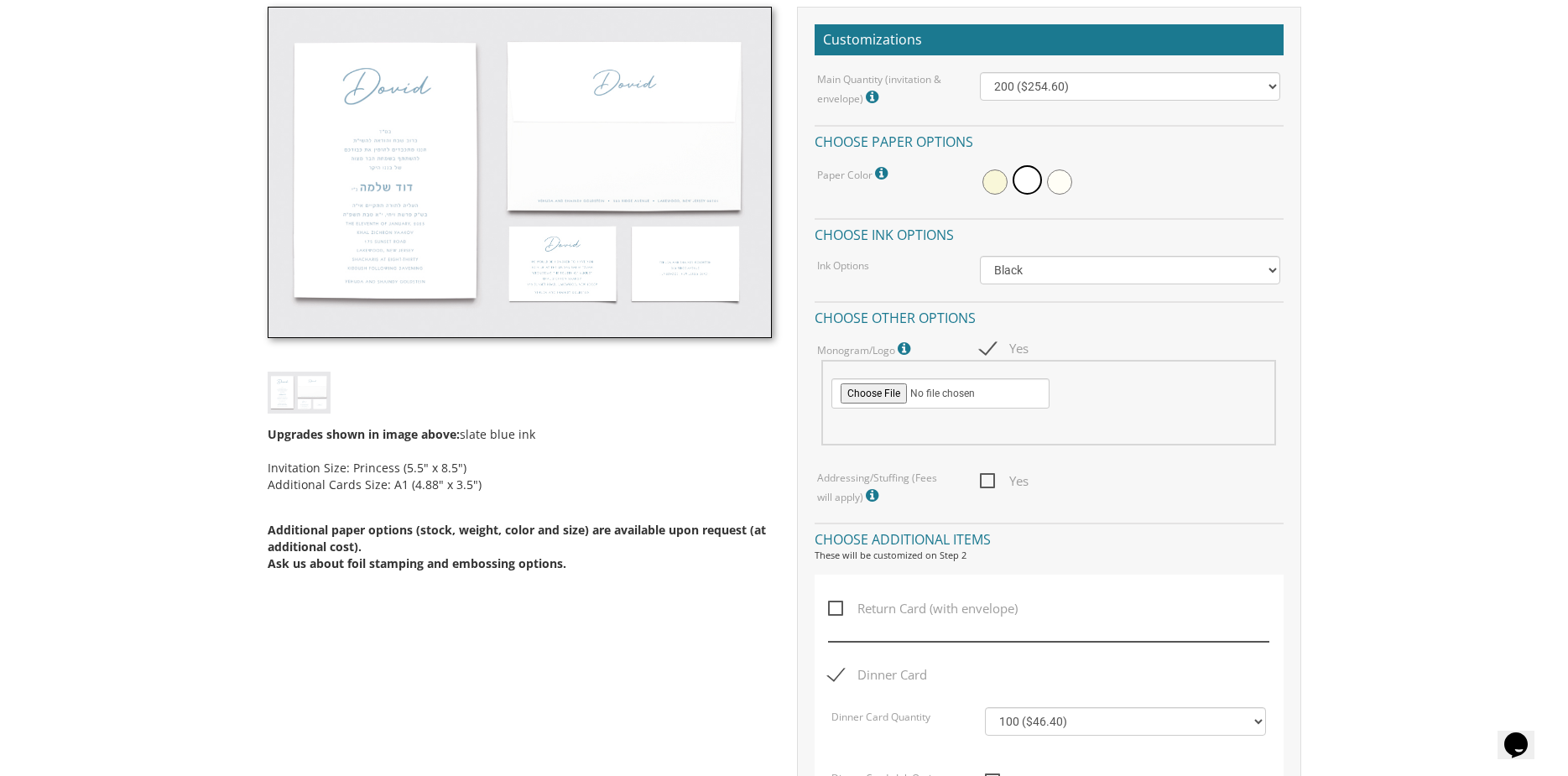
scroll to position [411, 0]
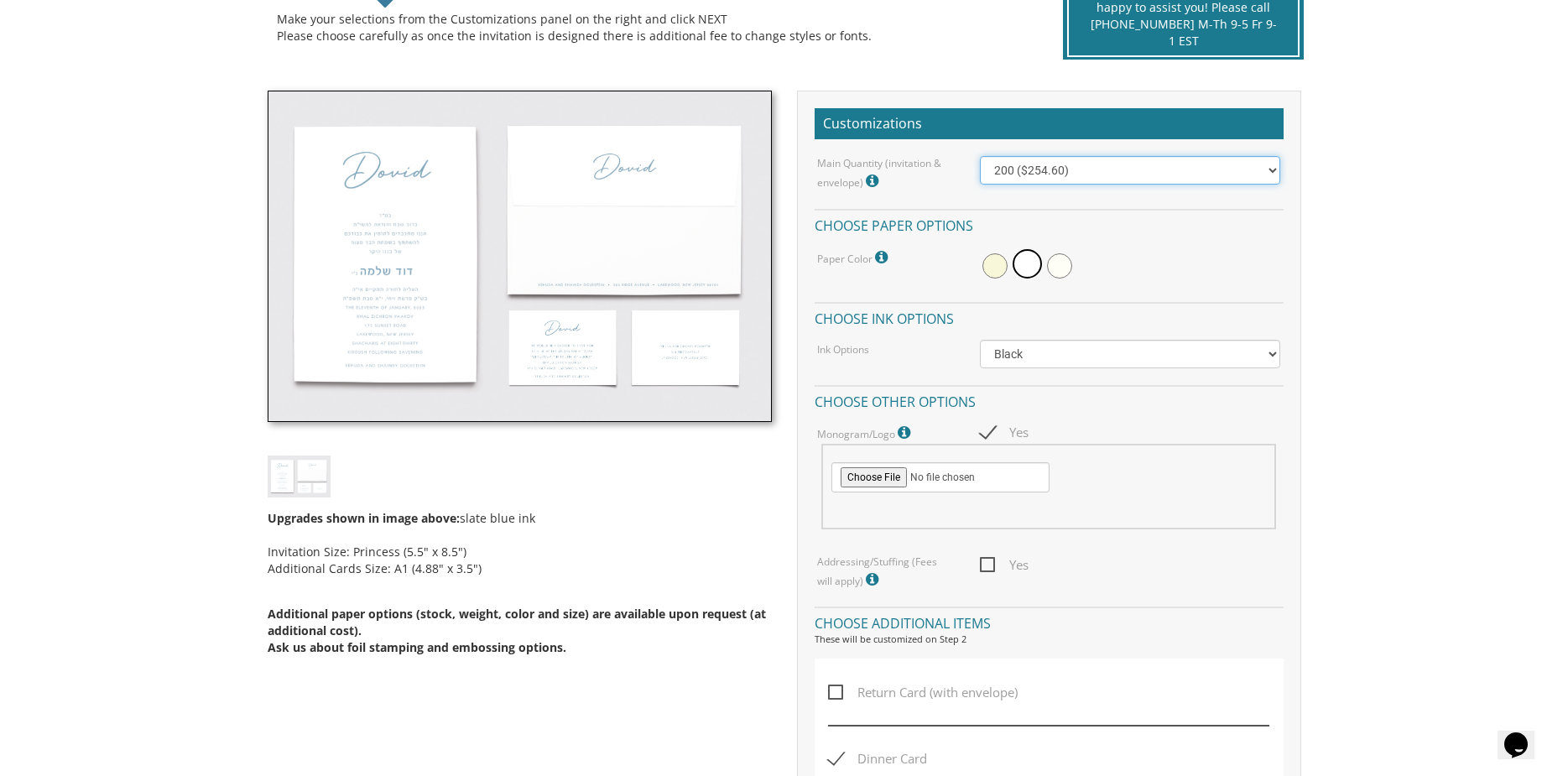
click at [1165, 166] on select "100 ($214.55) 200 ($254.60) 300 ($294.25) 400 ($333.55) 500 ($373.90) 600 ($413…" at bounding box center [1130, 171] width 301 height 29
click at [1076, 179] on select "100 ($214.55) 200 ($254.60) 300 ($294.25) 400 ($333.55) 500 ($373.90) 600 ($413…" at bounding box center [1130, 171] width 301 height 29
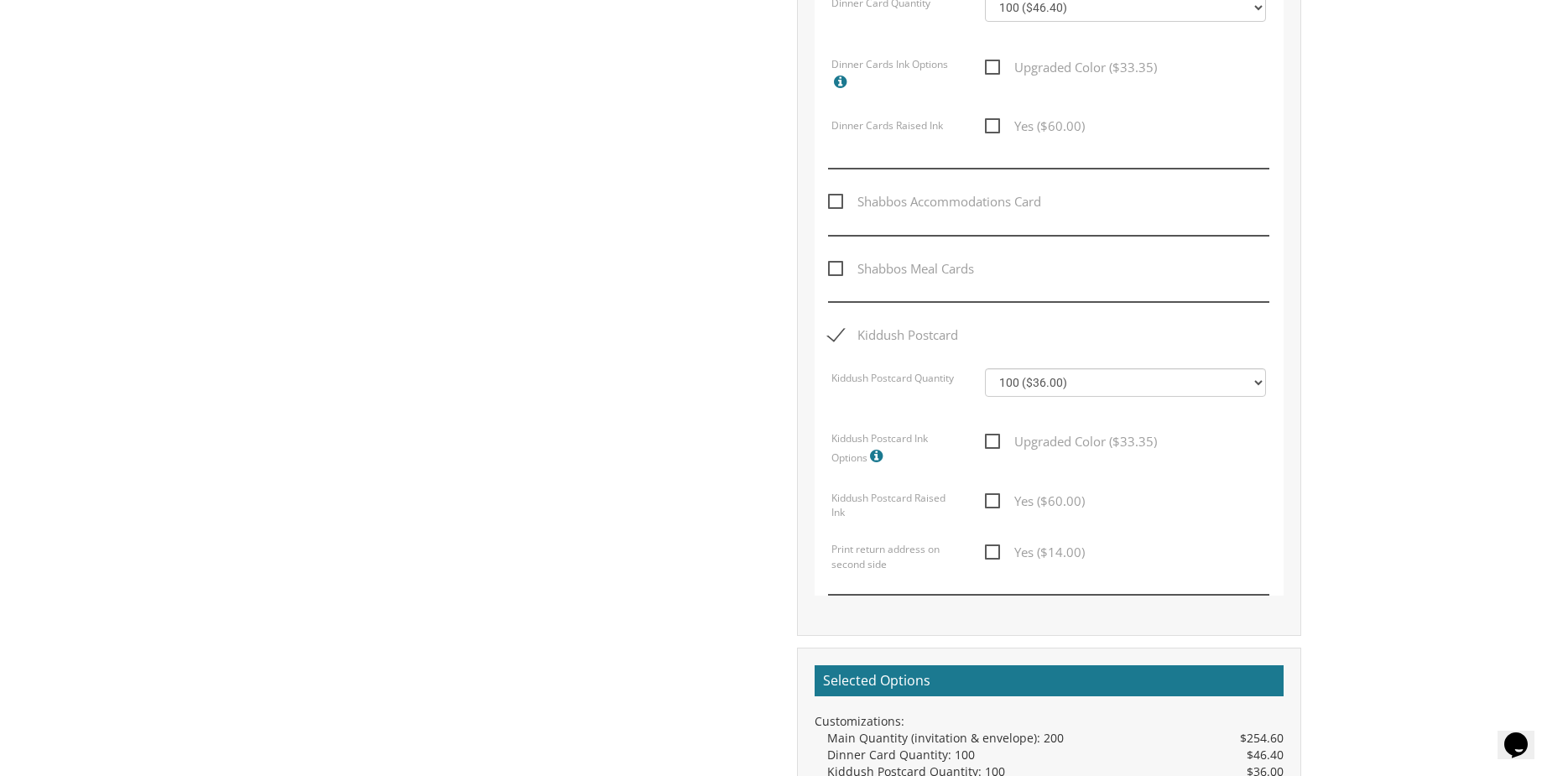
scroll to position [1166, 0]
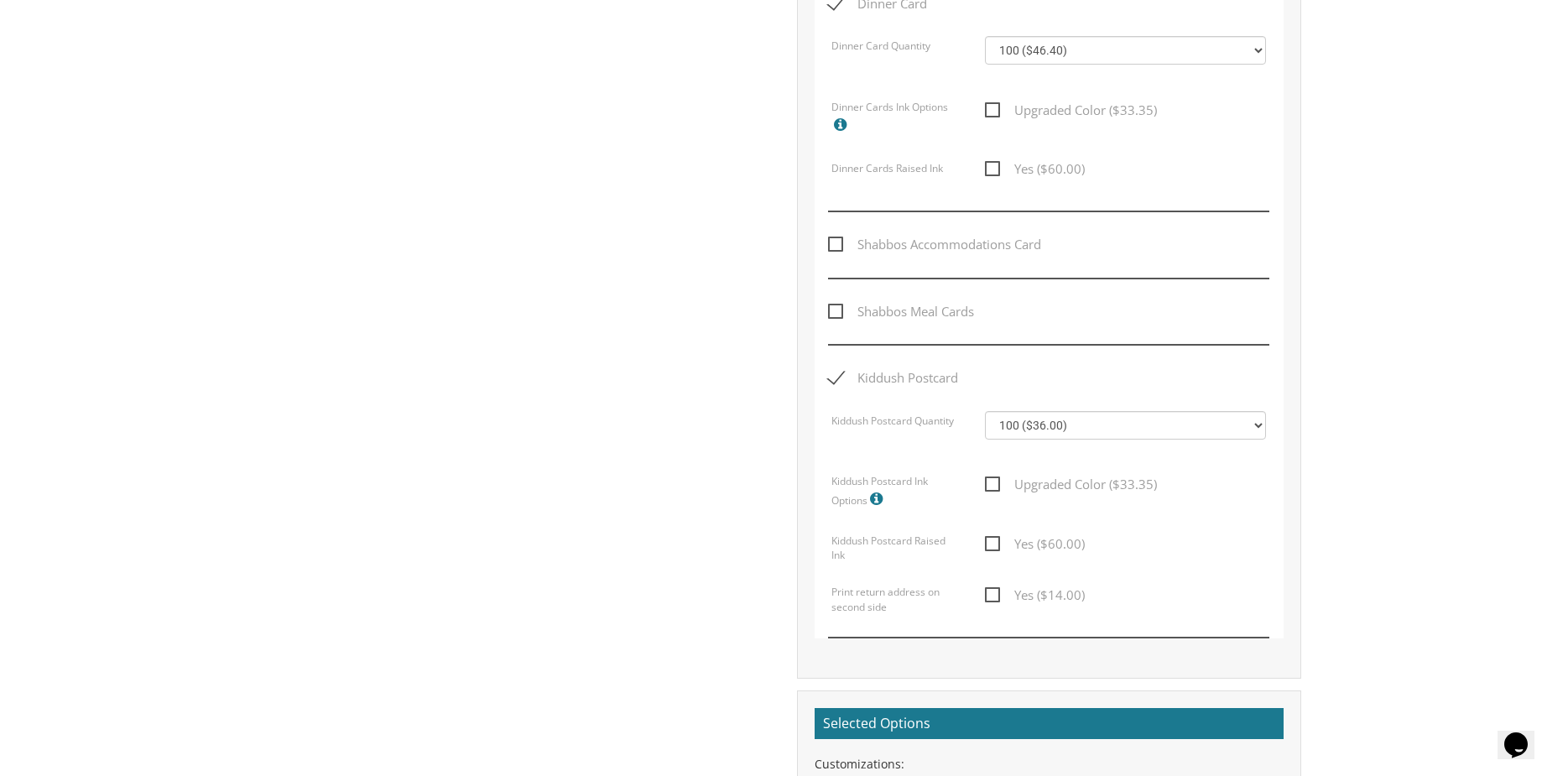
click at [836, 368] on span "Kiddush Postcard" at bounding box center [893, 377] width 130 height 21
click at [836, 371] on input "Kiddush Postcard" at bounding box center [833, 376] width 11 height 11
checkbox input "false"
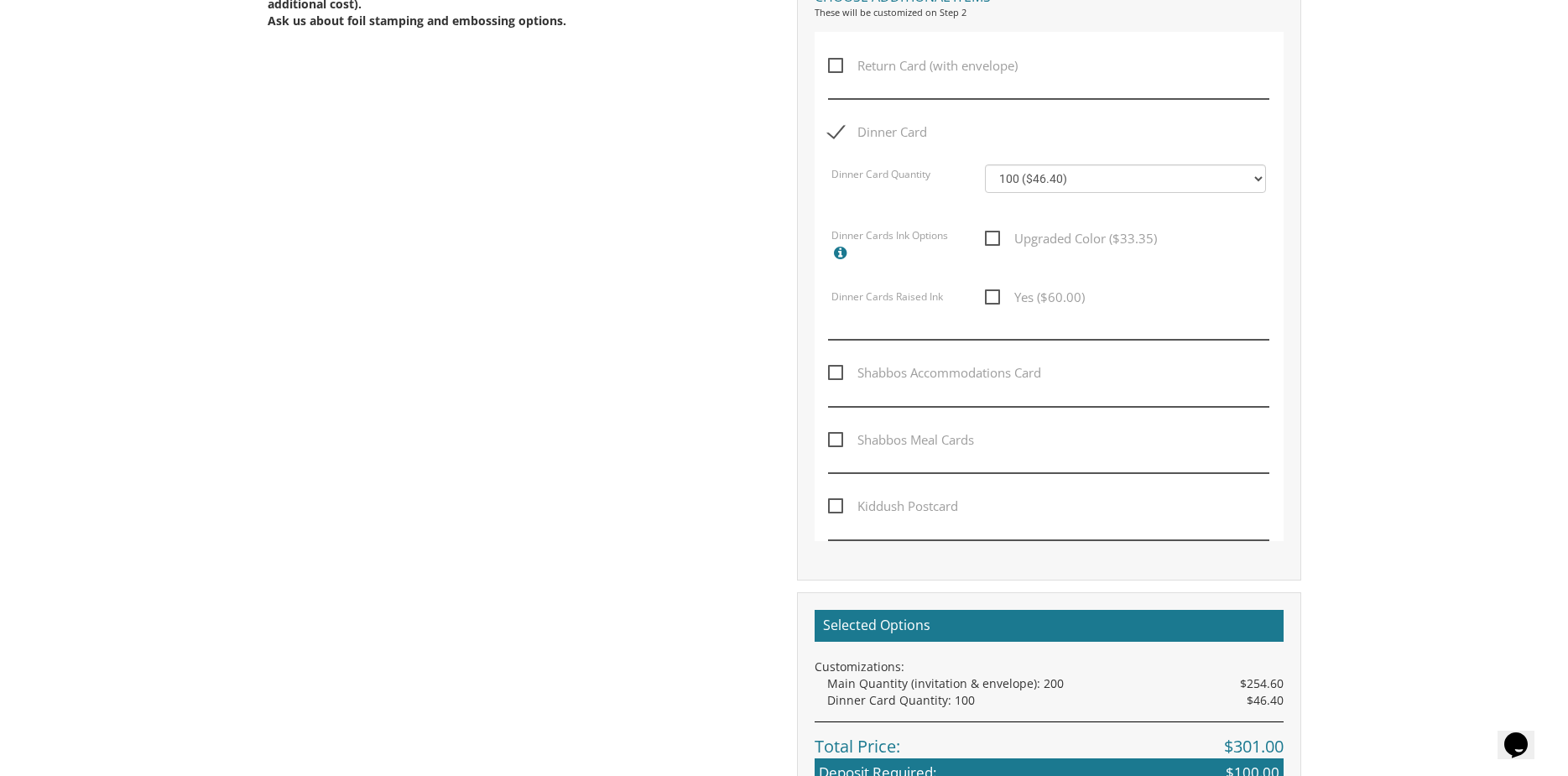
scroll to position [998, 0]
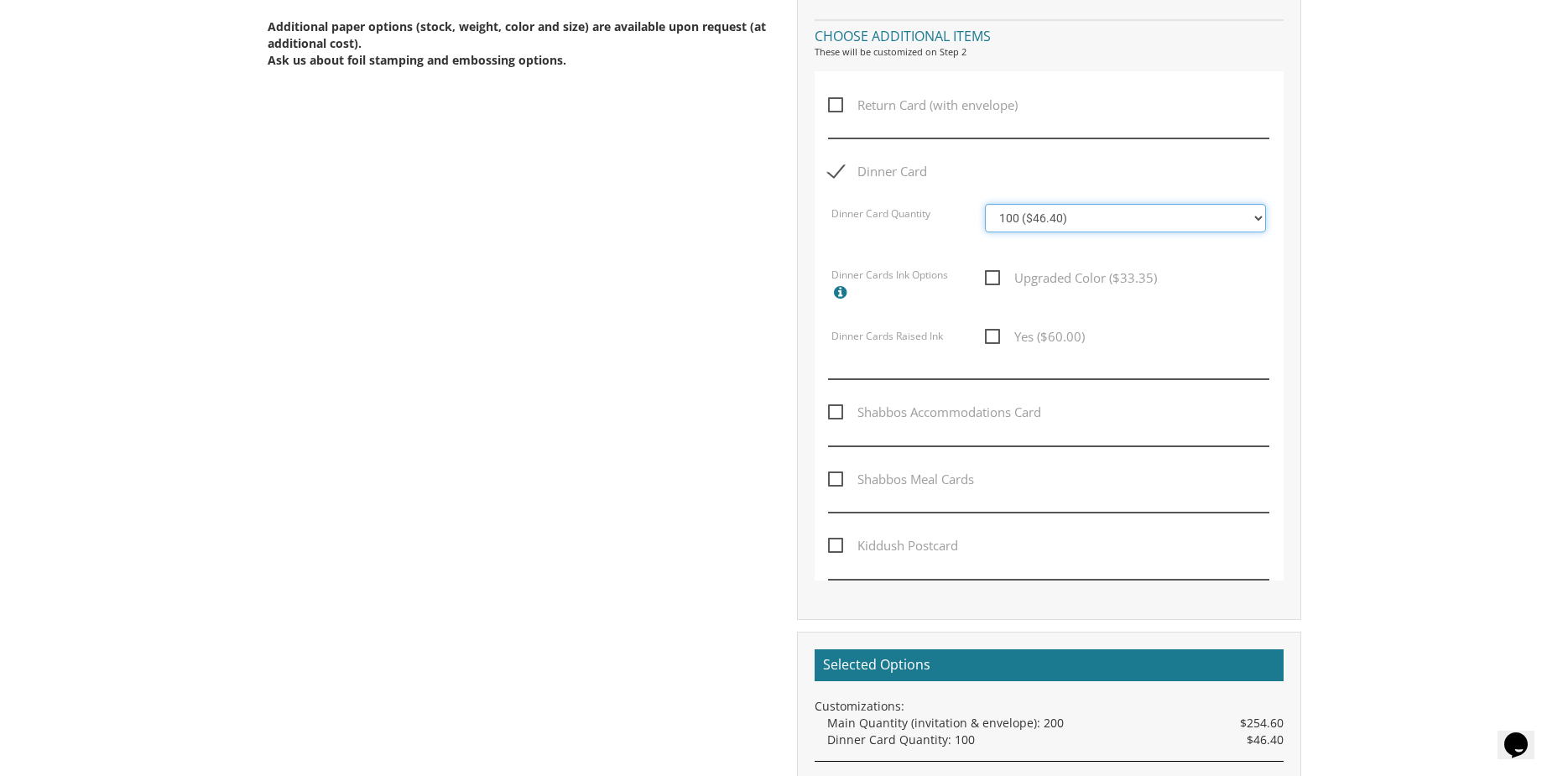
click at [1050, 228] on select "100 ($46.40) 200 ($55.20) 300 ($61.85) 400 ($70.60) 500 ($77.20) 600 ($85.95) 7…" at bounding box center [1125, 218] width 281 height 29
select select "200"
click at [985, 204] on select "100 ($46.40) 200 ($55.20) 300 ($61.85) 400 ($70.60) 500 ($77.20) 600 ($85.95) 7…" at bounding box center [1125, 218] width 281 height 29
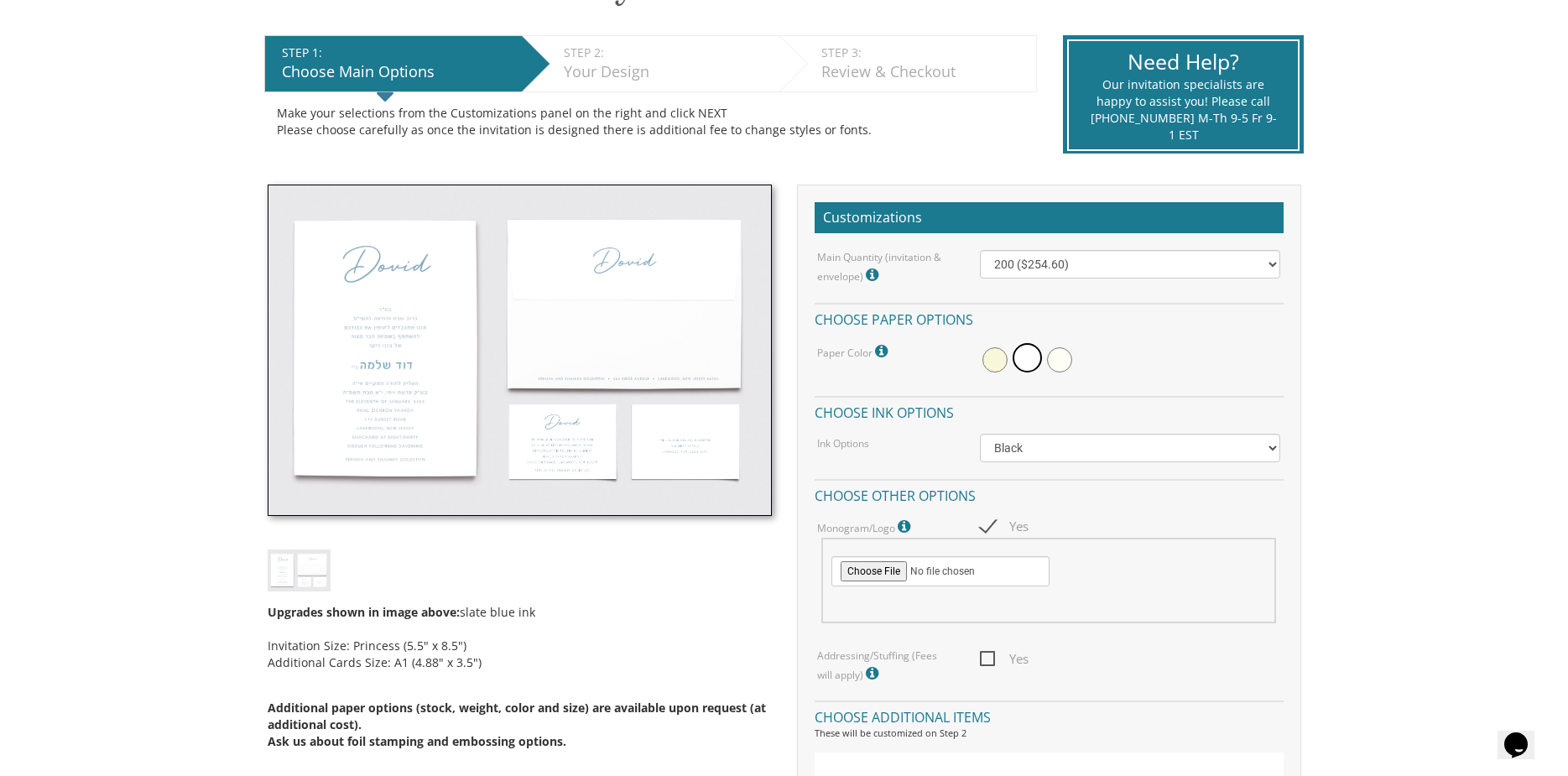
scroll to position [0, 0]
